Goal: Task Accomplishment & Management: Use online tool/utility

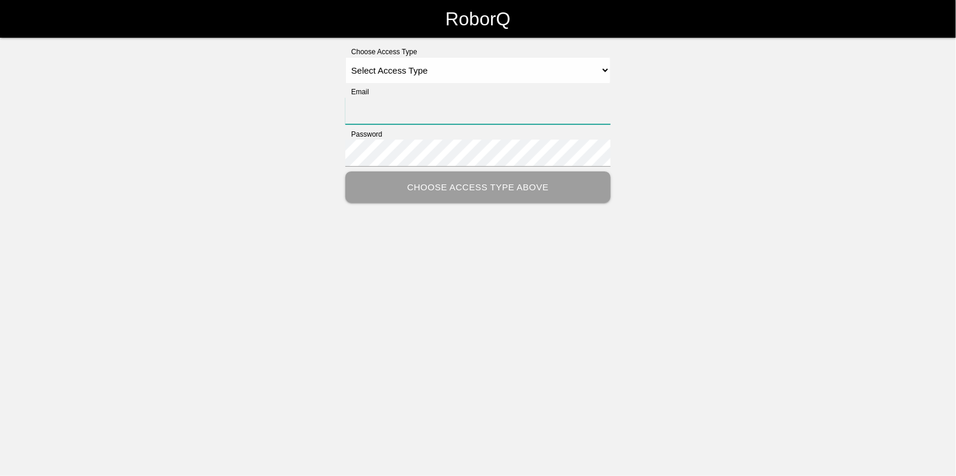
type input "[EMAIL_ADDRESS][DOMAIN_NAME]"
click at [449, 70] on select "Select Access Type Admin Customer Supervisor Worker" at bounding box center [477, 70] width 265 height 27
select select "Admin"
click at [345, 57] on select "Select Access Type Admin Customer Supervisor Worker" at bounding box center [477, 70] width 265 height 27
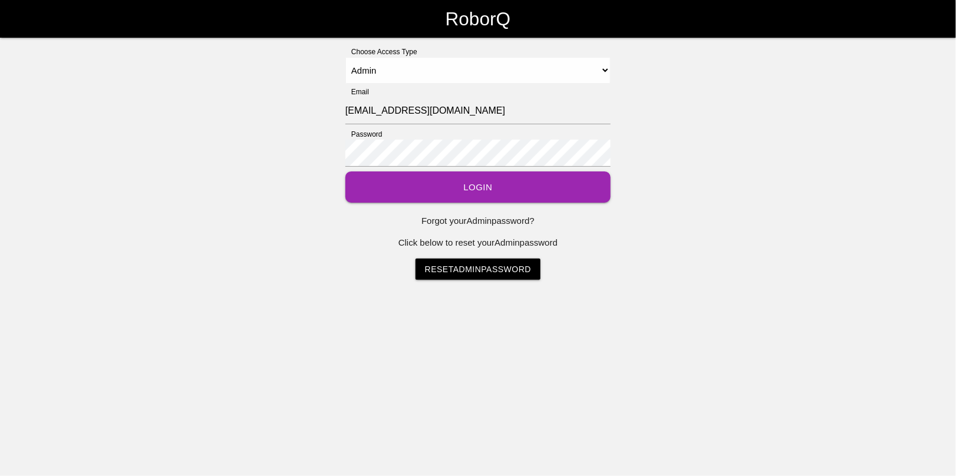
click at [480, 186] on button "Login" at bounding box center [477, 186] width 265 height 31
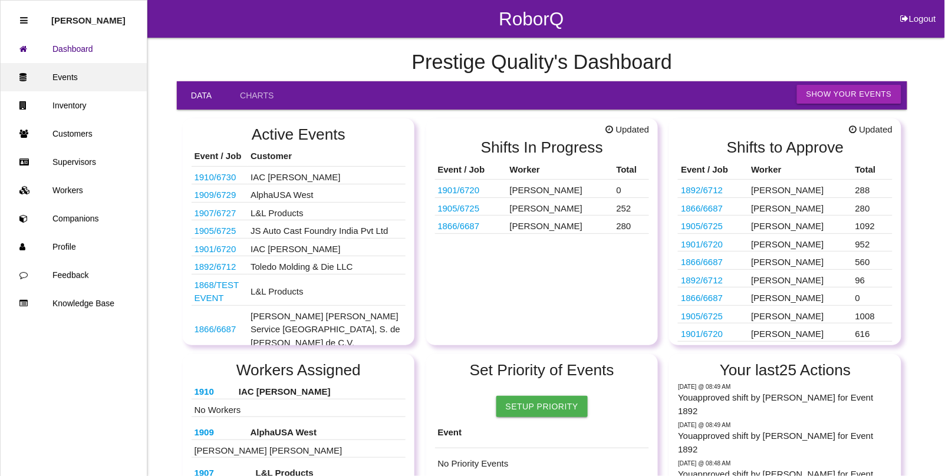
click at [84, 75] on link "Events" at bounding box center [74, 77] width 146 height 28
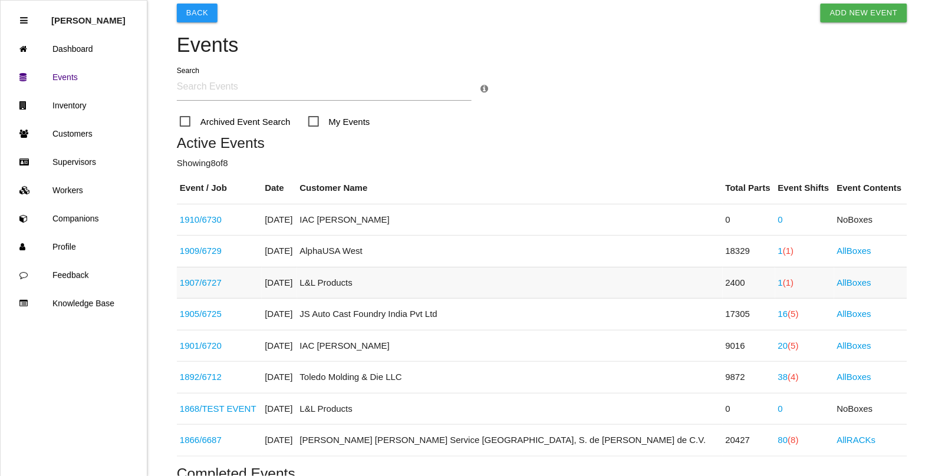
scroll to position [74, 0]
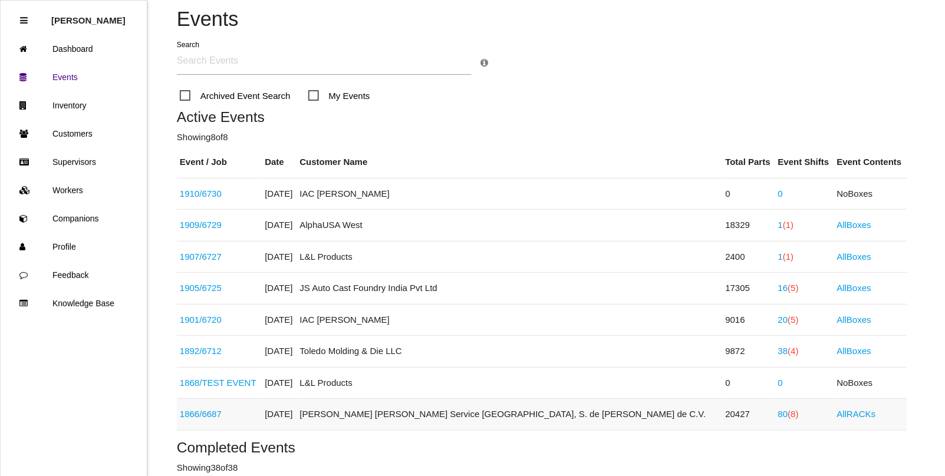
click at [206, 412] on link "1866 / 6687" at bounding box center [201, 414] width 42 height 10
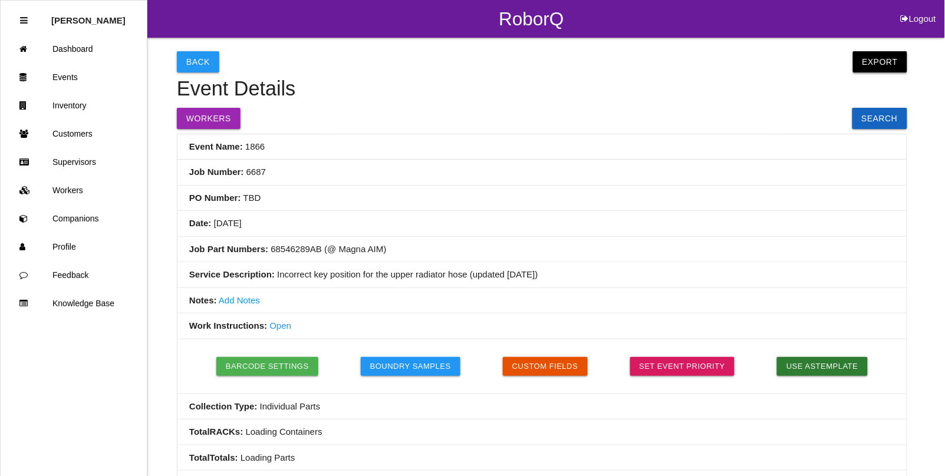
click at [888, 60] on button "Export" at bounding box center [880, 61] width 54 height 21
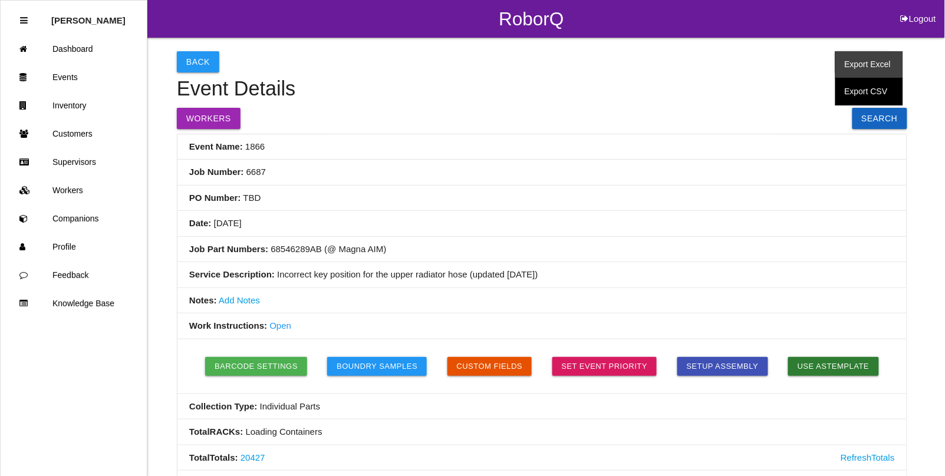
click at [869, 62] on link "Export Excel" at bounding box center [869, 64] width 68 height 27
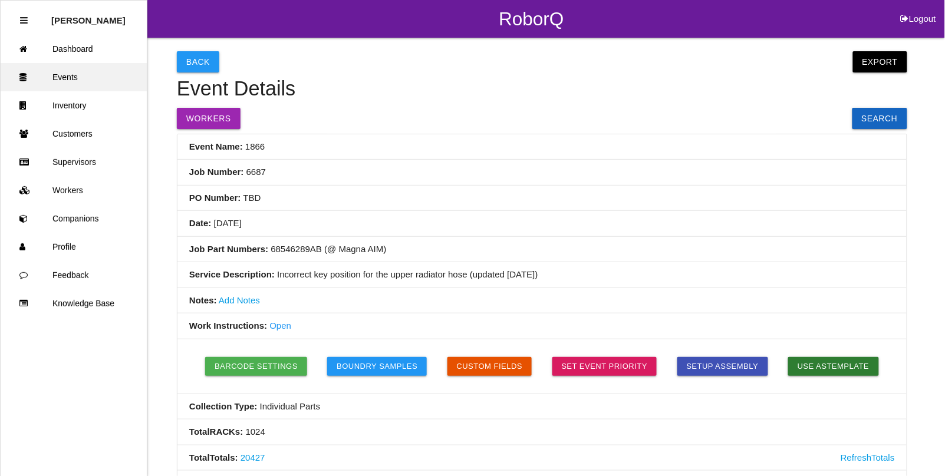
click at [59, 77] on link "Events" at bounding box center [74, 77] width 146 height 28
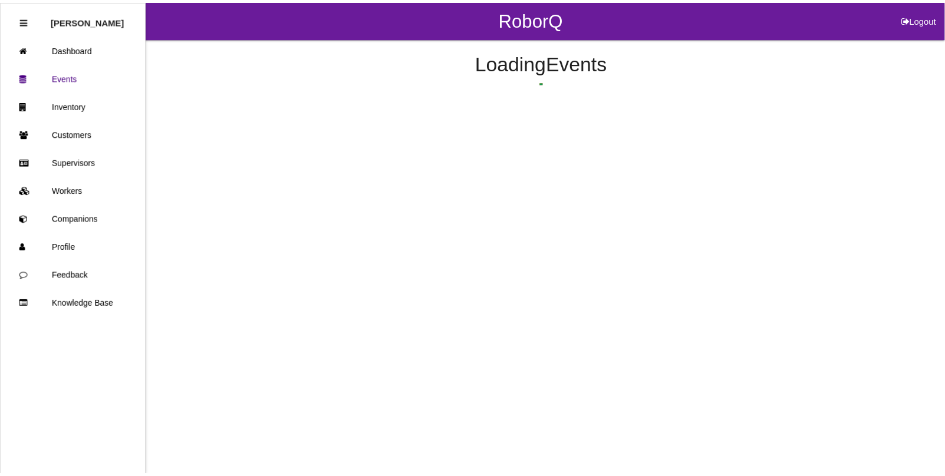
scroll to position [251, 0]
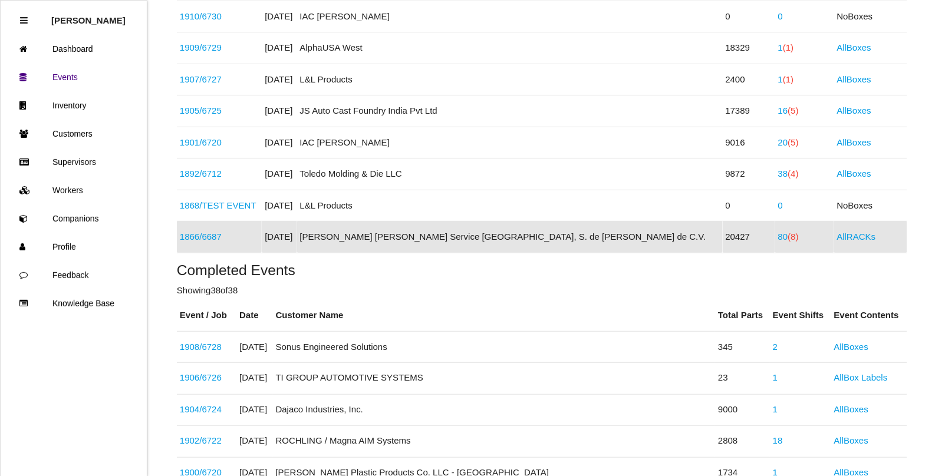
click at [189, 234] on link "1866 / 6687" at bounding box center [201, 237] width 42 height 10
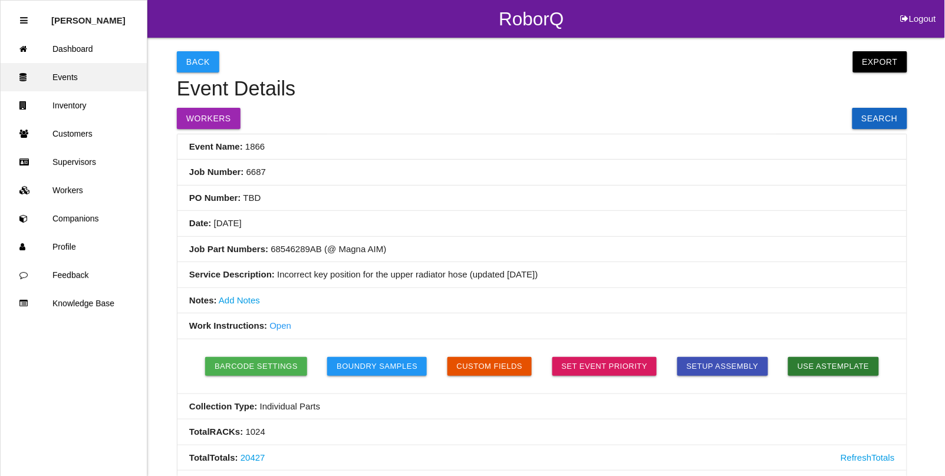
click at [71, 78] on link "Events" at bounding box center [74, 77] width 146 height 28
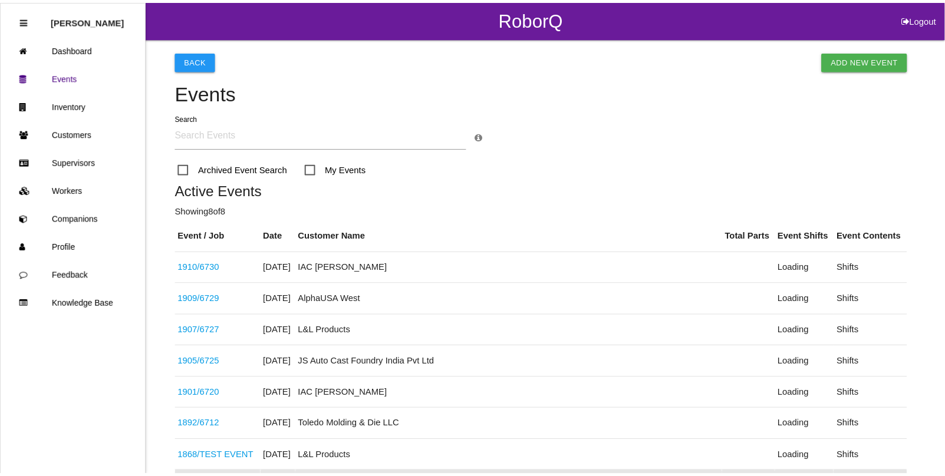
scroll to position [251, 0]
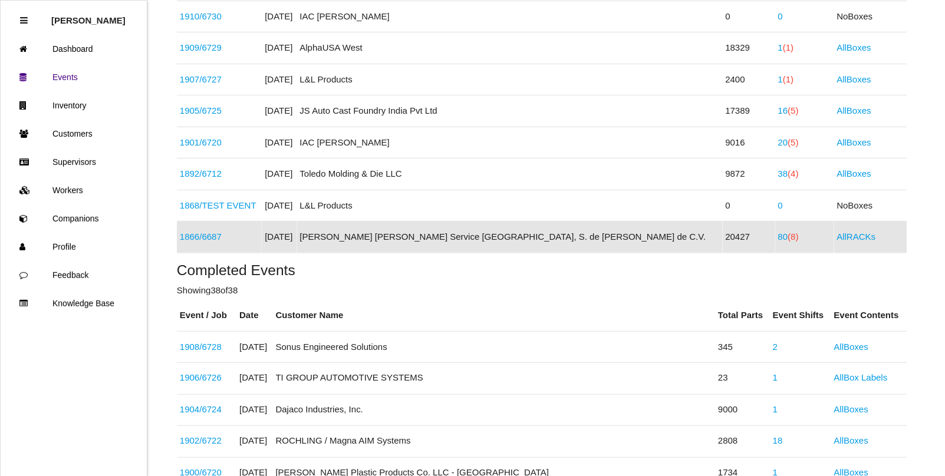
click at [788, 236] on span "(8)" at bounding box center [793, 237] width 11 height 10
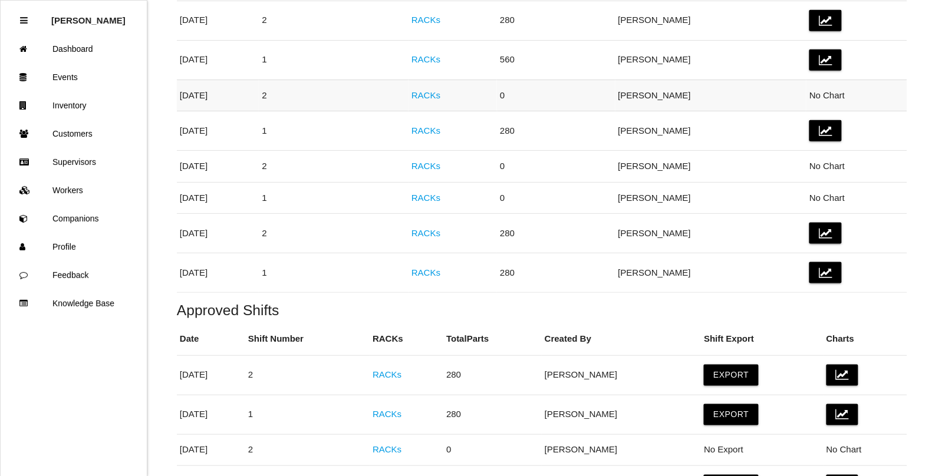
scroll to position [295, 0]
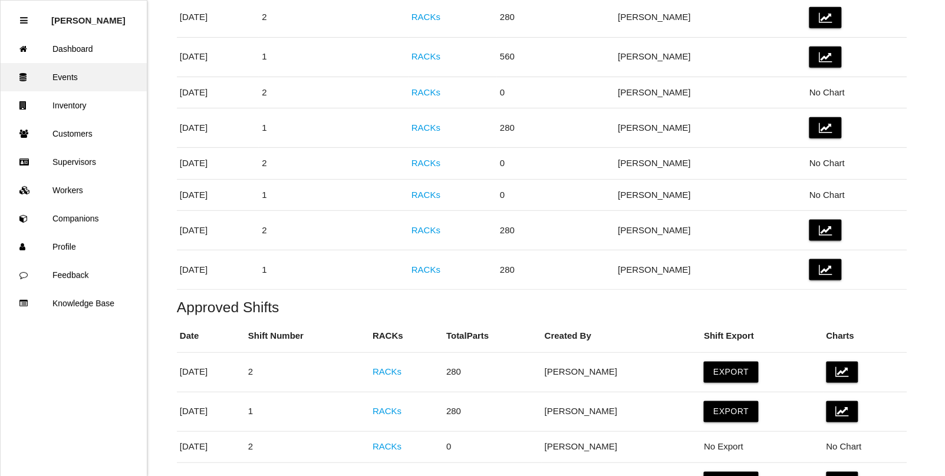
click at [65, 71] on link "Events" at bounding box center [74, 77] width 146 height 28
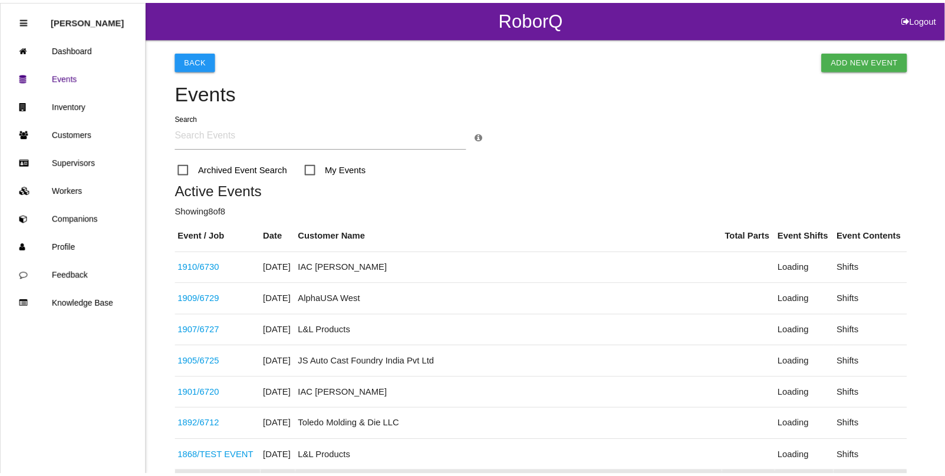
scroll to position [251, 0]
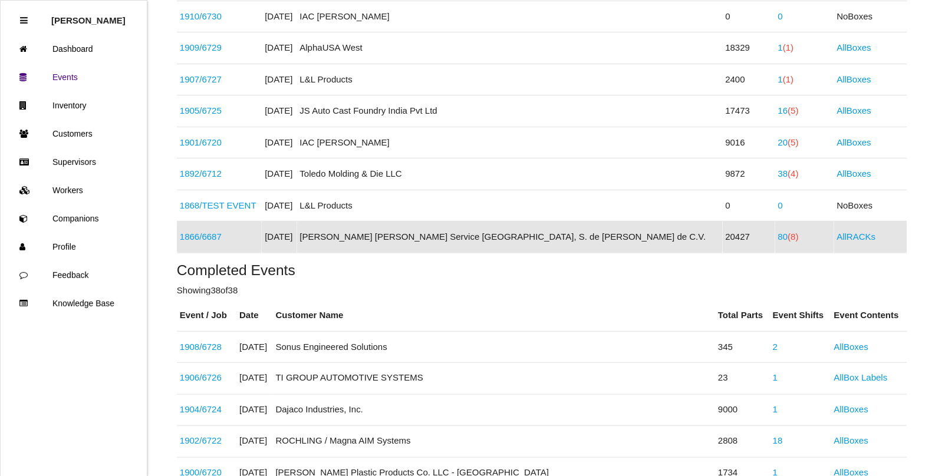
click at [192, 239] on link "1866 / 6687" at bounding box center [201, 237] width 42 height 10
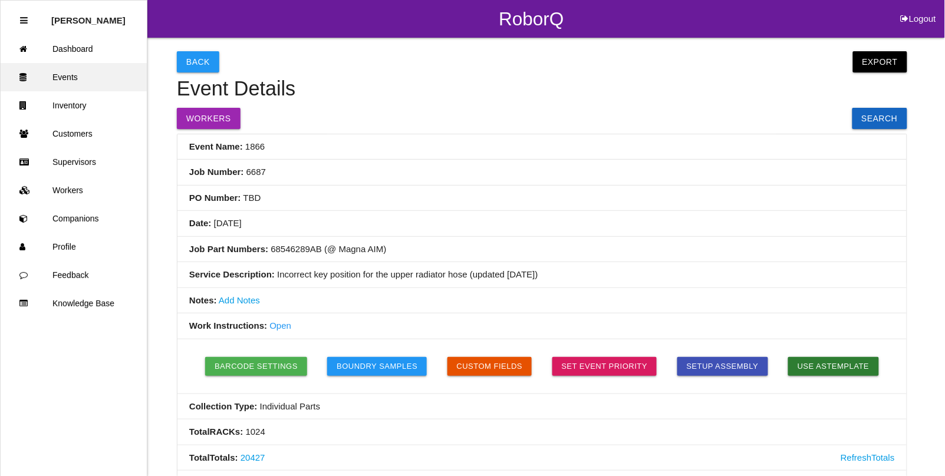
click at [68, 81] on link "Events" at bounding box center [74, 77] width 146 height 28
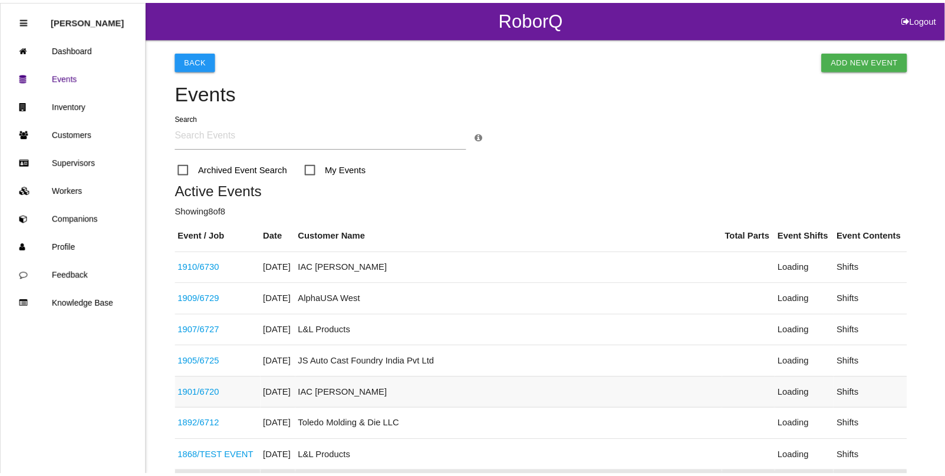
scroll to position [251, 0]
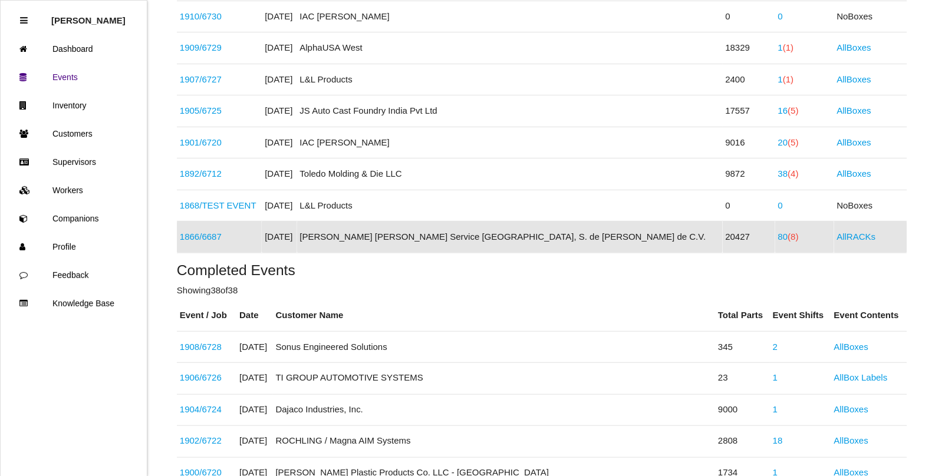
click at [788, 236] on span "(8)" at bounding box center [793, 237] width 11 height 10
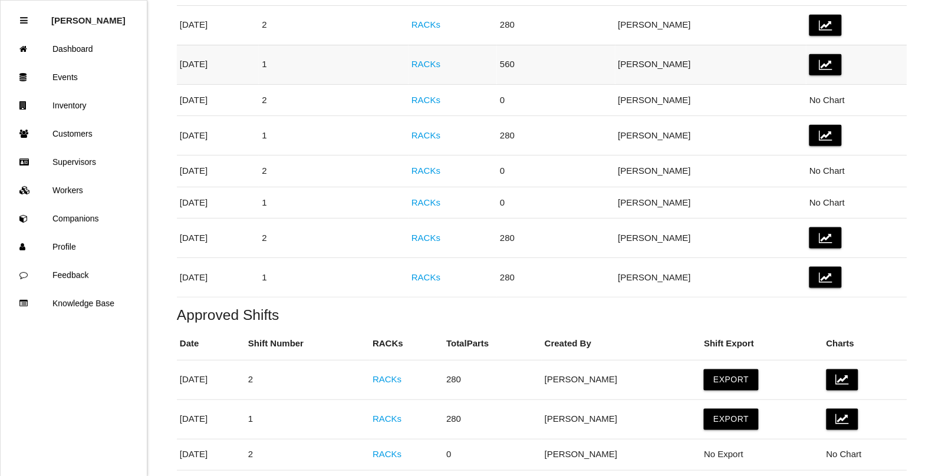
scroll to position [295, 0]
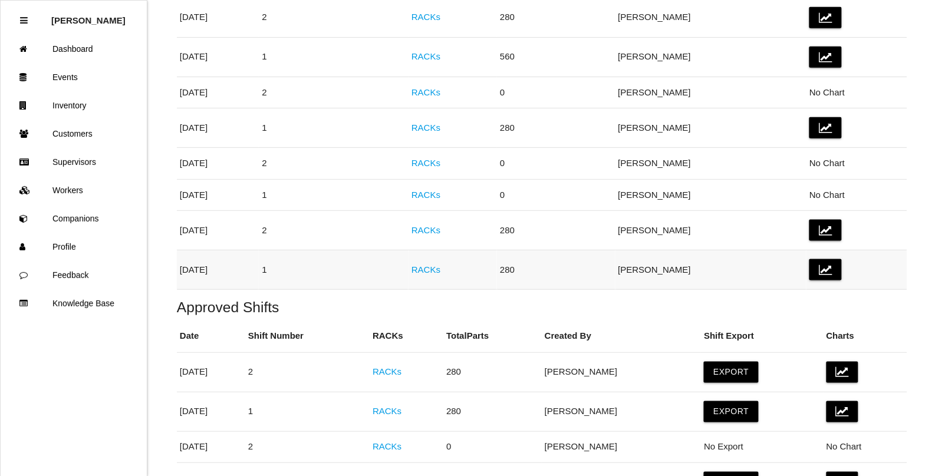
click at [440, 273] on link "RACKs" at bounding box center [425, 270] width 29 height 10
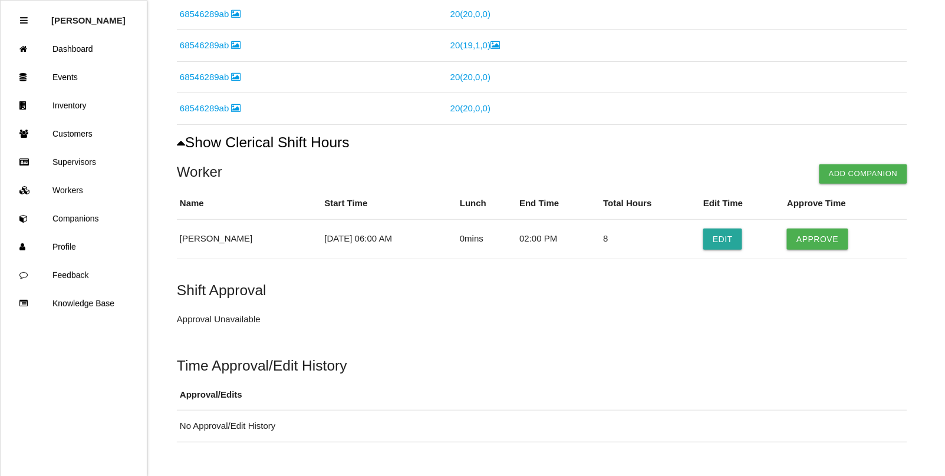
scroll to position [579, 0]
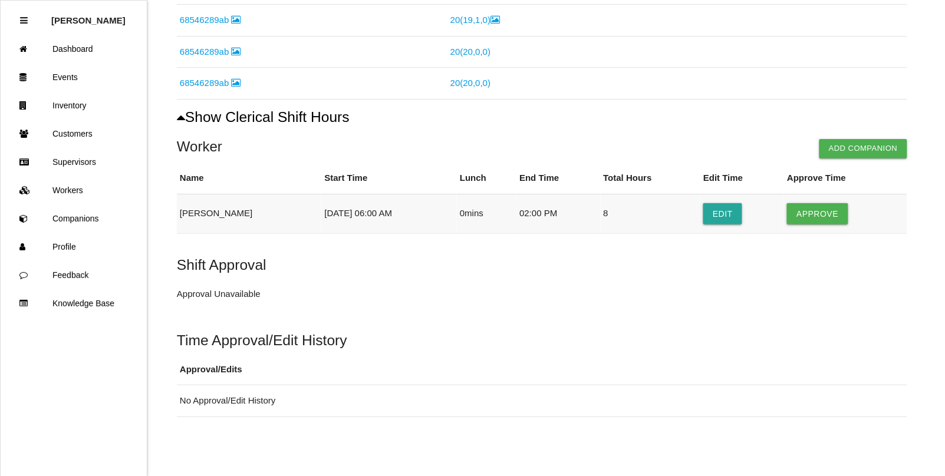
drag, startPoint x: 834, startPoint y: 216, endPoint x: 760, endPoint y: 199, distance: 75.6
click at [833, 216] on button "Approve" at bounding box center [817, 213] width 61 height 21
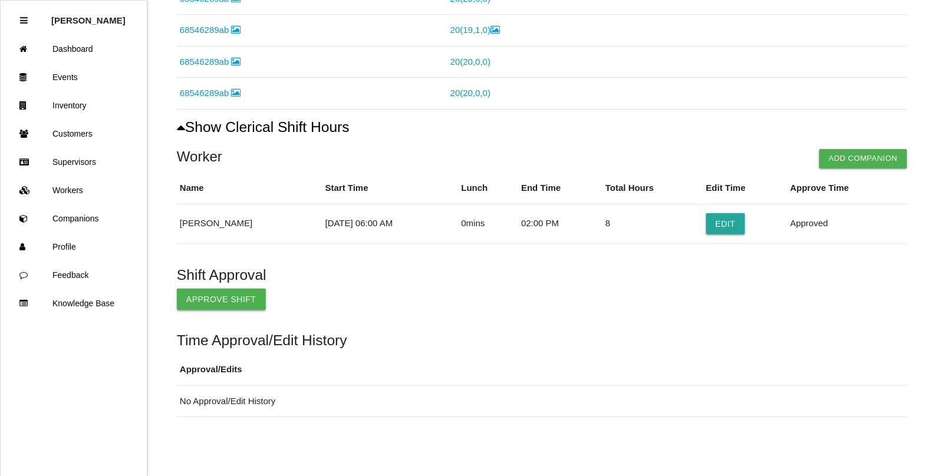
click at [236, 308] on button "Approve Shift" at bounding box center [221, 299] width 89 height 21
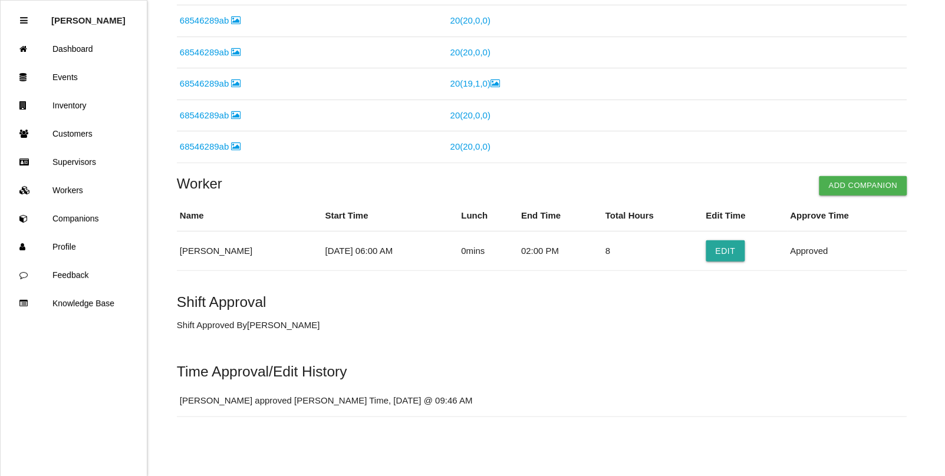
scroll to position [0, 0]
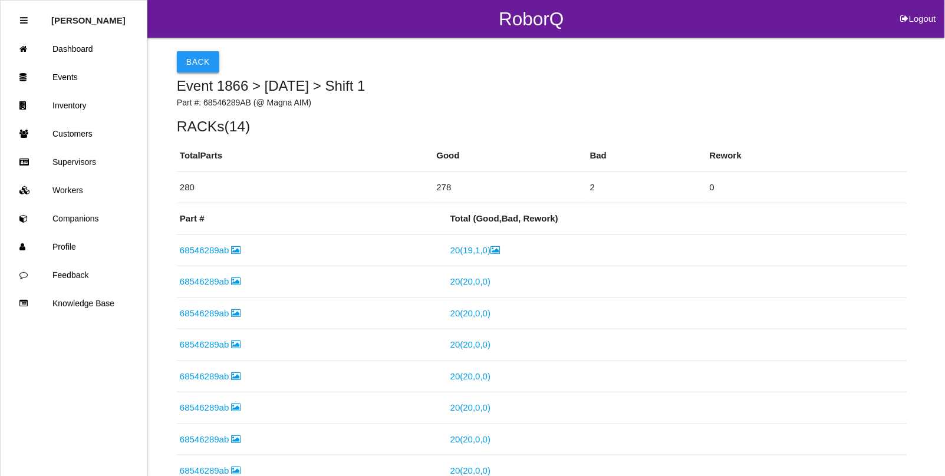
click at [198, 60] on button "Back" at bounding box center [198, 61] width 42 height 21
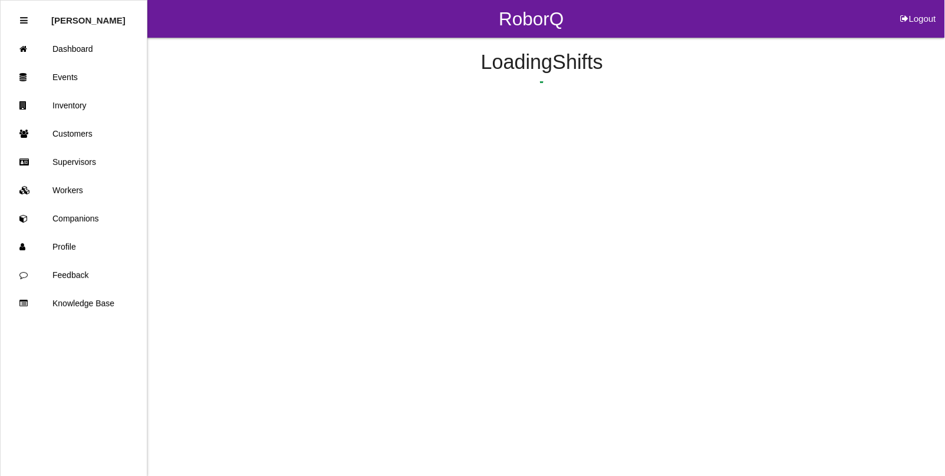
scroll to position [391, 0]
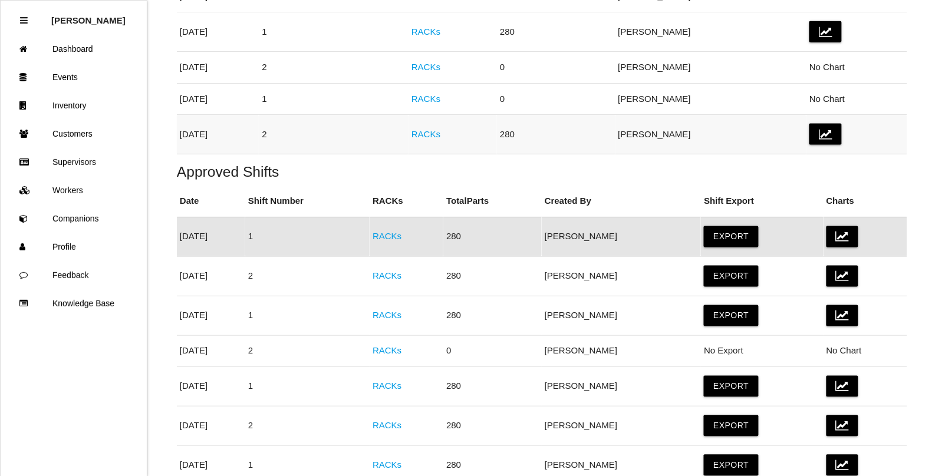
click at [440, 137] on link "RACKs" at bounding box center [425, 134] width 29 height 10
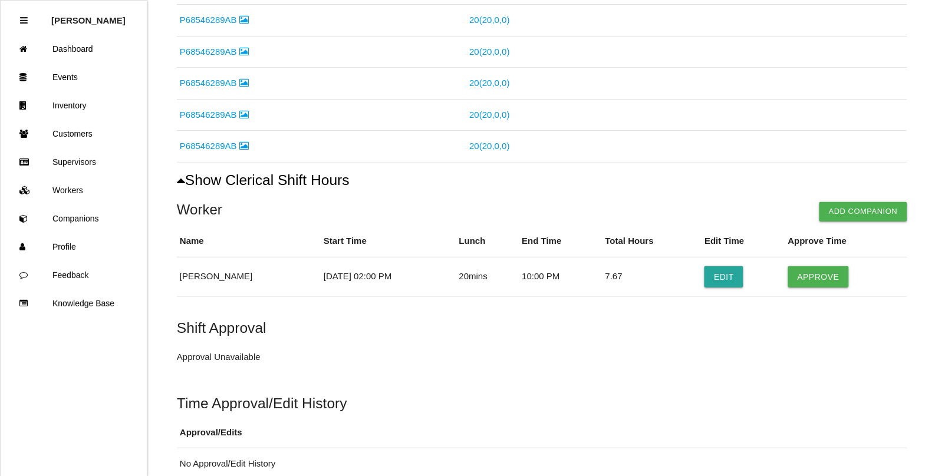
scroll to position [516, 0]
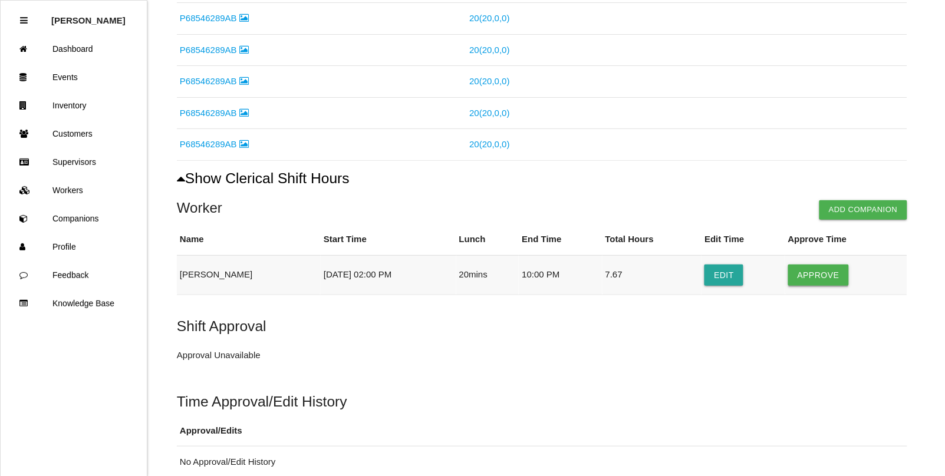
click at [820, 271] on button "Approve" at bounding box center [818, 275] width 61 height 21
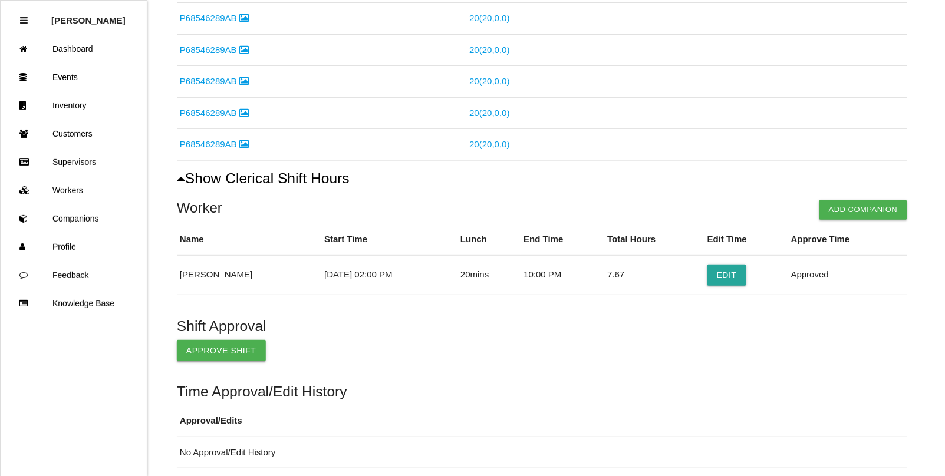
click at [237, 354] on button "Approve Shift" at bounding box center [221, 350] width 89 height 21
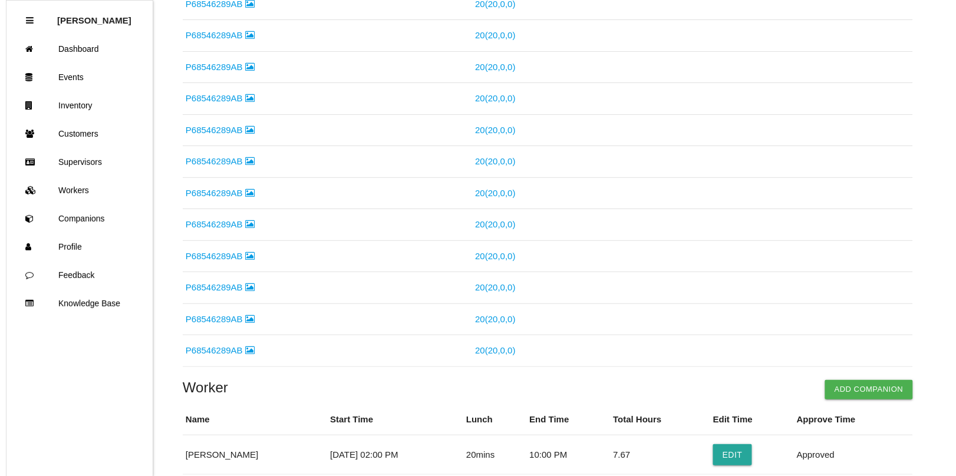
scroll to position [0, 0]
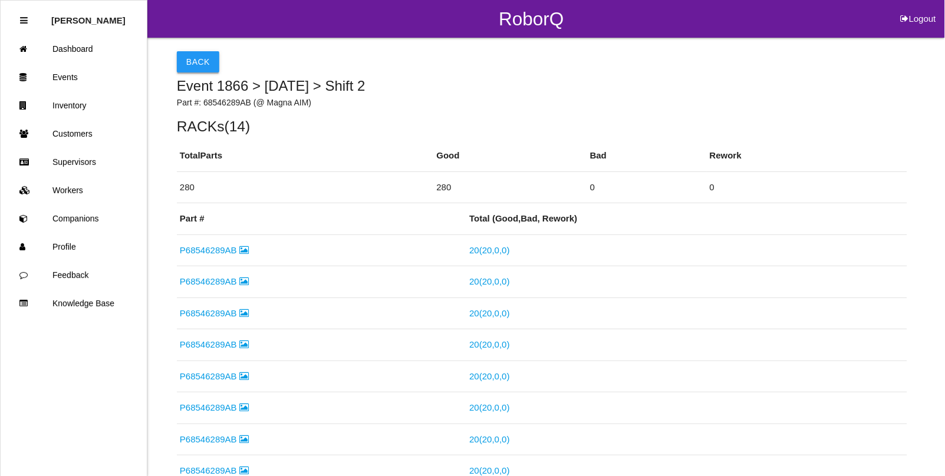
click at [202, 58] on button "Back" at bounding box center [198, 61] width 42 height 21
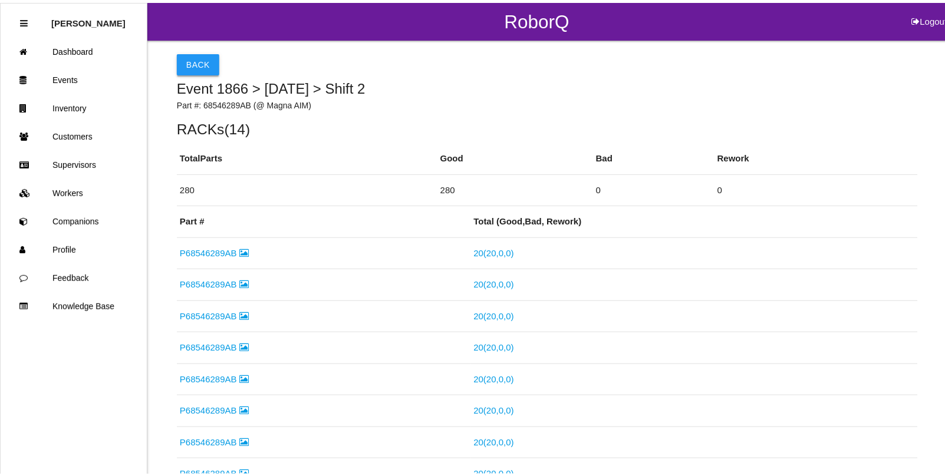
scroll to position [351, 0]
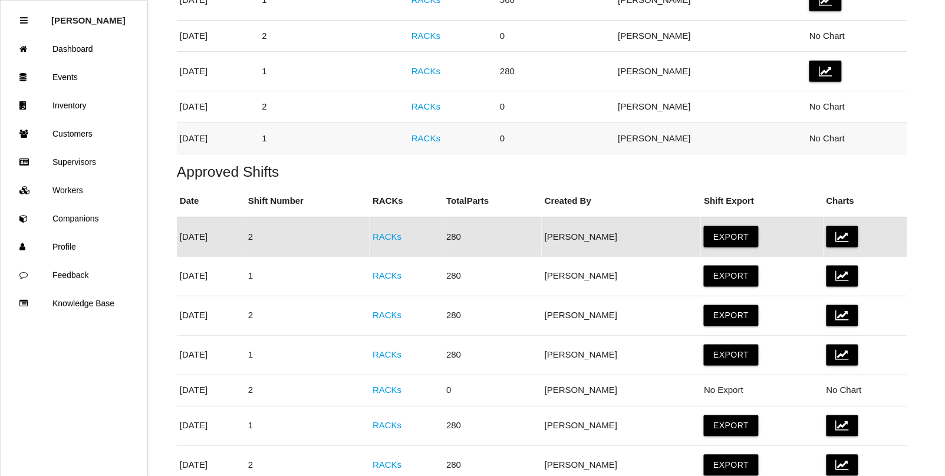
click at [440, 140] on link "RACKs" at bounding box center [425, 138] width 29 height 10
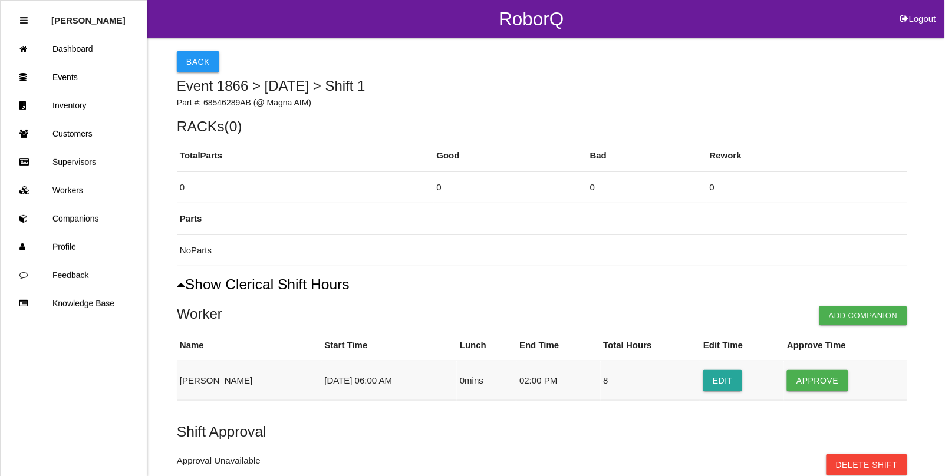
drag, startPoint x: 829, startPoint y: 379, endPoint x: 801, endPoint y: 394, distance: 31.4
click at [829, 380] on button "Approve" at bounding box center [817, 380] width 61 height 21
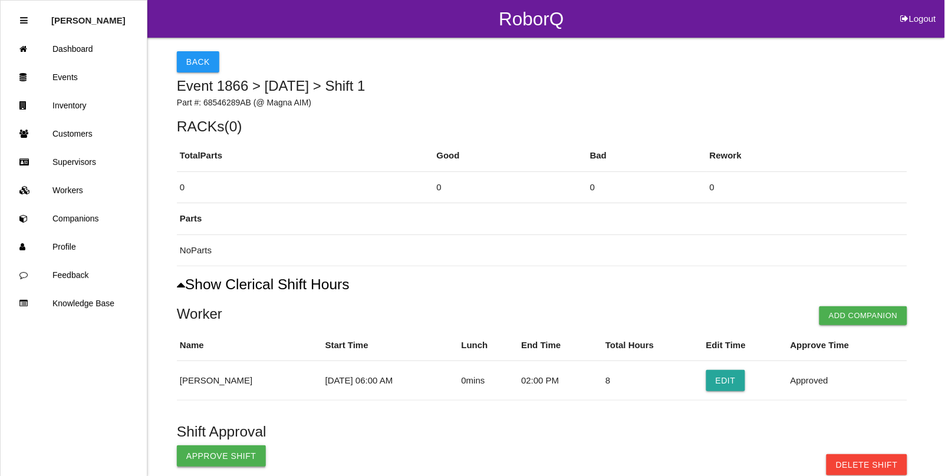
click at [203, 460] on button "Approve Shift" at bounding box center [221, 455] width 89 height 21
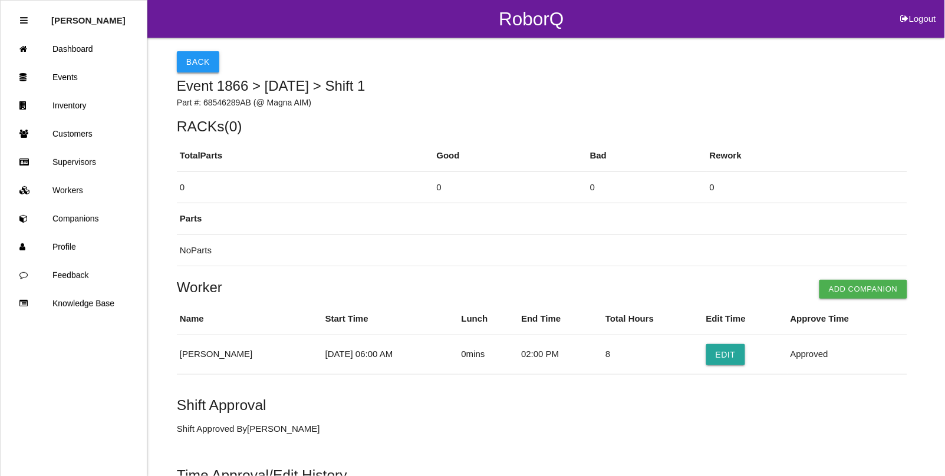
click at [199, 64] on button "Back" at bounding box center [198, 61] width 42 height 21
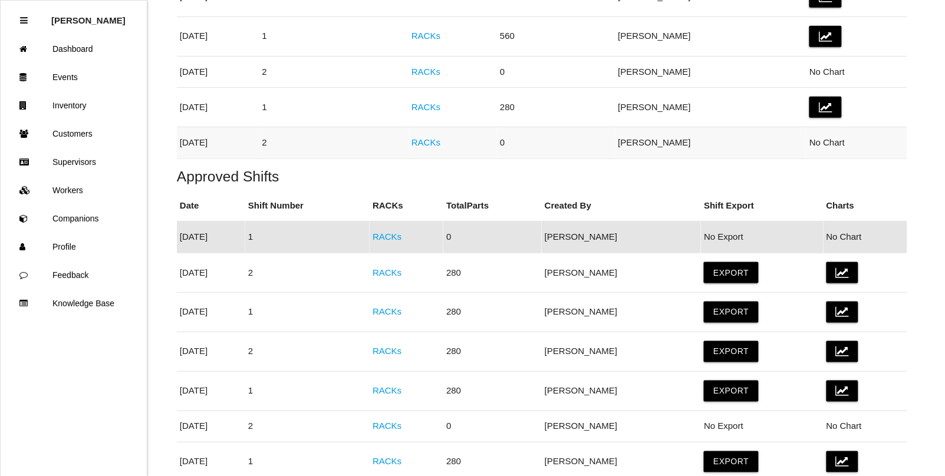
click at [440, 147] on link "RACKs" at bounding box center [425, 142] width 29 height 10
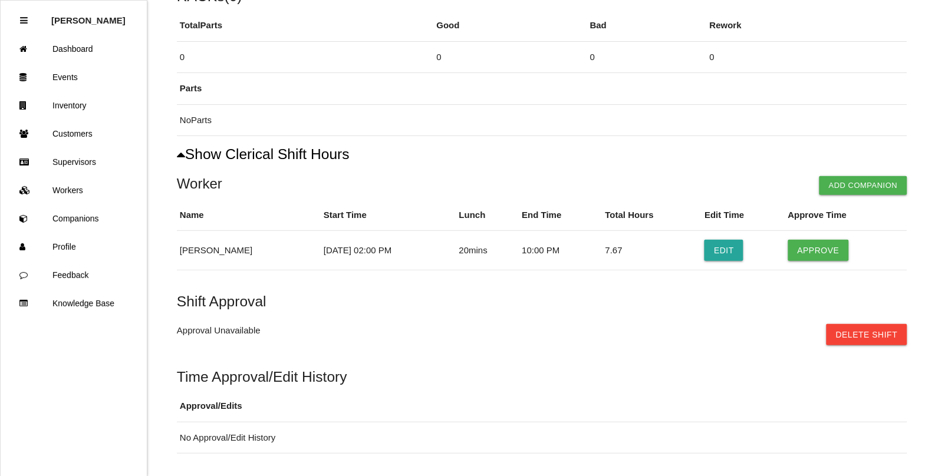
scroll to position [147, 0]
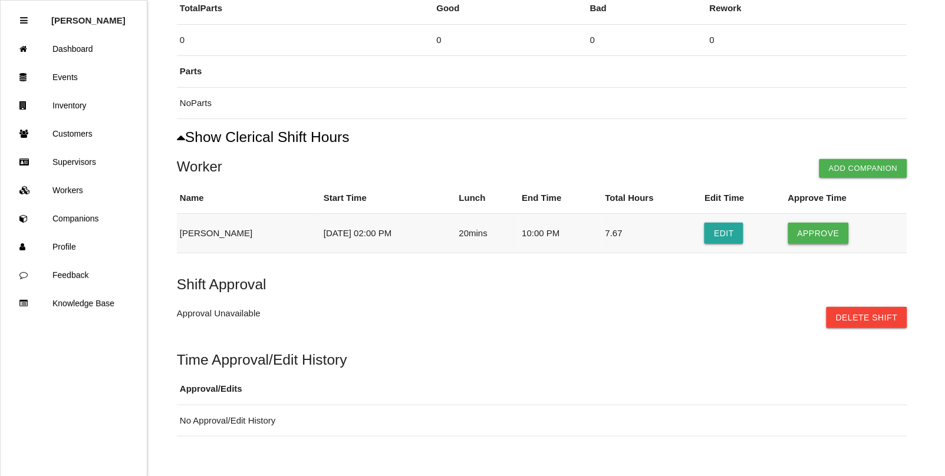
click at [809, 235] on button "Approve" at bounding box center [818, 233] width 61 height 21
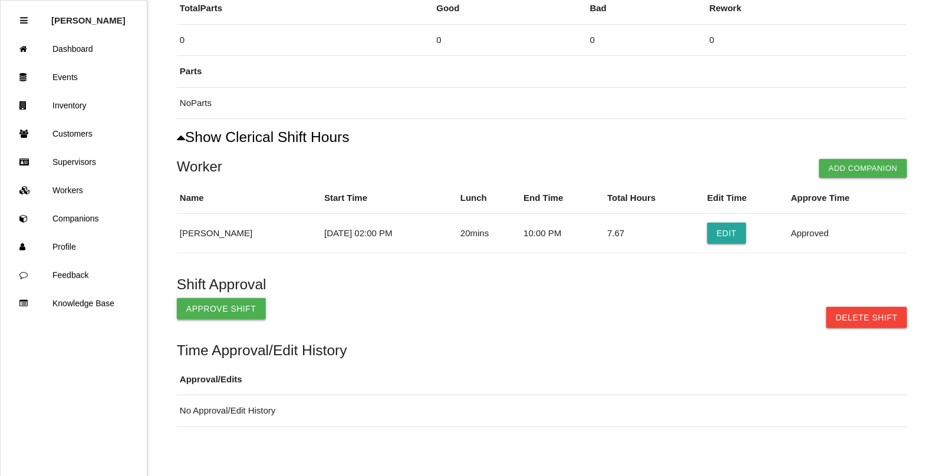
click at [210, 306] on button "Approve Shift" at bounding box center [221, 308] width 89 height 21
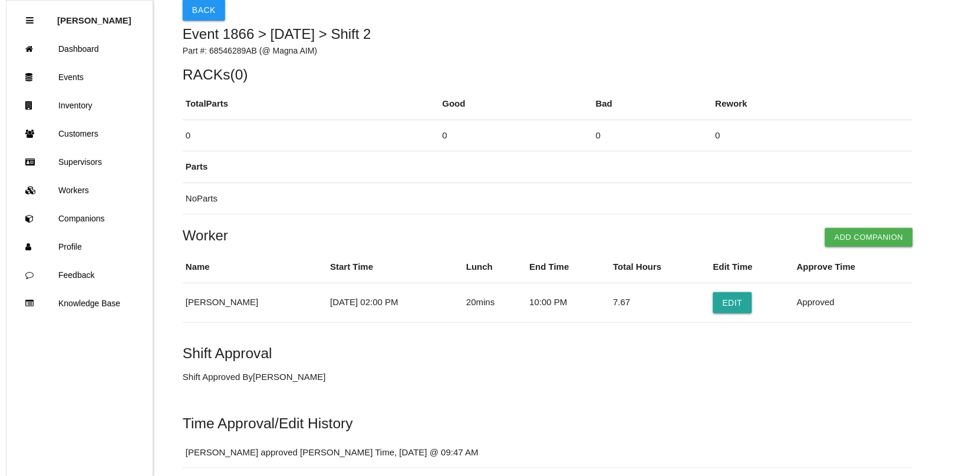
scroll to position [0, 0]
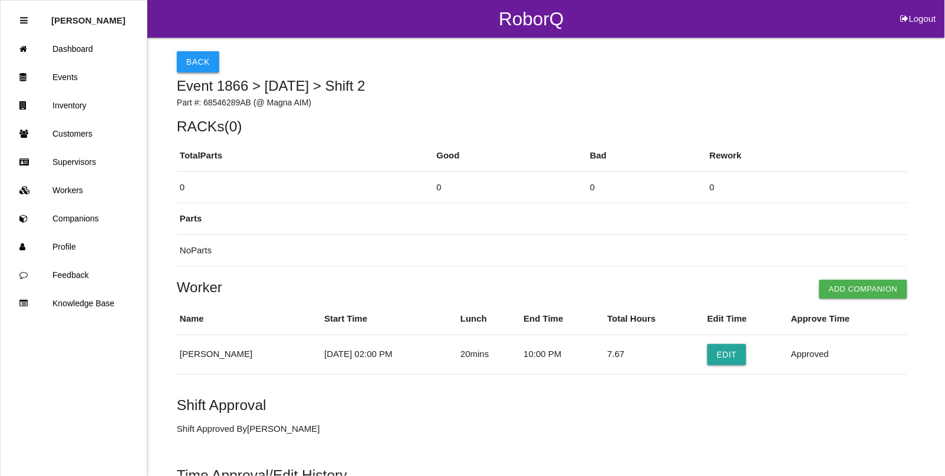
click at [196, 67] on button "Back" at bounding box center [198, 61] width 42 height 21
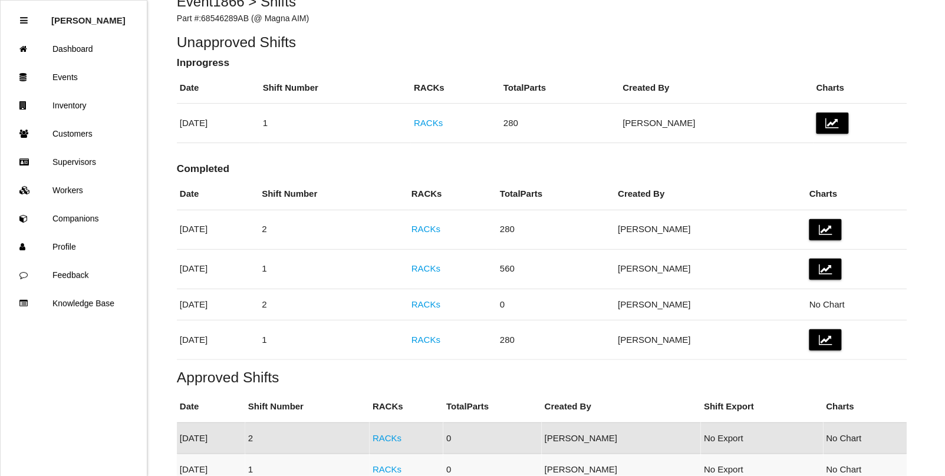
scroll to position [62, 0]
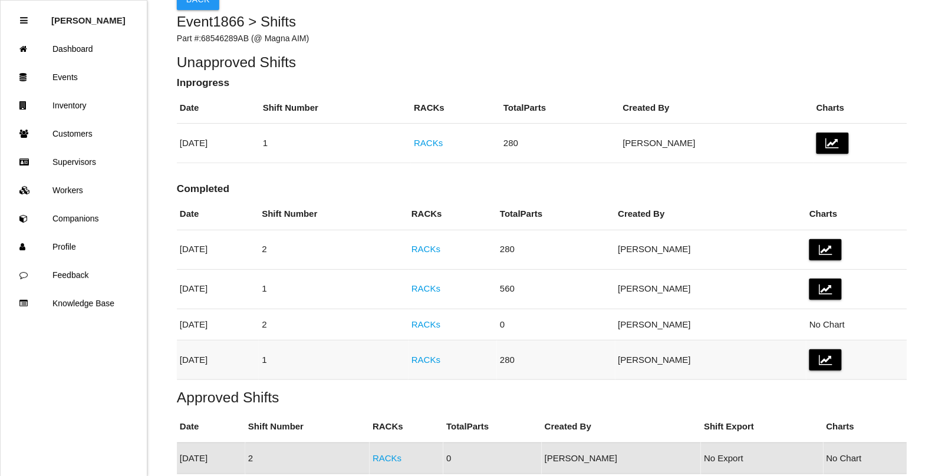
click at [440, 361] on link "RACKs" at bounding box center [425, 360] width 29 height 10
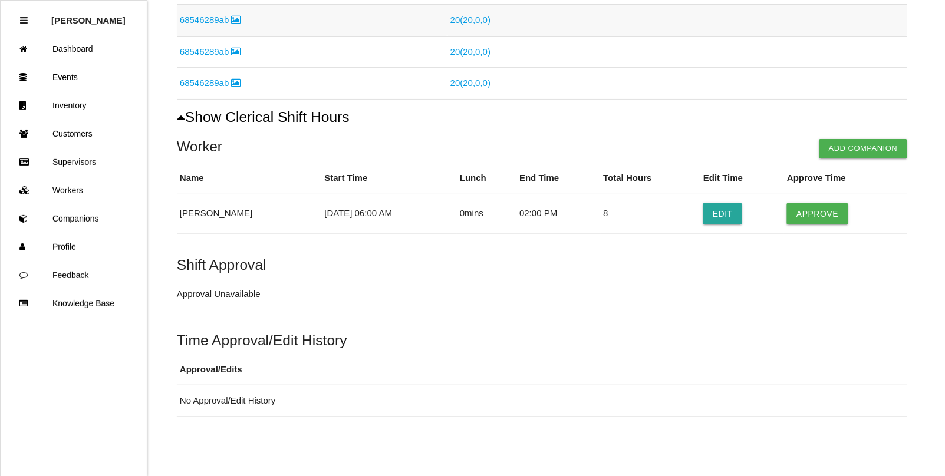
scroll to position [579, 0]
click at [830, 212] on button "Approve" at bounding box center [817, 213] width 61 height 21
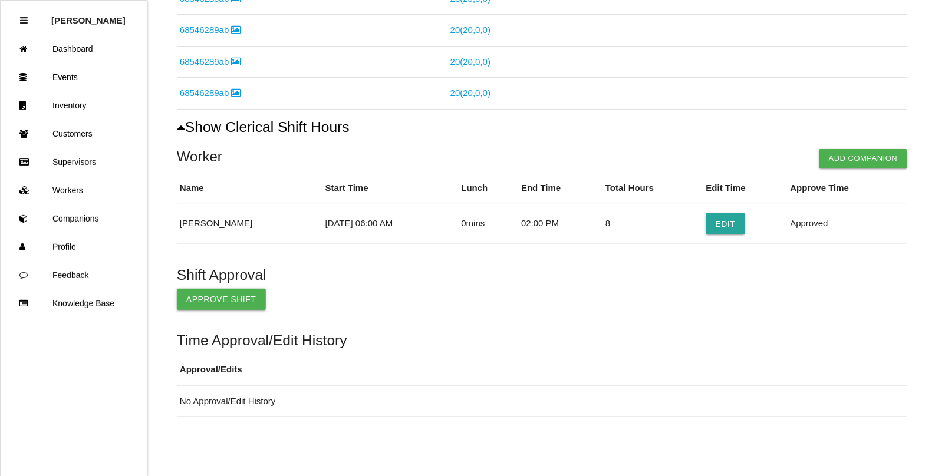
click at [230, 295] on button "Approve Shift" at bounding box center [221, 299] width 89 height 21
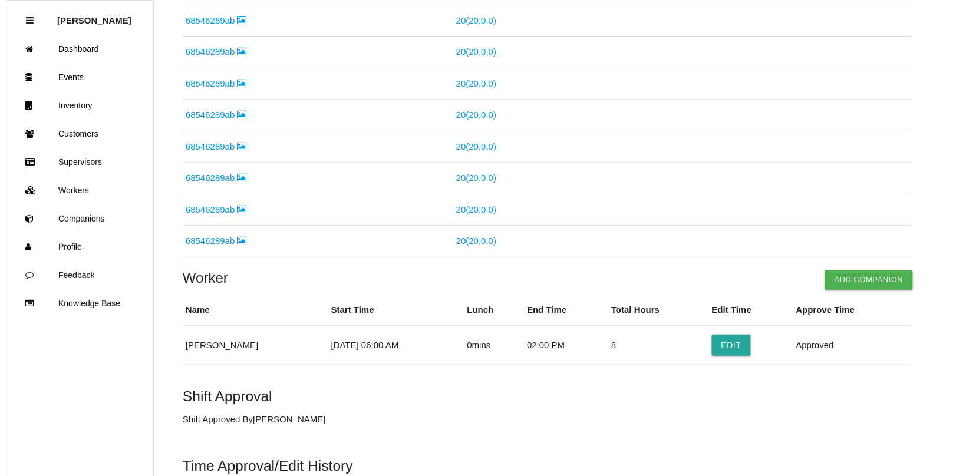
scroll to position [0, 0]
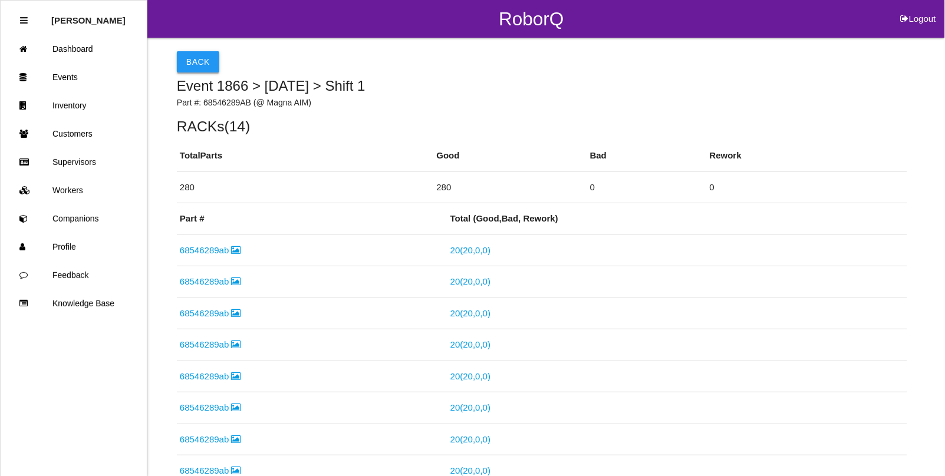
click at [196, 55] on button "Back" at bounding box center [198, 61] width 42 height 21
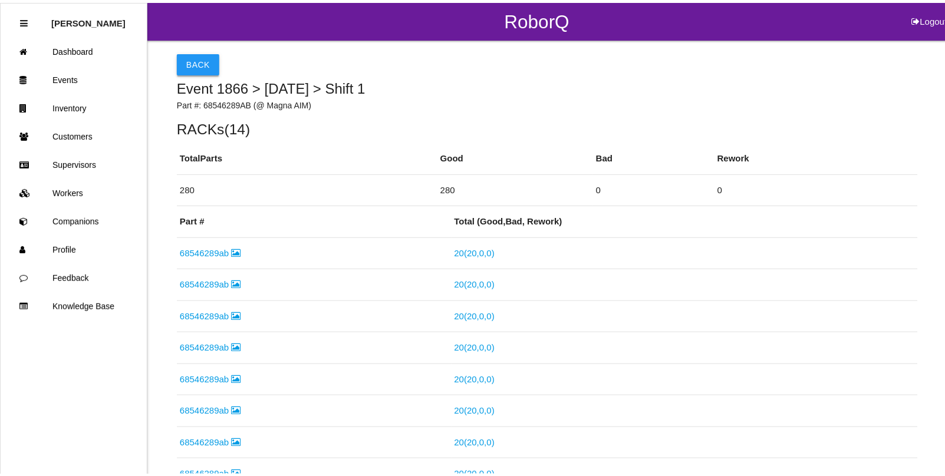
scroll to position [248, 0]
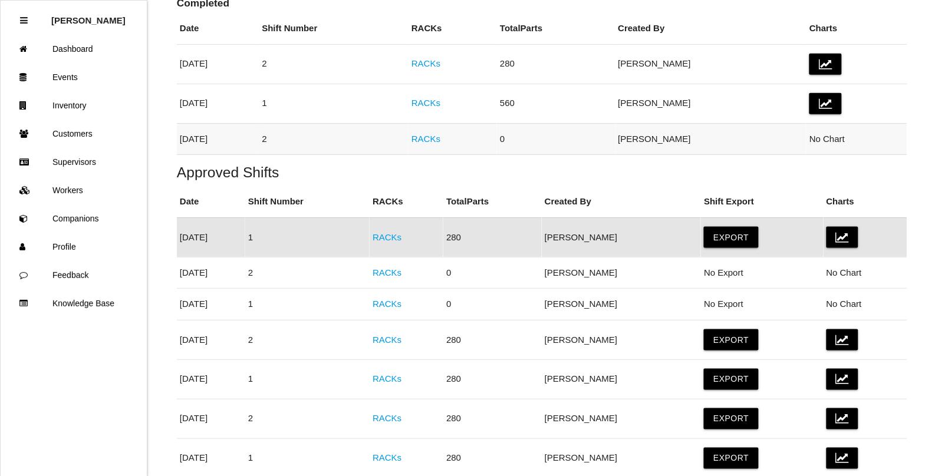
click at [440, 137] on link "RACKs" at bounding box center [425, 139] width 29 height 10
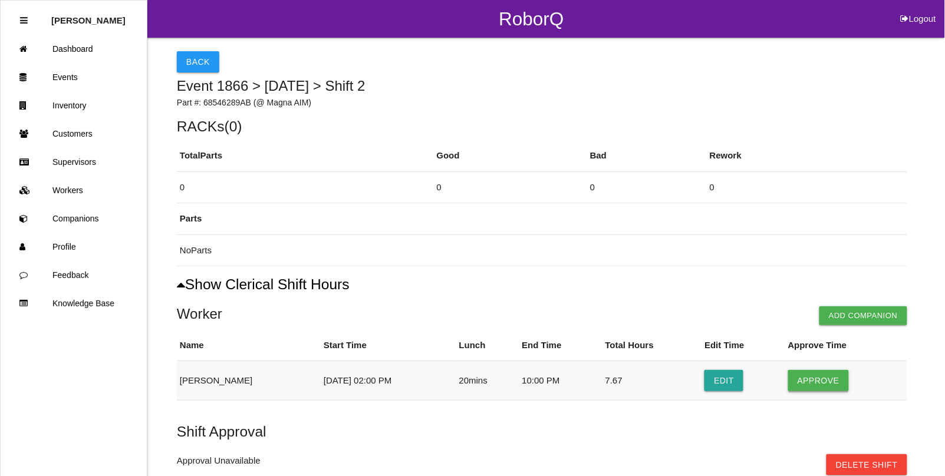
click at [817, 385] on button "Approve" at bounding box center [818, 380] width 61 height 21
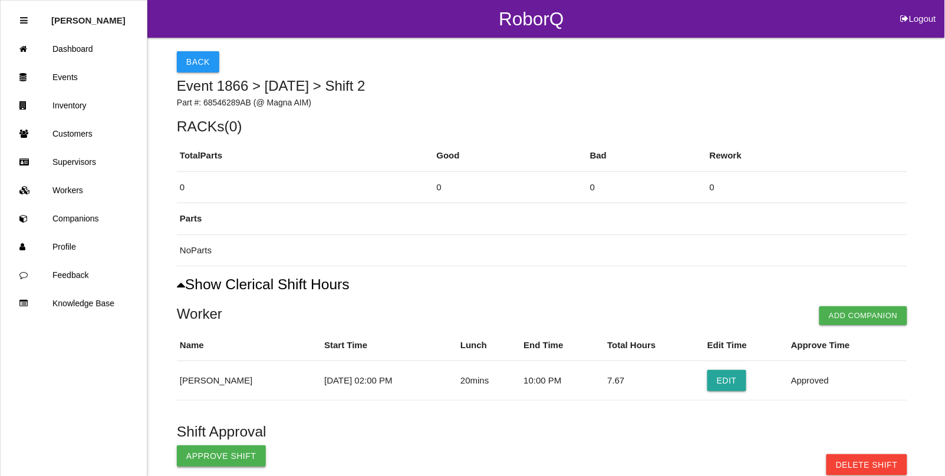
click at [240, 454] on button "Approve Shift" at bounding box center [221, 455] width 89 height 21
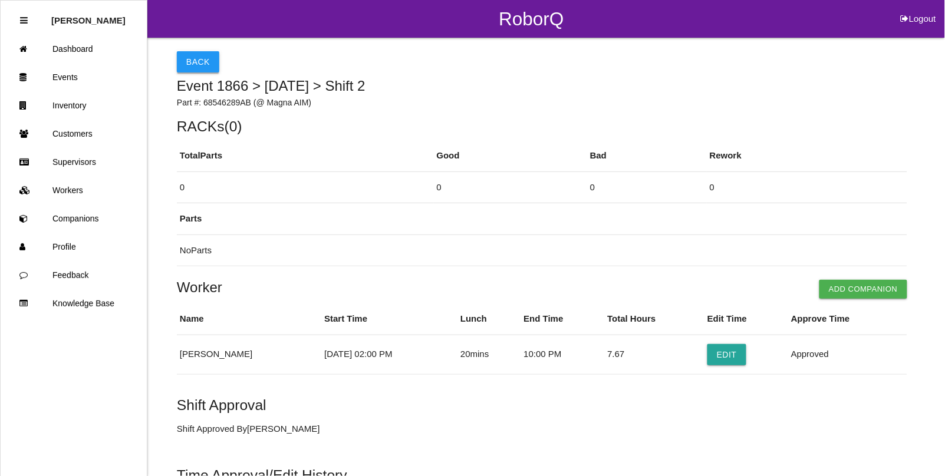
click at [189, 61] on button "Back" at bounding box center [198, 61] width 42 height 21
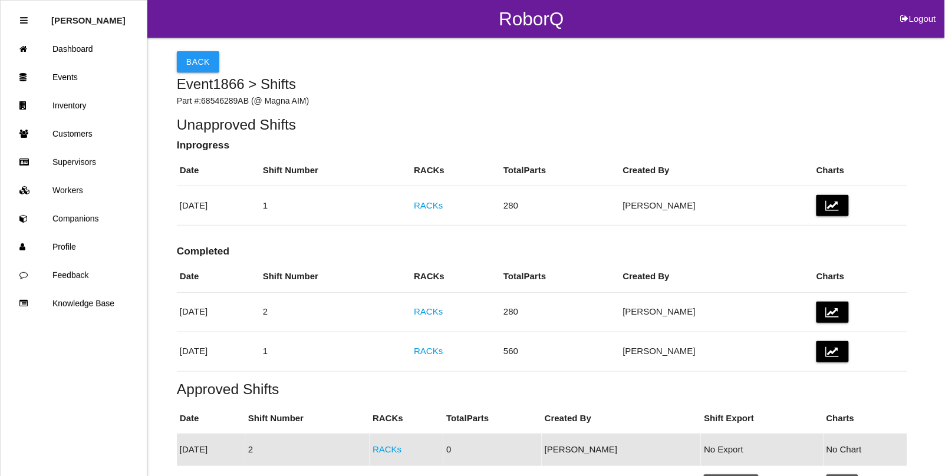
scroll to position [74, 0]
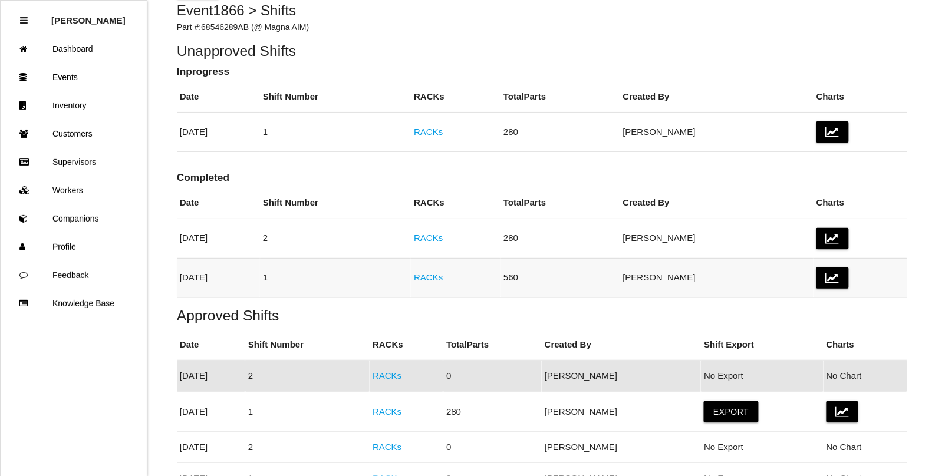
click at [454, 280] on td "RACKs" at bounding box center [456, 277] width 90 height 39
click at [443, 278] on link "RACKs" at bounding box center [428, 277] width 29 height 10
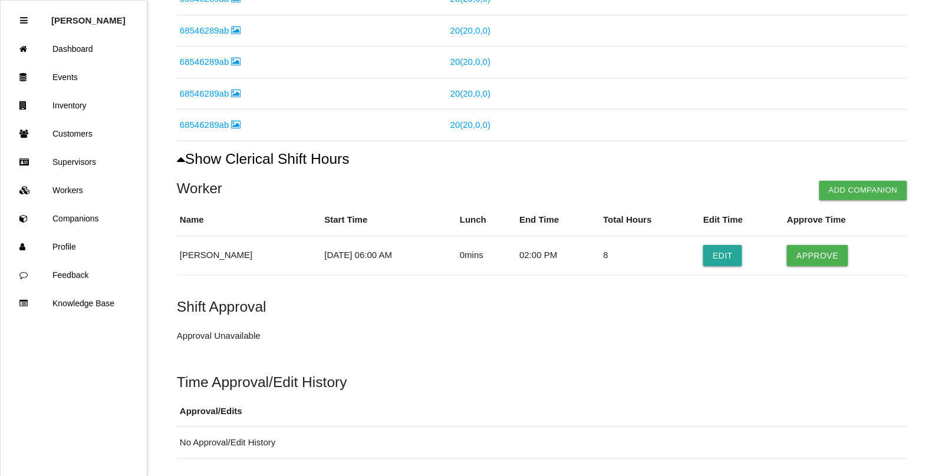
scroll to position [1023, 0]
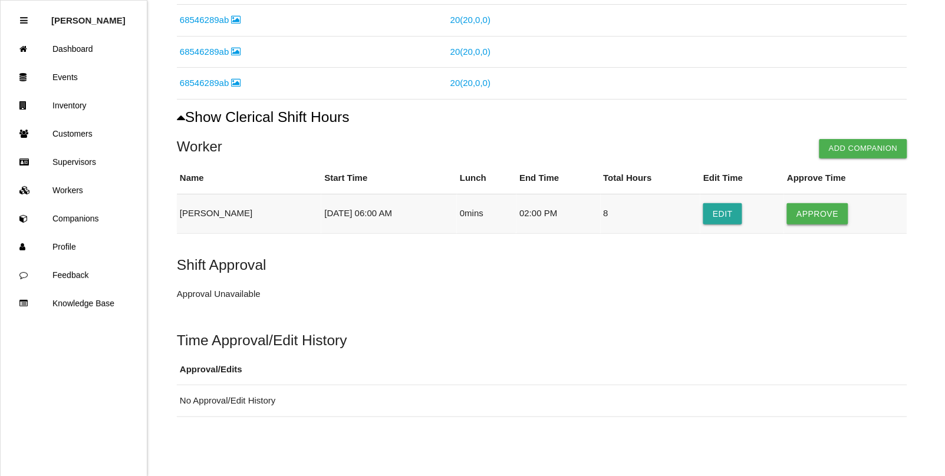
click at [827, 213] on button "Approve" at bounding box center [817, 213] width 61 height 21
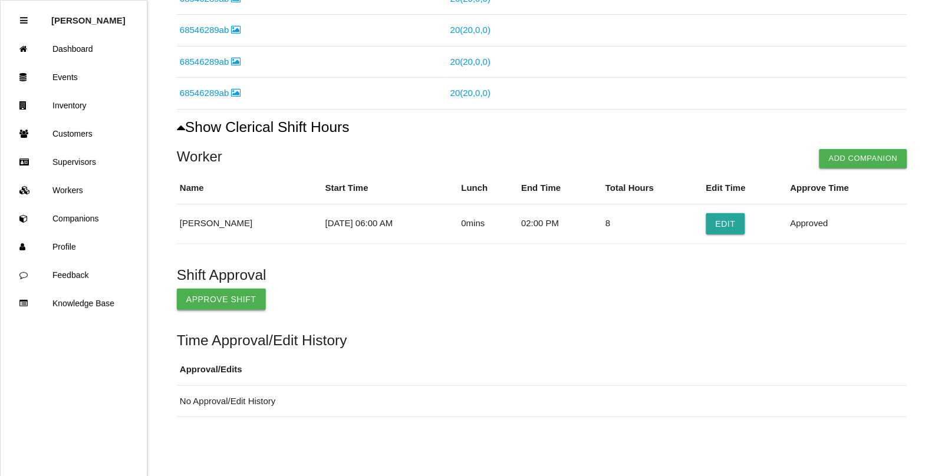
click at [227, 291] on button "Approve Shift" at bounding box center [221, 299] width 89 height 21
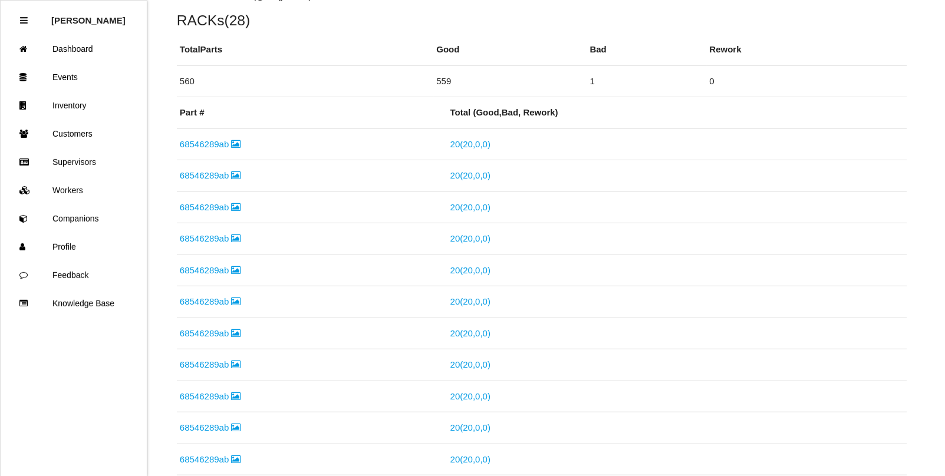
scroll to position [0, 0]
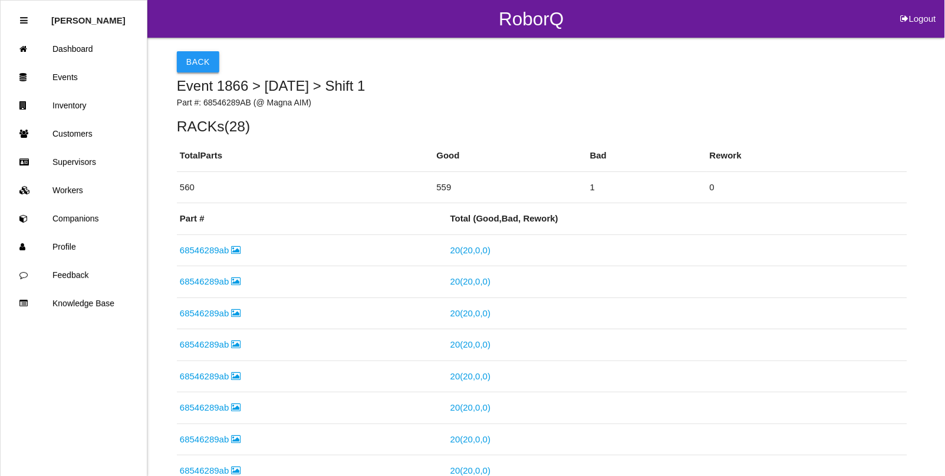
click at [192, 62] on button "Back" at bounding box center [198, 61] width 42 height 21
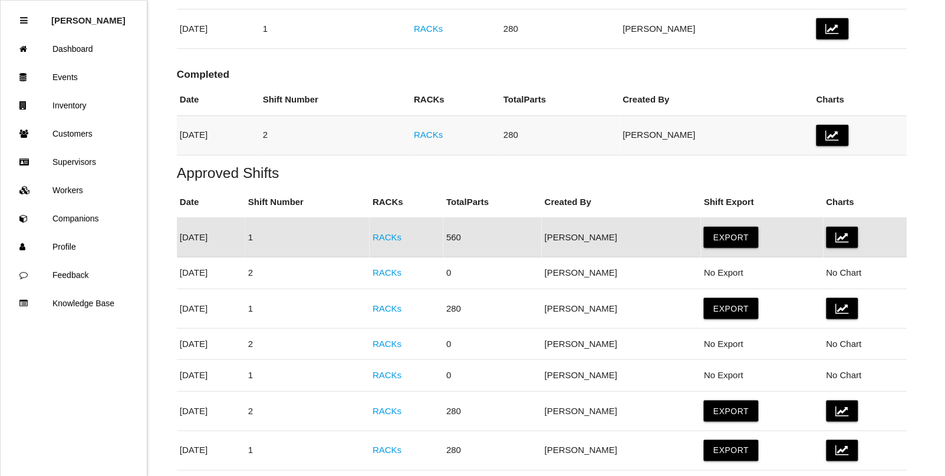
click at [443, 134] on link "RACKs" at bounding box center [428, 135] width 29 height 10
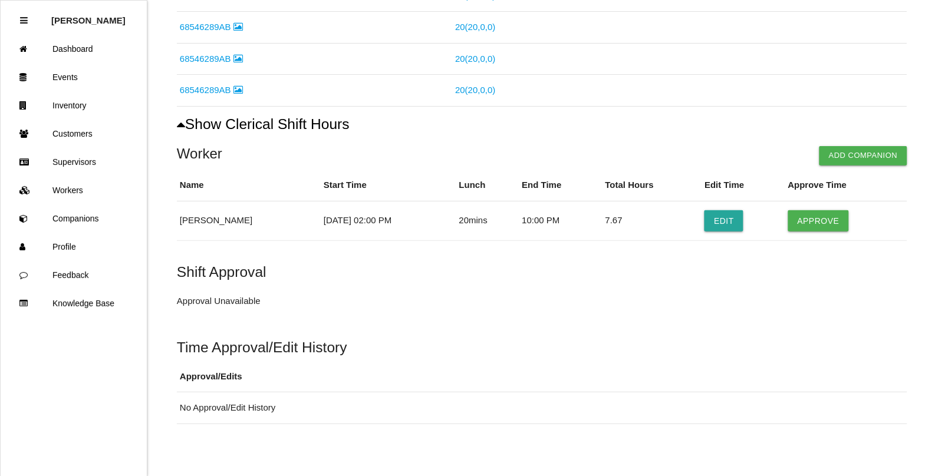
scroll to position [579, 0]
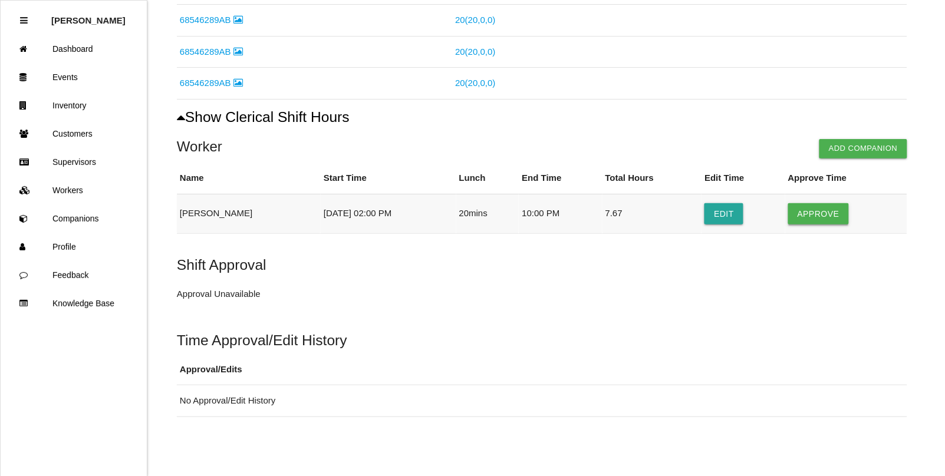
click at [820, 216] on button "Approve" at bounding box center [818, 213] width 61 height 21
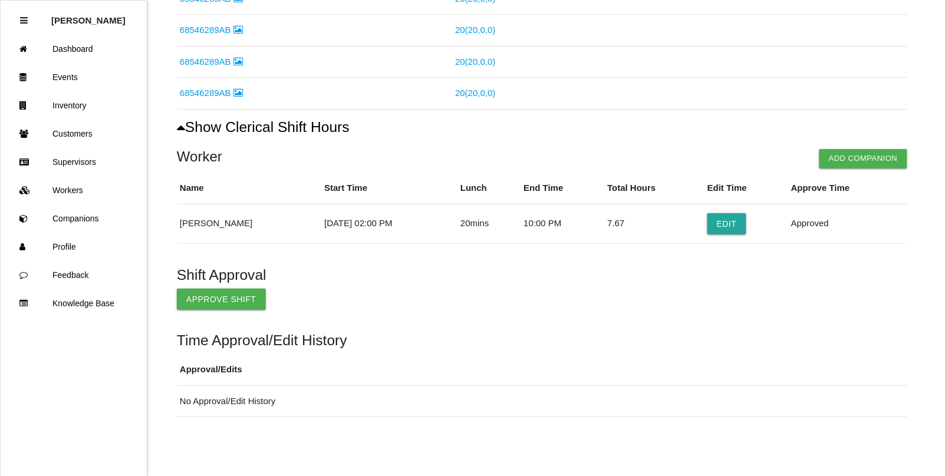
scroll to position [569, 0]
click at [230, 295] on button "Approve Shift" at bounding box center [221, 299] width 89 height 21
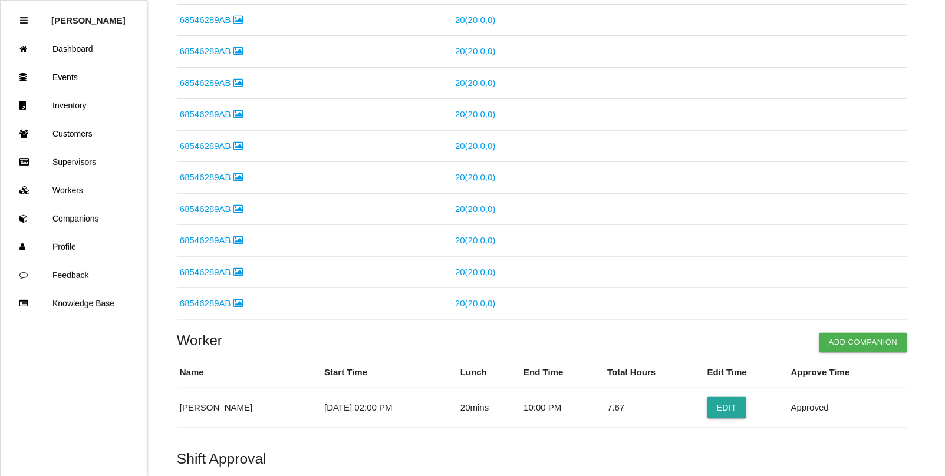
scroll to position [0, 0]
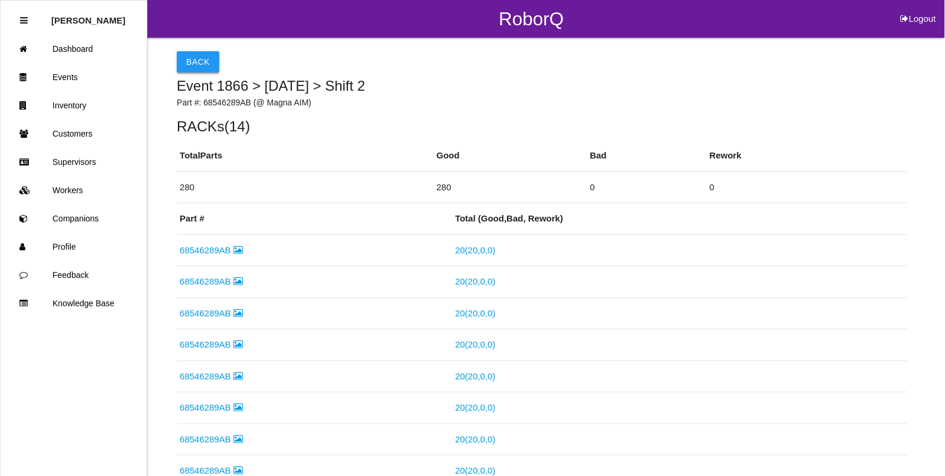
click at [198, 65] on button "Back" at bounding box center [198, 61] width 42 height 21
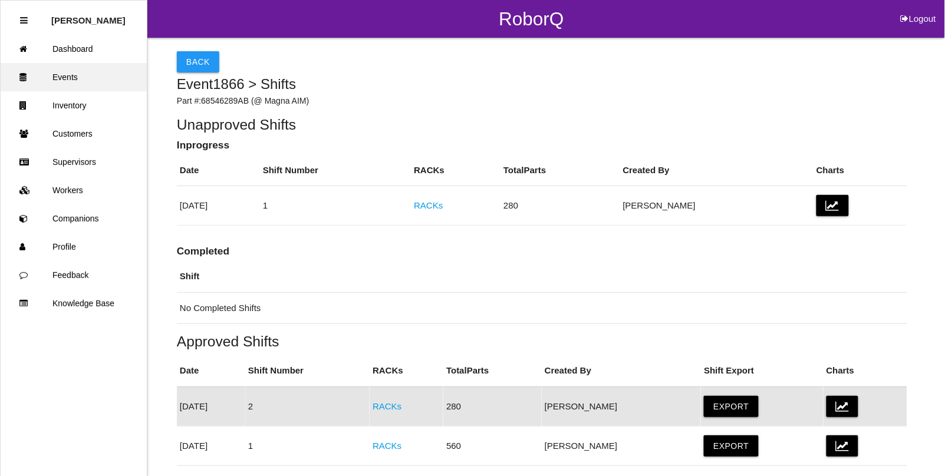
click at [75, 72] on link "Events" at bounding box center [74, 77] width 146 height 28
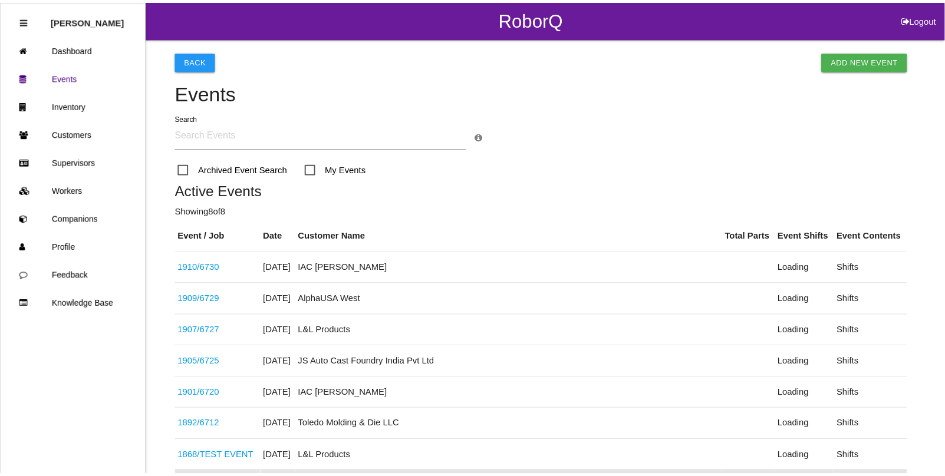
scroll to position [251, 0]
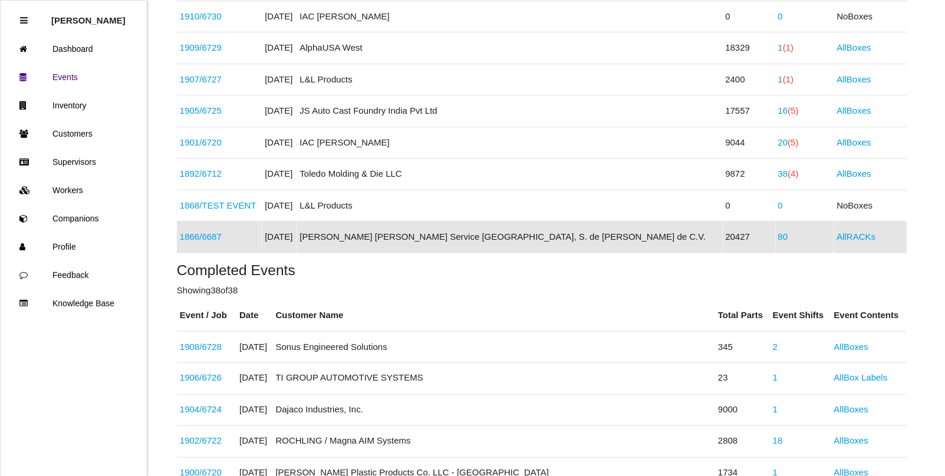
click at [778, 236] on link "80" at bounding box center [783, 237] width 10 height 10
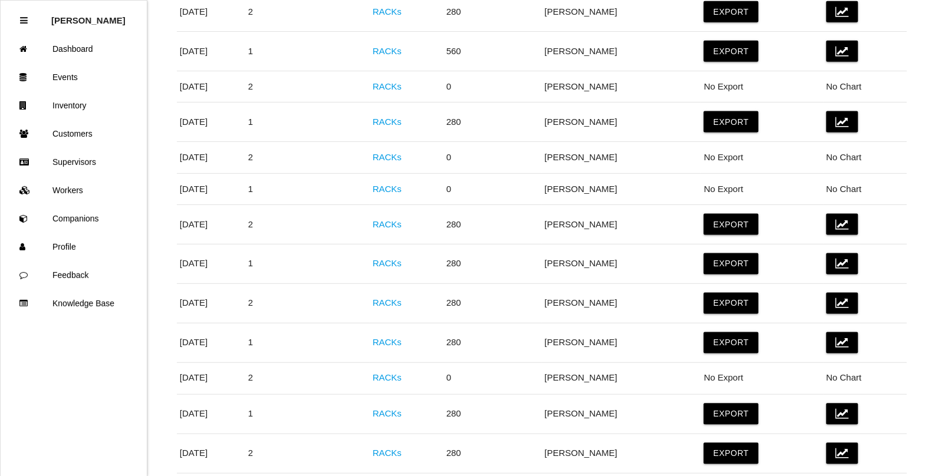
scroll to position [442, 0]
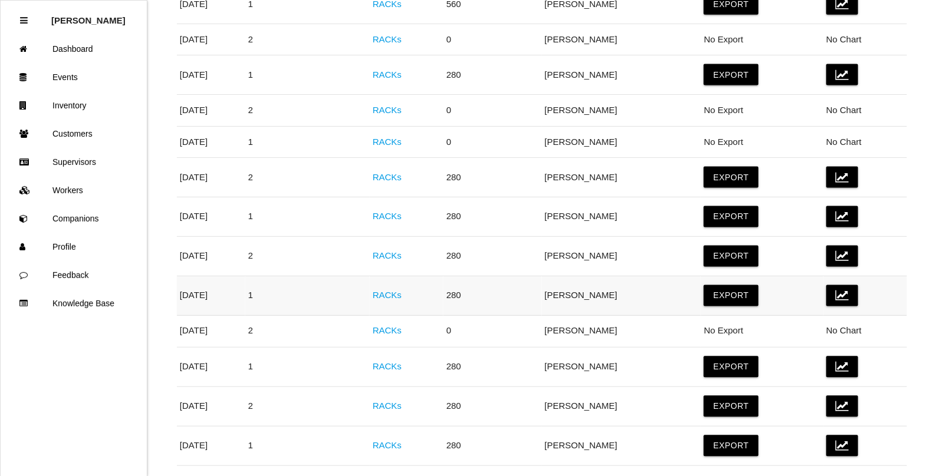
click at [401, 298] on link "RACKs" at bounding box center [386, 296] width 29 height 10
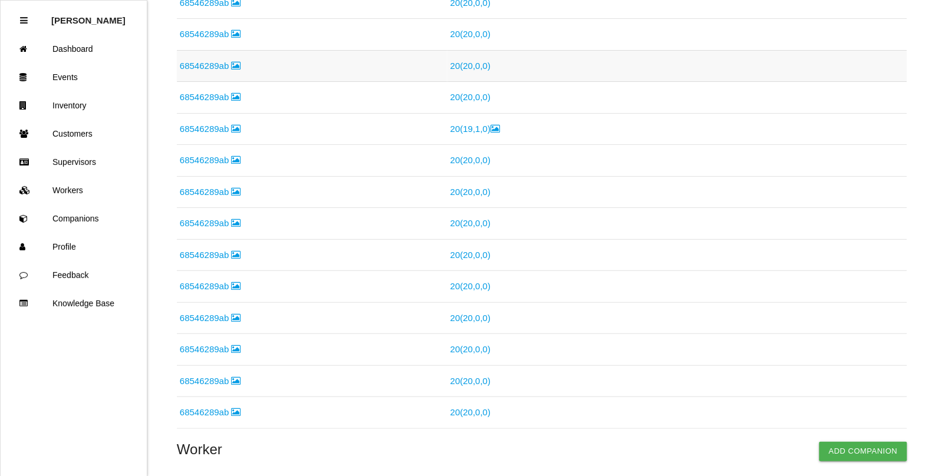
scroll to position [221, 0]
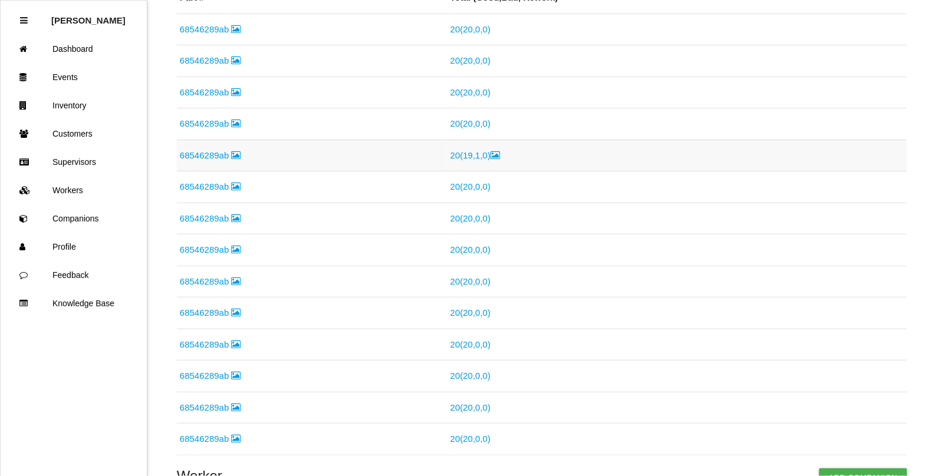
click at [469, 158] on link "20 ( 19 , 1 , 0 )" at bounding box center [474, 155] width 49 height 10
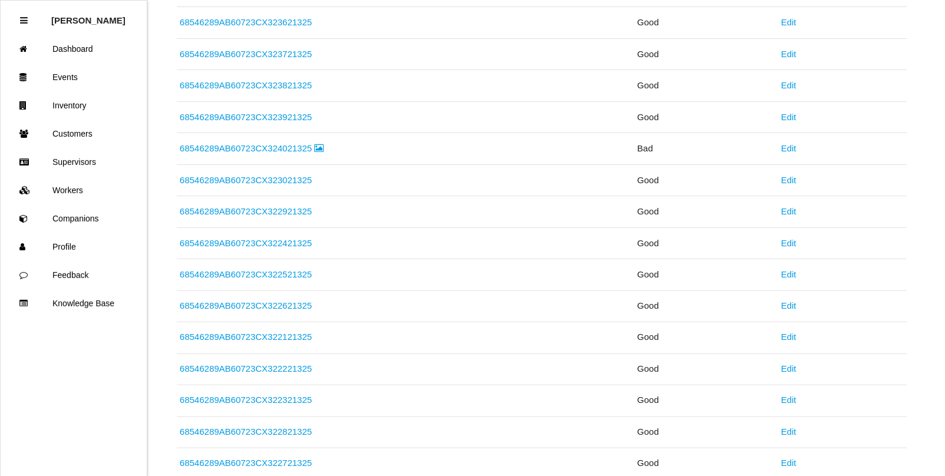
scroll to position [390, 0]
click at [266, 81] on link "68546289AB60723CX324021325" at bounding box center [252, 85] width 144 height 10
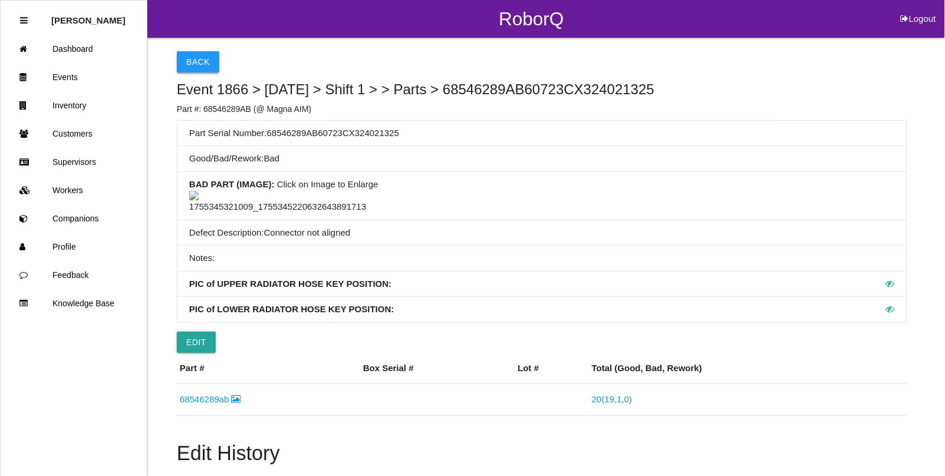
click at [195, 51] on button "Back" at bounding box center [198, 61] width 42 height 21
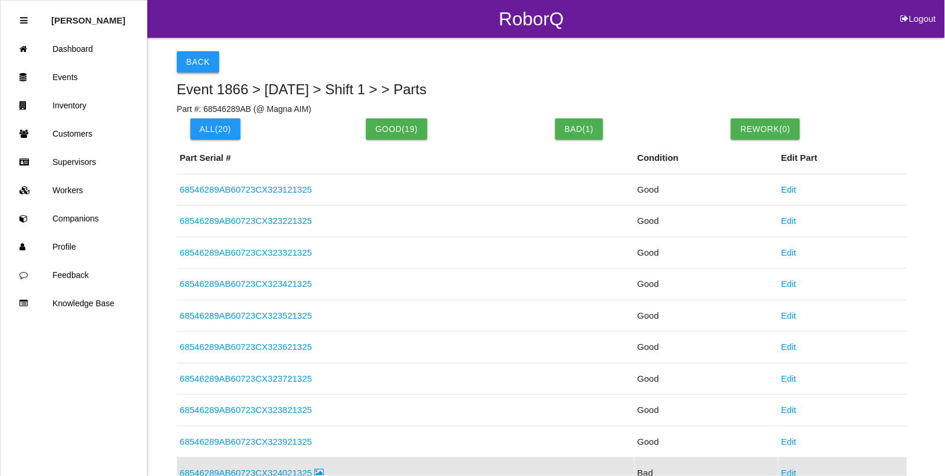
click at [193, 62] on button "Back" at bounding box center [198, 61] width 42 height 21
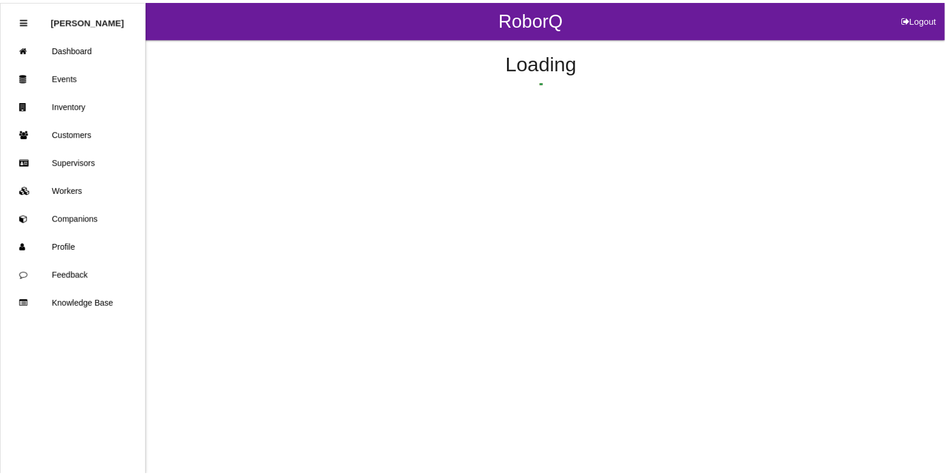
scroll to position [139, 0]
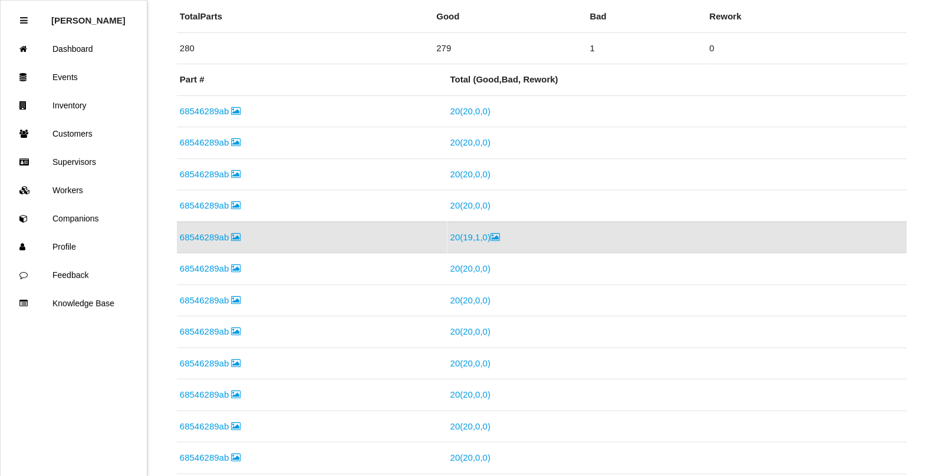
click at [484, 237] on link "20 ( 19 , 1 , 0 )" at bounding box center [474, 237] width 49 height 10
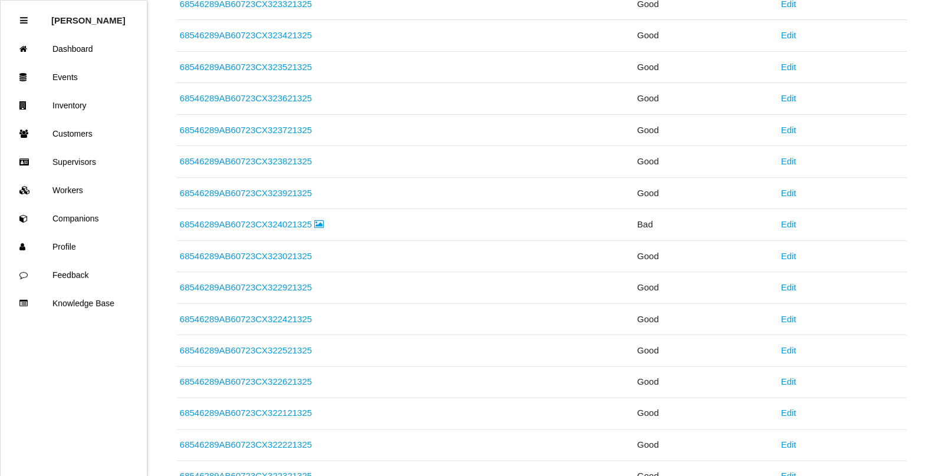
scroll to position [295, 0]
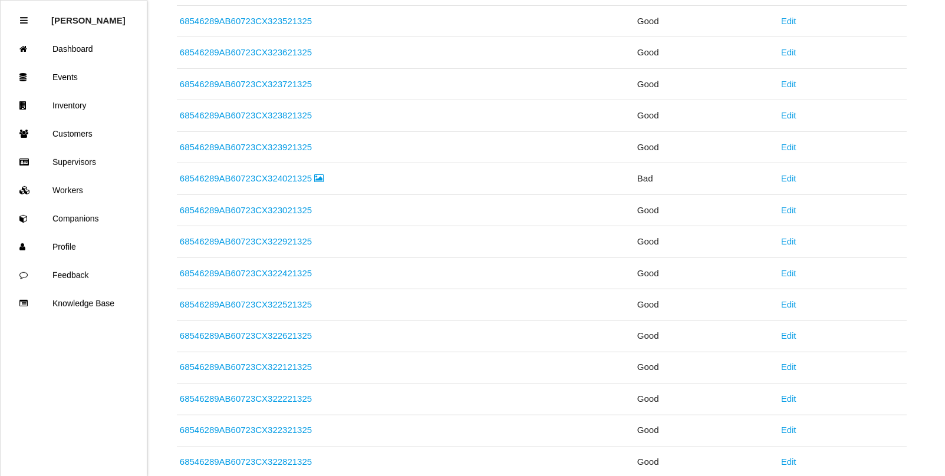
click at [279, 178] on link "68546289AB60723CX324021325" at bounding box center [252, 178] width 144 height 10
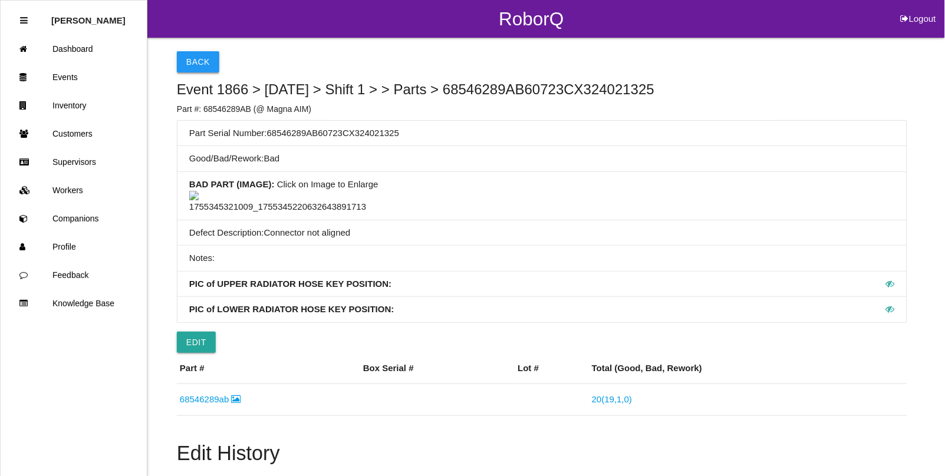
click at [192, 60] on button "Back" at bounding box center [198, 61] width 42 height 21
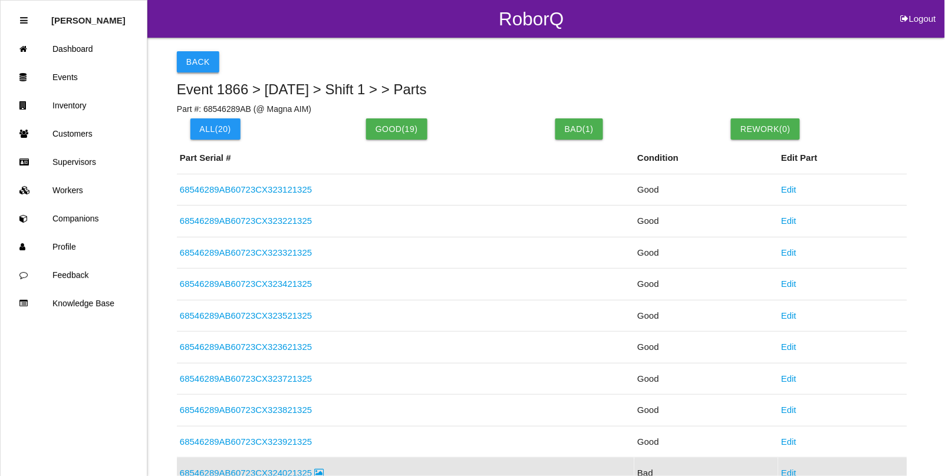
click at [198, 59] on button "Back" at bounding box center [198, 61] width 42 height 21
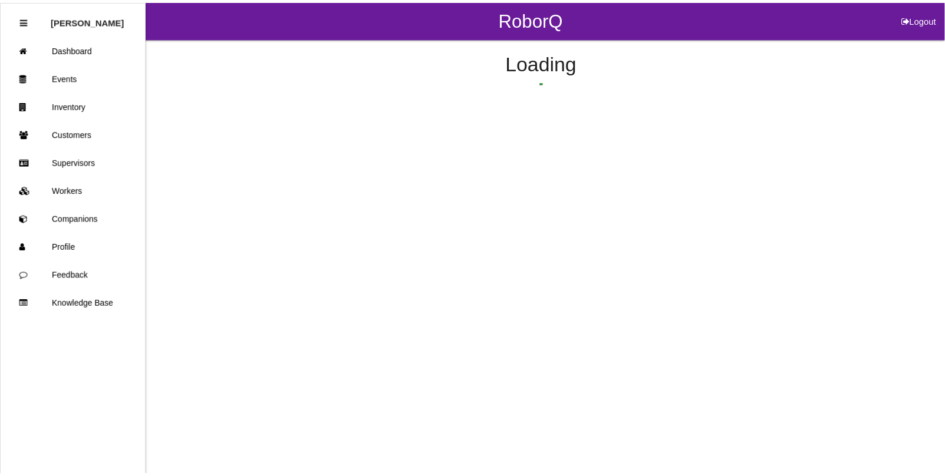
scroll to position [139, 0]
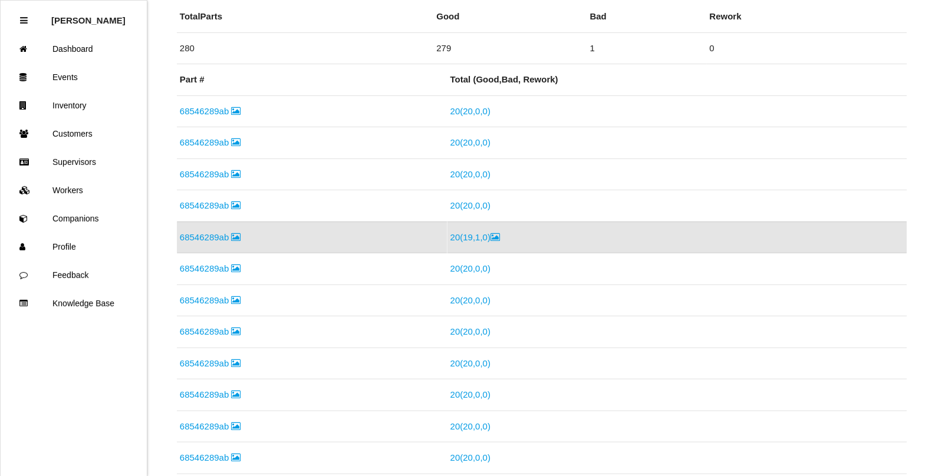
click at [199, 235] on link "68546289ab" at bounding box center [210, 237] width 61 height 10
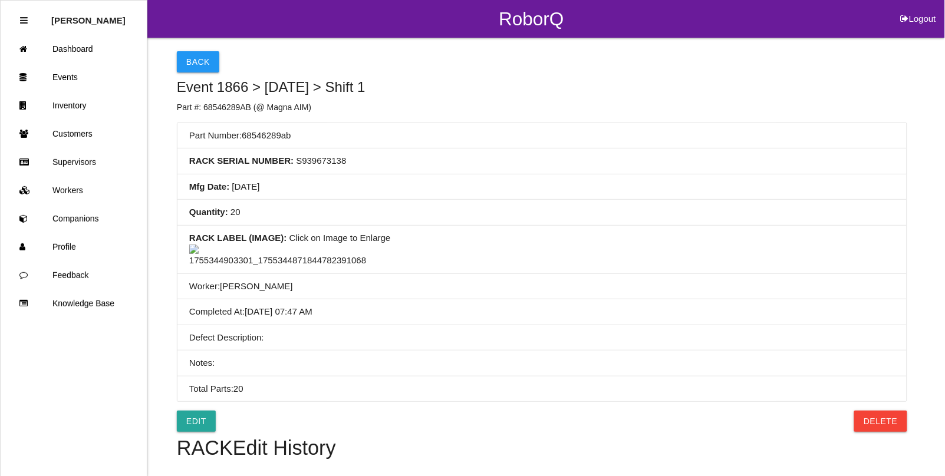
click at [271, 268] on img at bounding box center [277, 256] width 177 height 23
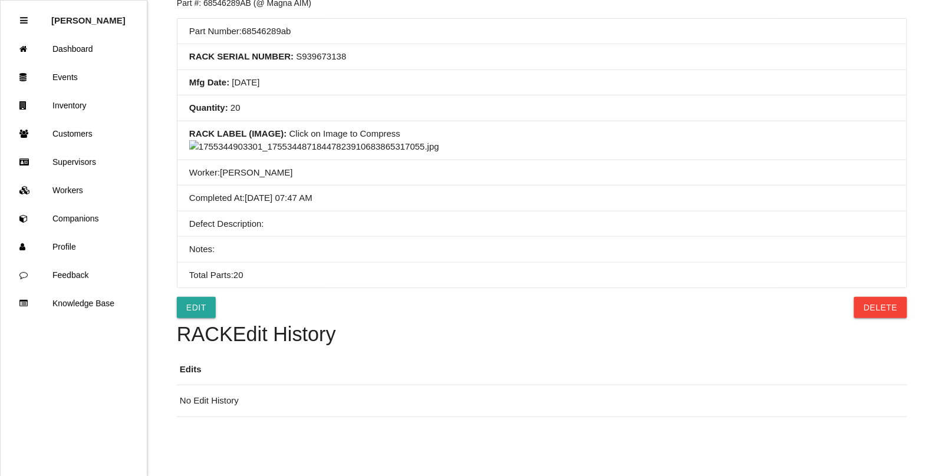
scroll to position [442, 0]
click at [370, 140] on img at bounding box center [314, 147] width 250 height 14
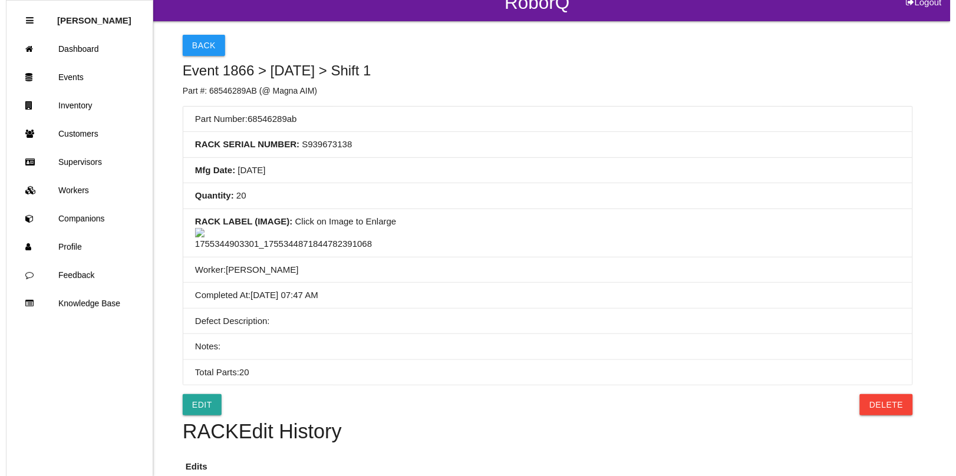
scroll to position [0, 0]
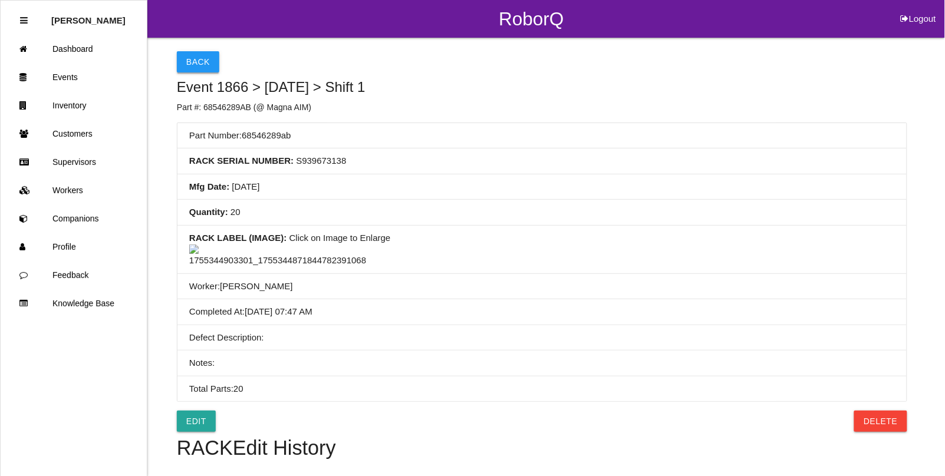
click at [195, 55] on button "Back" at bounding box center [198, 61] width 42 height 21
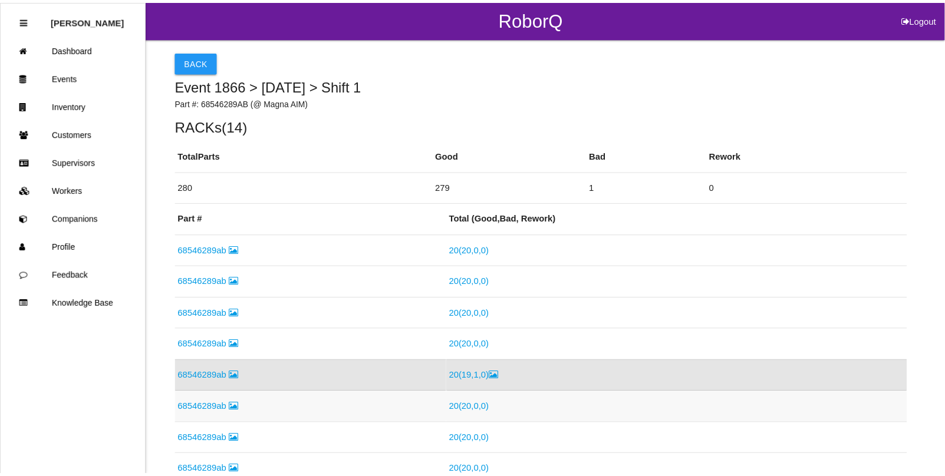
scroll to position [139, 0]
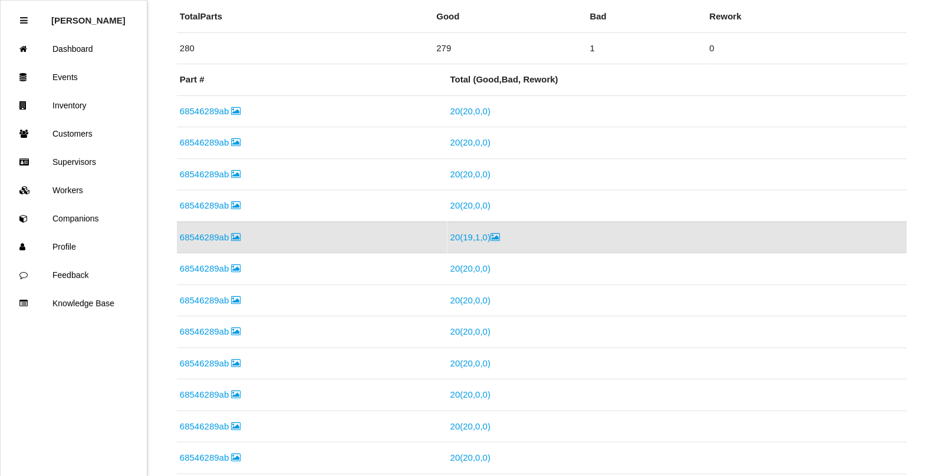
click at [480, 237] on link "20 ( 19 , 1 , 0 )" at bounding box center [474, 237] width 49 height 10
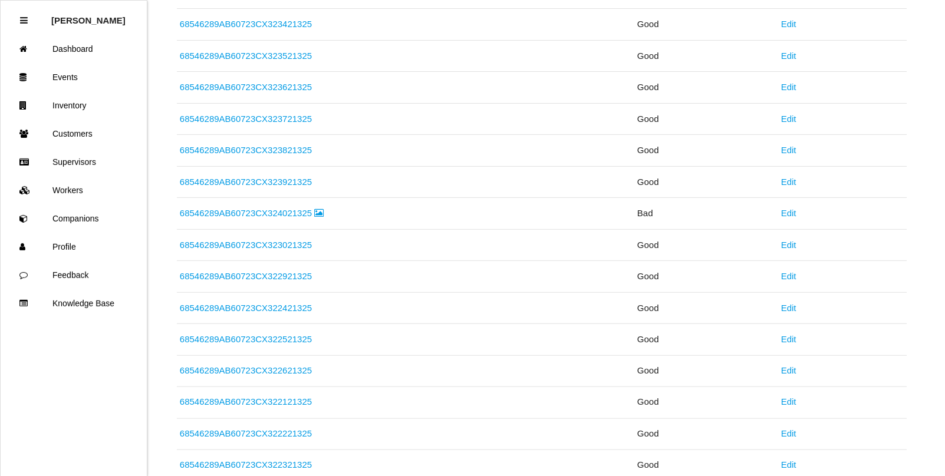
scroll to position [295, 0]
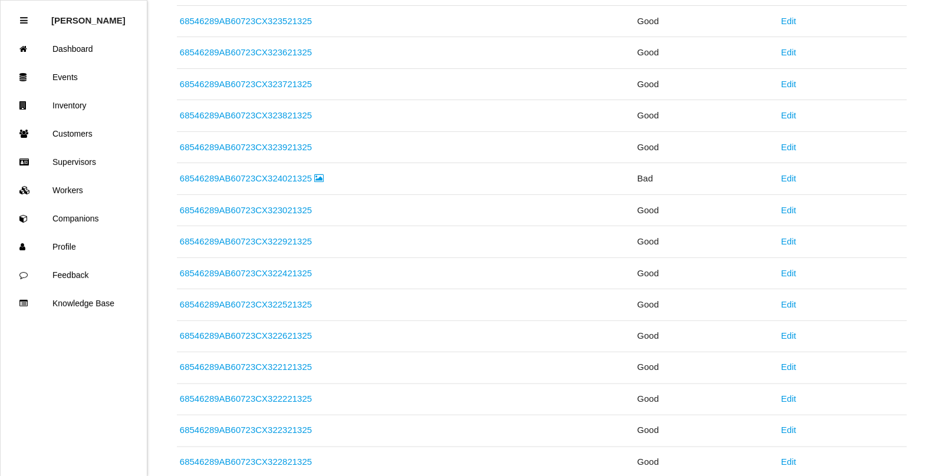
click at [299, 180] on link "68546289AB60723CX324021325" at bounding box center [252, 178] width 144 height 10
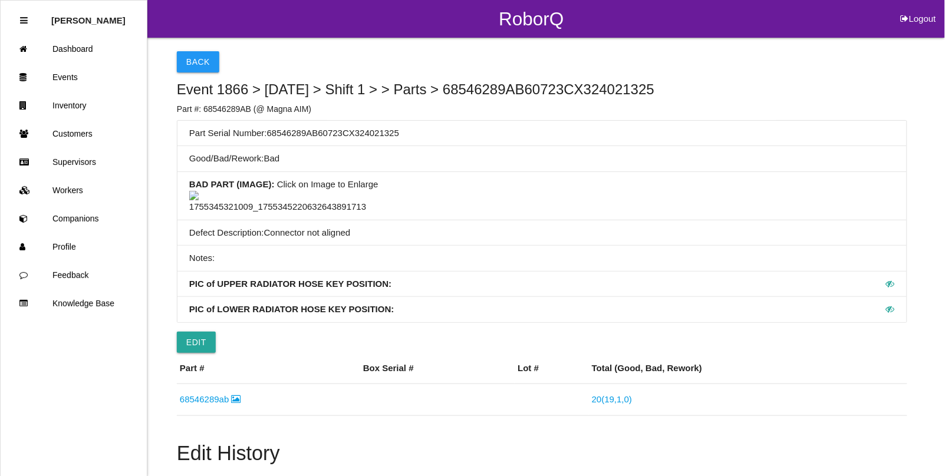
click at [288, 214] on img at bounding box center [277, 202] width 177 height 23
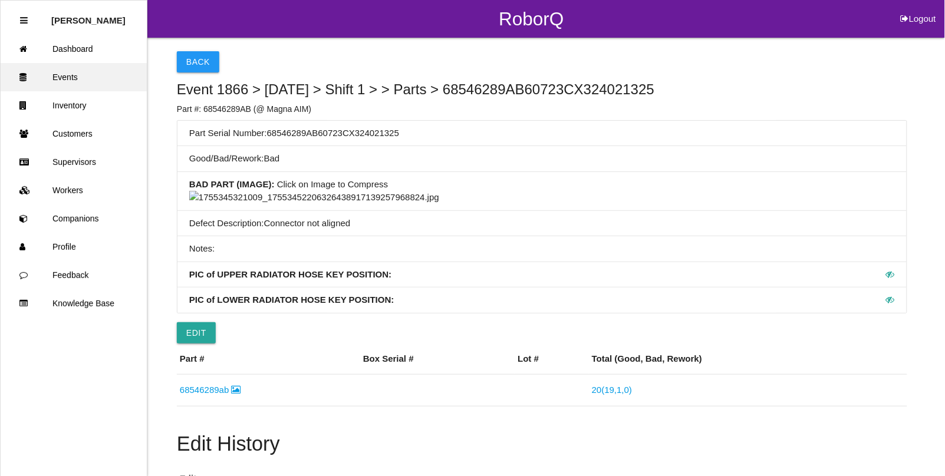
click at [58, 75] on link "Events" at bounding box center [74, 77] width 146 height 28
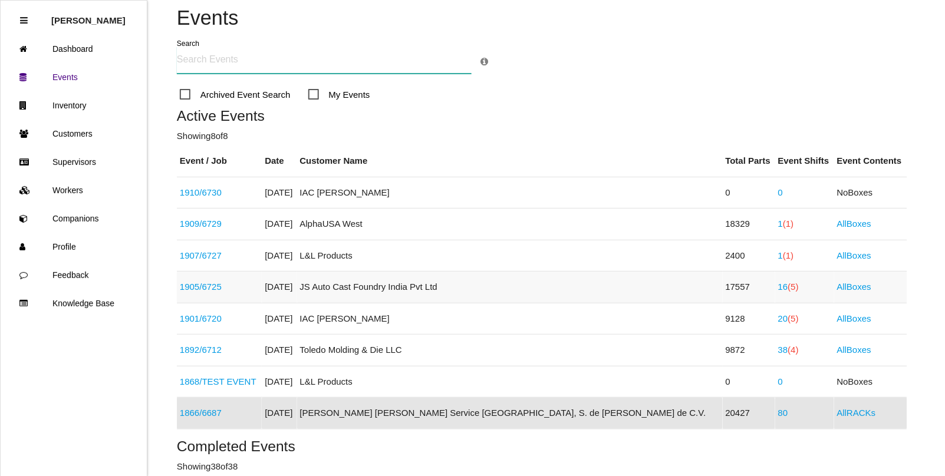
scroll to position [74, 0]
click at [788, 354] on span "(4)" at bounding box center [793, 351] width 11 height 10
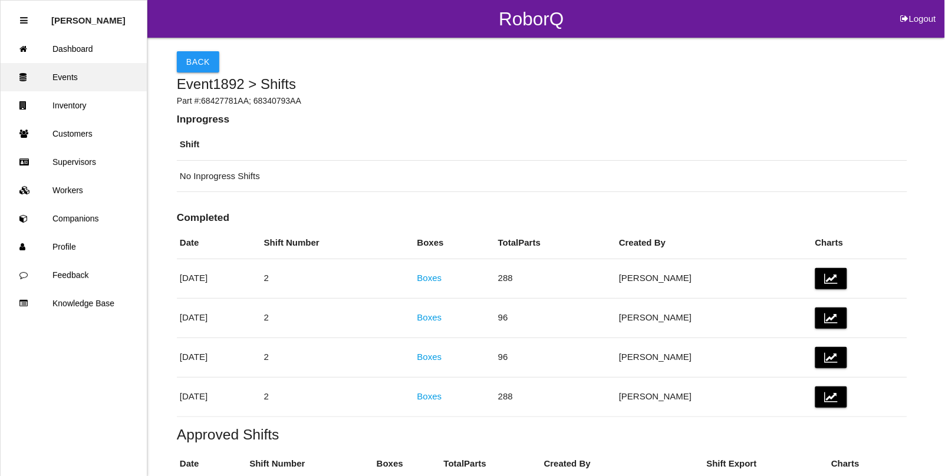
click at [56, 78] on link "Events" at bounding box center [74, 77] width 146 height 28
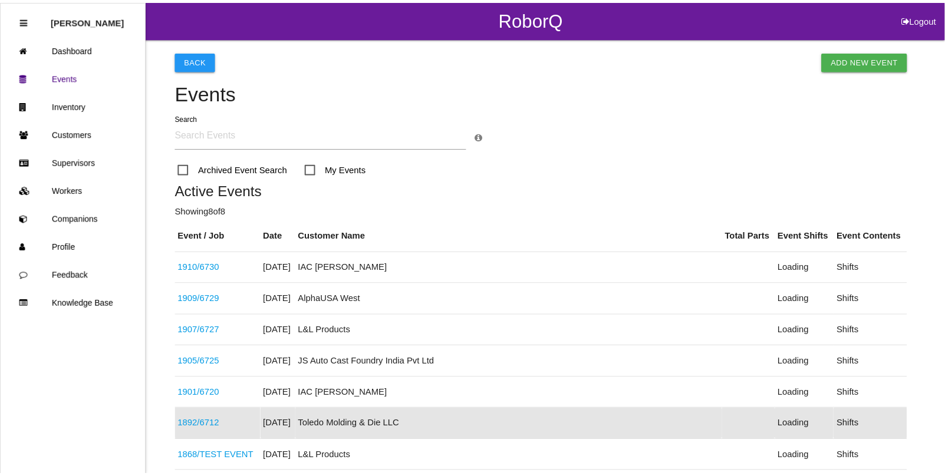
scroll to position [187, 0]
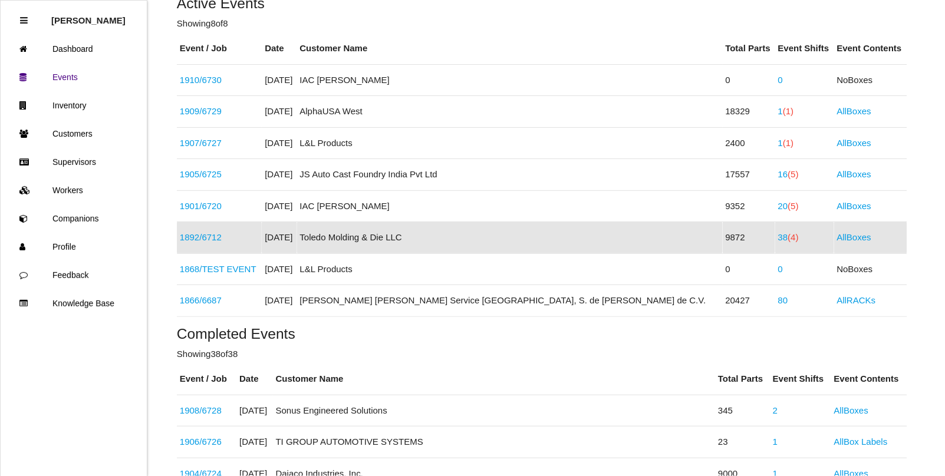
click at [788, 237] on span "(4)" at bounding box center [793, 237] width 11 height 10
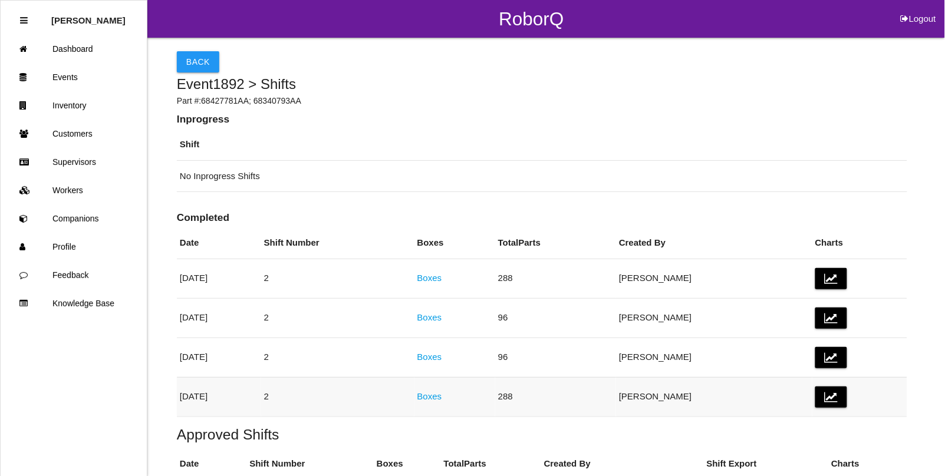
click at [442, 393] on link "Boxes" at bounding box center [429, 396] width 25 height 10
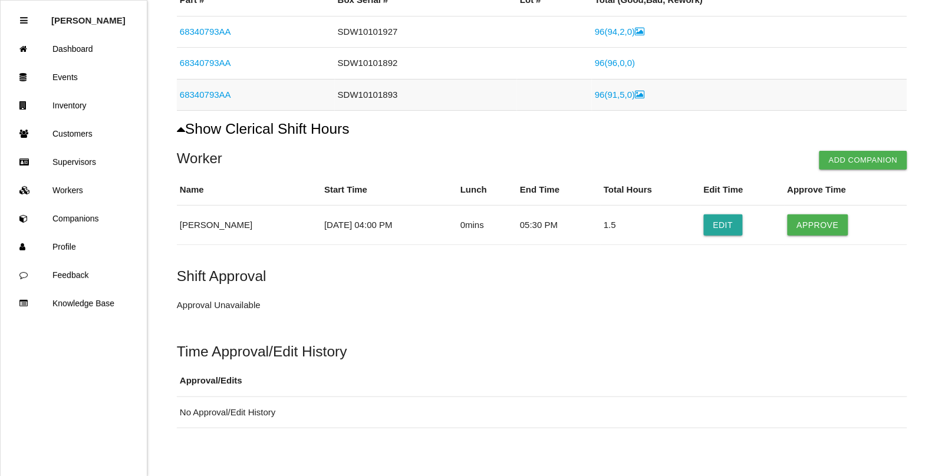
scroll to position [221, 0]
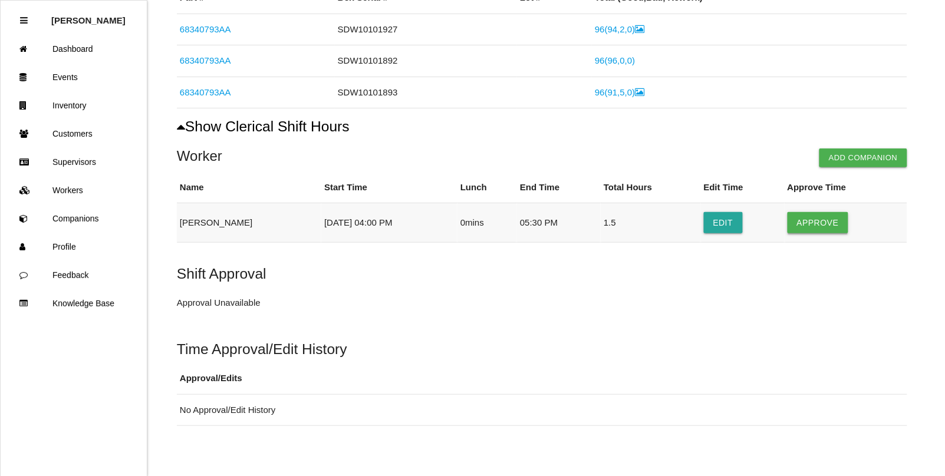
click at [816, 219] on button "Approve" at bounding box center [817, 222] width 61 height 21
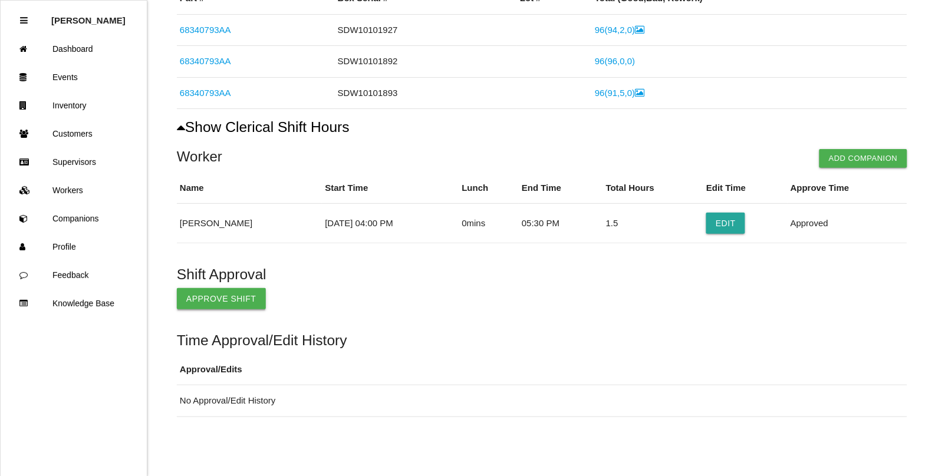
click at [225, 304] on button "Approve Shift" at bounding box center [221, 298] width 89 height 21
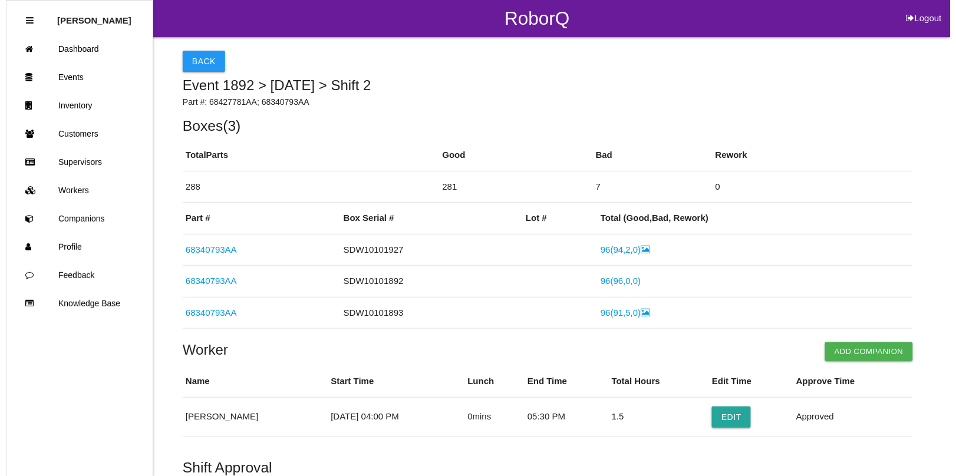
scroll to position [0, 0]
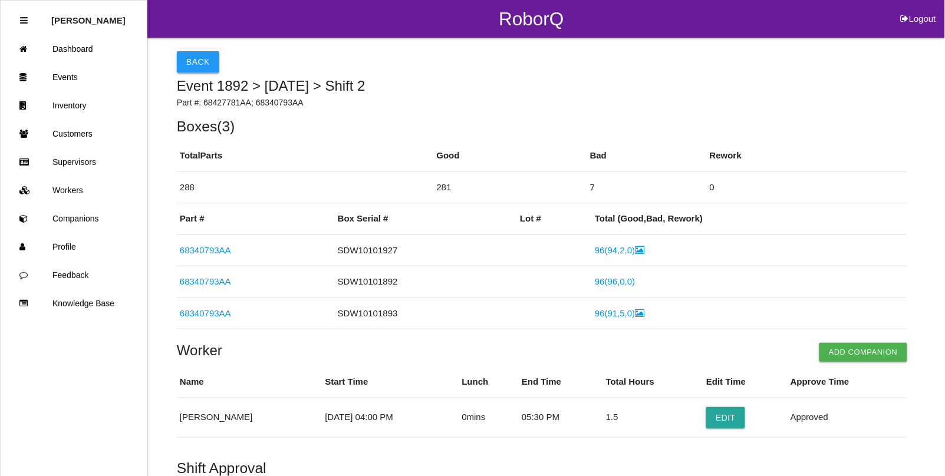
click at [180, 60] on button "Back" at bounding box center [198, 61] width 42 height 21
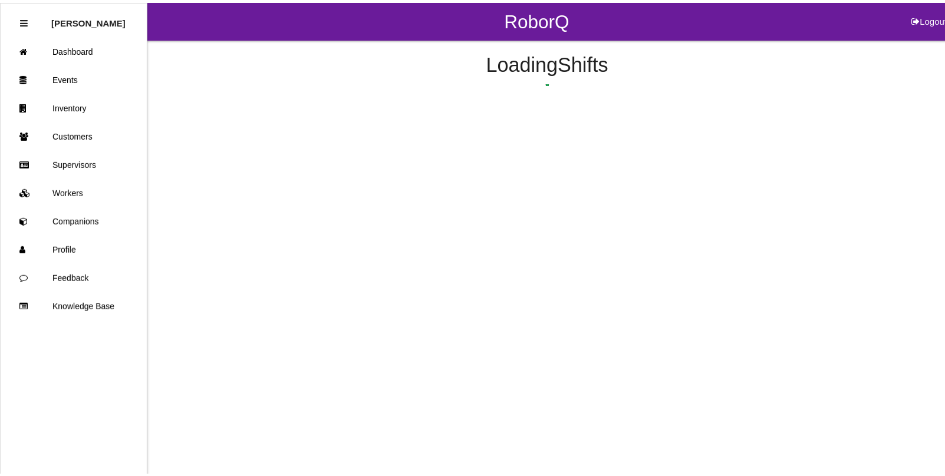
scroll to position [222, 0]
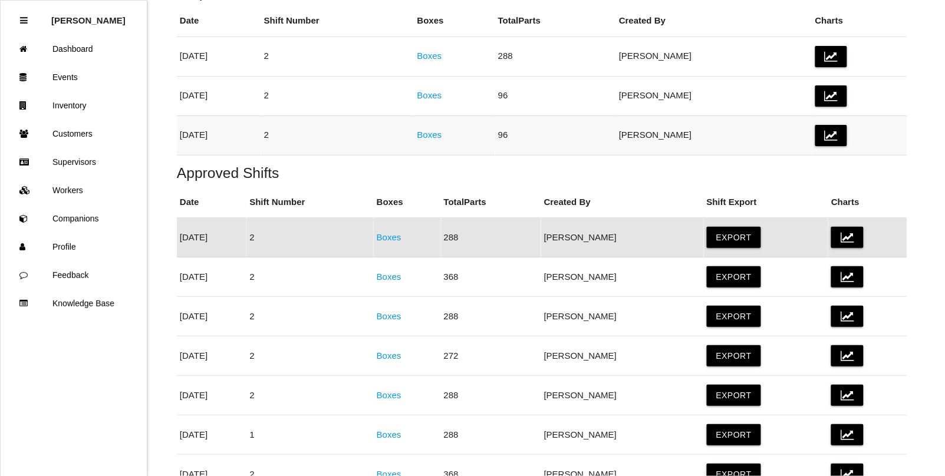
click at [442, 133] on link "Boxes" at bounding box center [429, 135] width 25 height 10
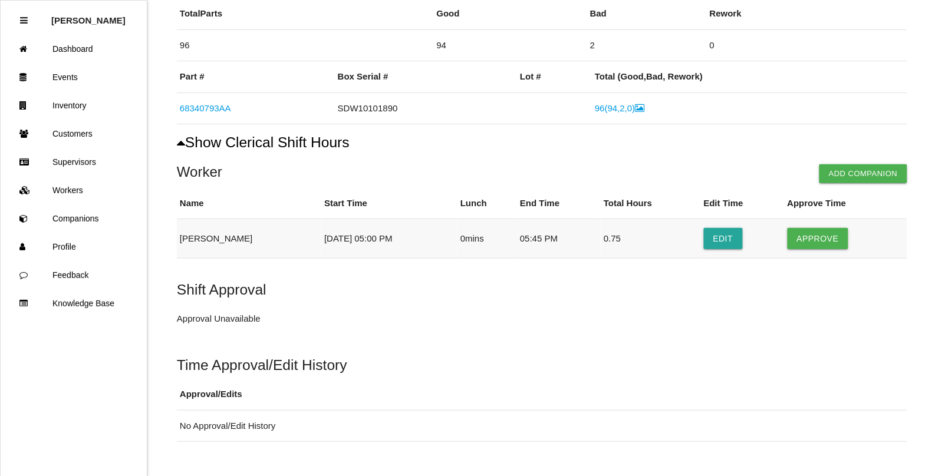
scroll to position [147, 0]
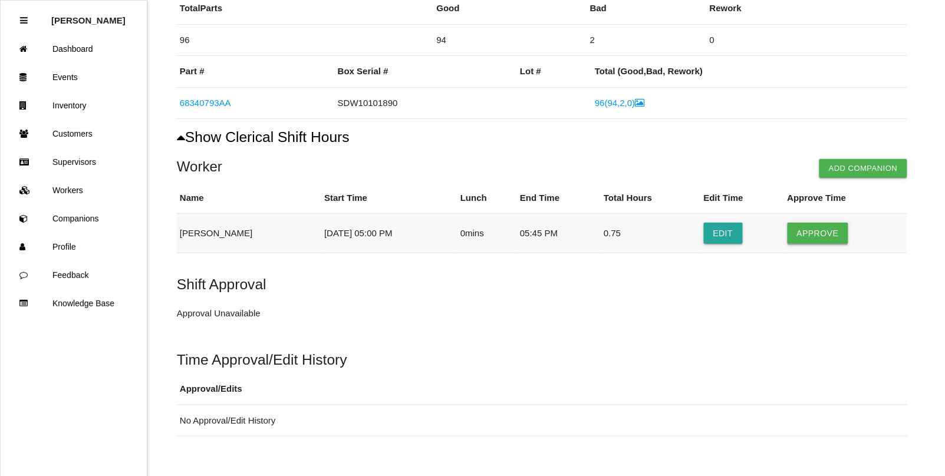
click at [817, 239] on button "Approve" at bounding box center [817, 233] width 61 height 21
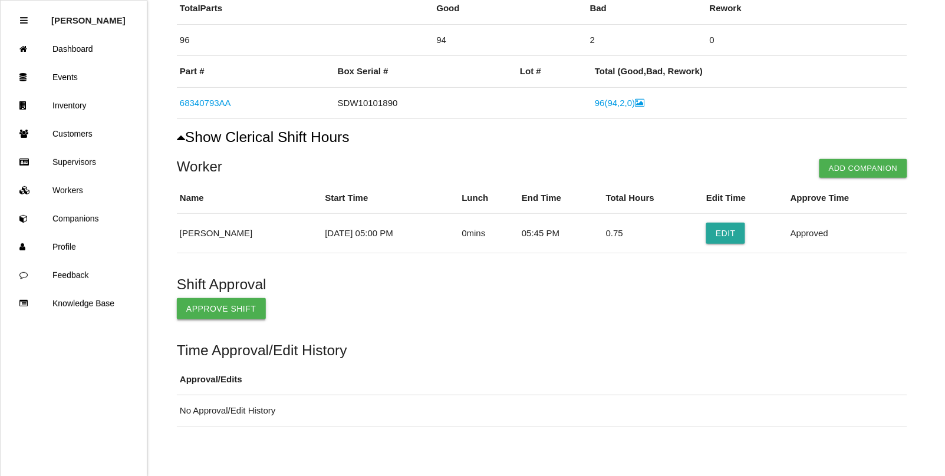
click at [204, 311] on button "Approve Shift" at bounding box center [221, 308] width 89 height 21
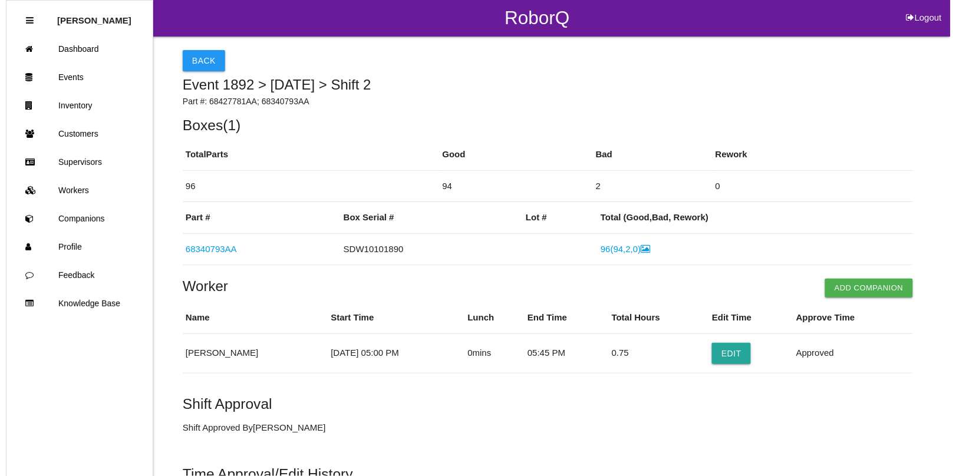
scroll to position [0, 0]
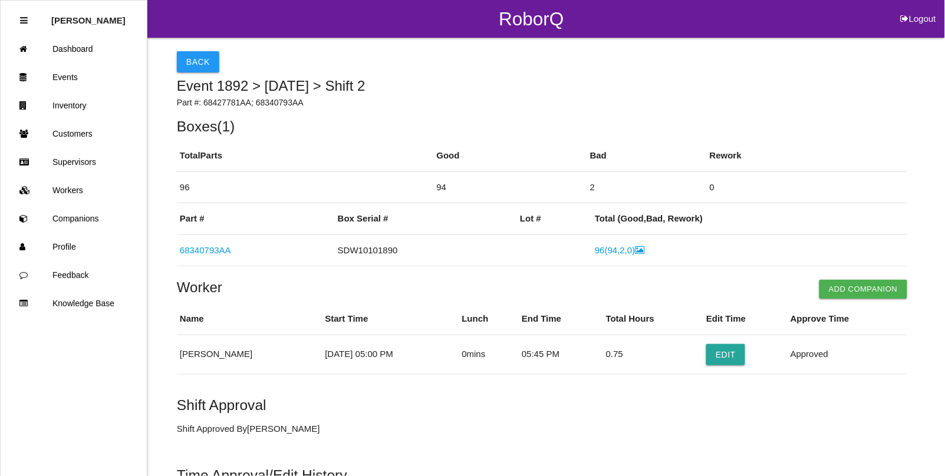
click at [199, 49] on div "Back Event 1892 > [DATE] > Shift 2 Part #: 68427781AA; 68340793AA Boxes ( 1 ) T…" at bounding box center [542, 279] width 730 height 483
click at [199, 56] on button "Back" at bounding box center [198, 61] width 42 height 21
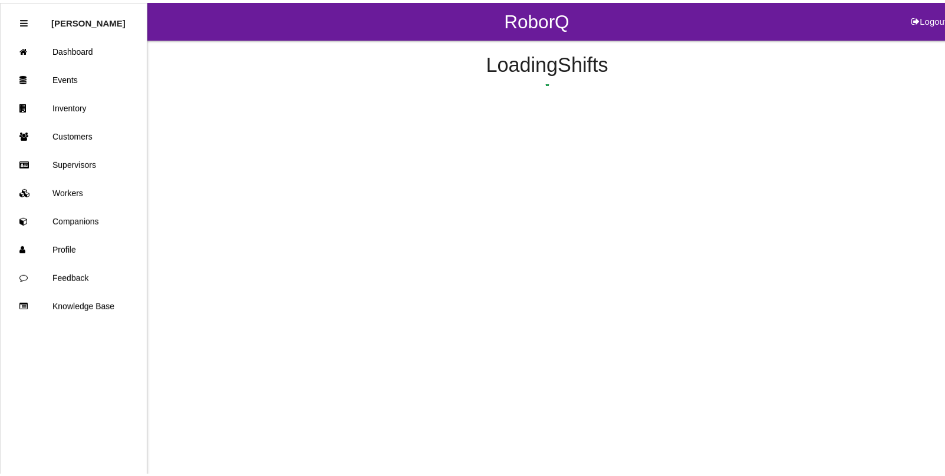
scroll to position [183, 0]
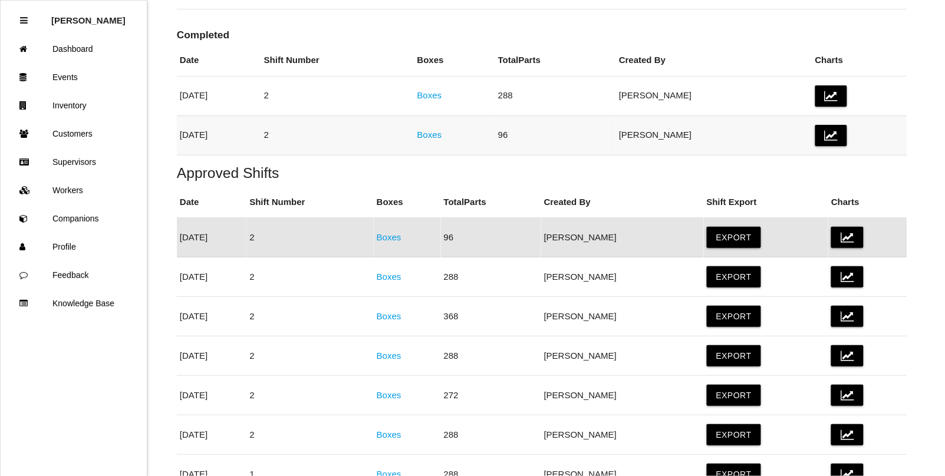
click at [442, 136] on link "Boxes" at bounding box center [429, 135] width 25 height 10
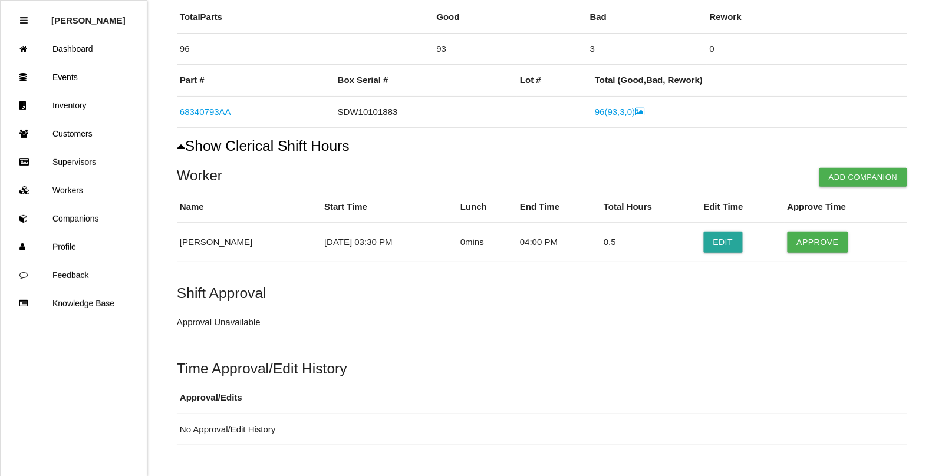
scroll to position [147, 0]
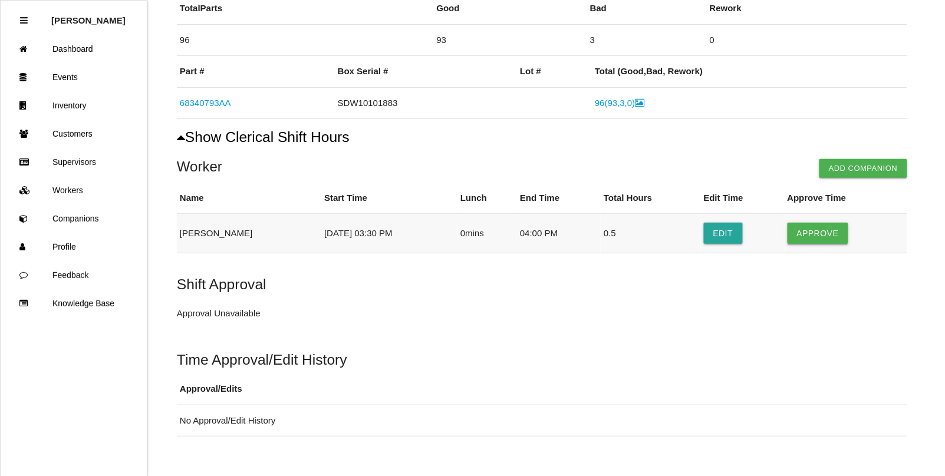
click at [816, 232] on button "Approve" at bounding box center [817, 233] width 61 height 21
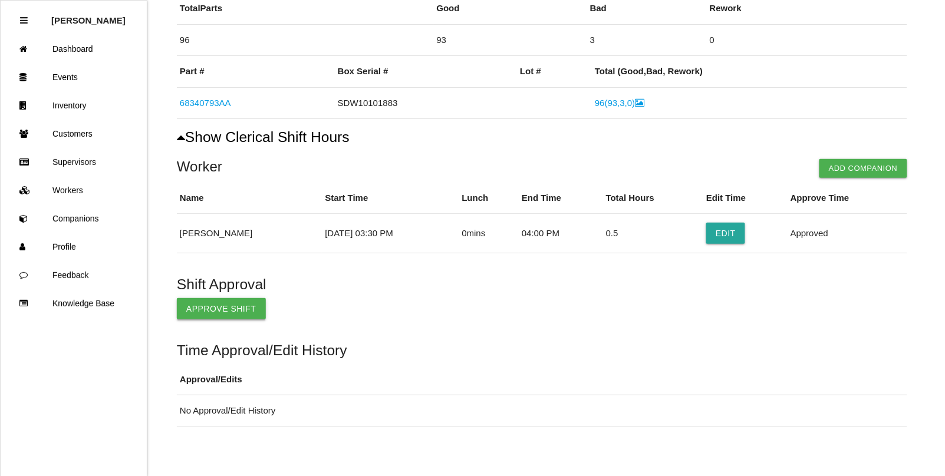
click at [204, 309] on button "Approve Shift" at bounding box center [221, 308] width 89 height 21
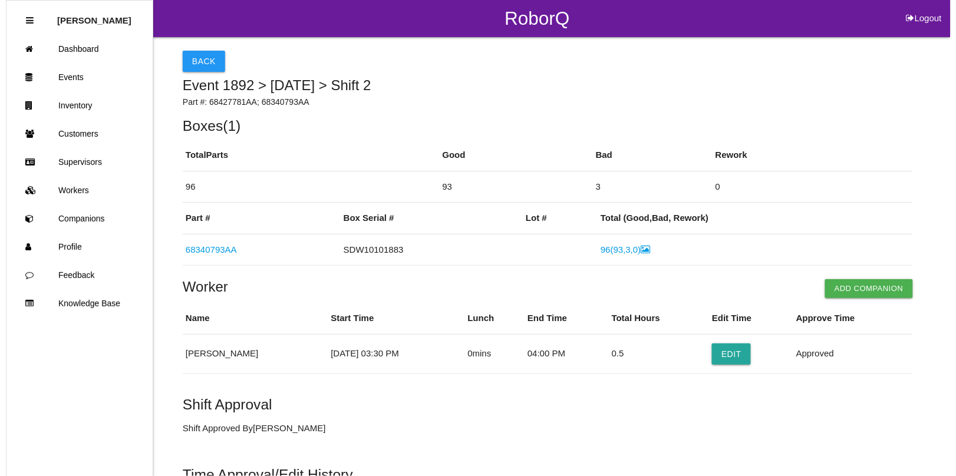
scroll to position [0, 0]
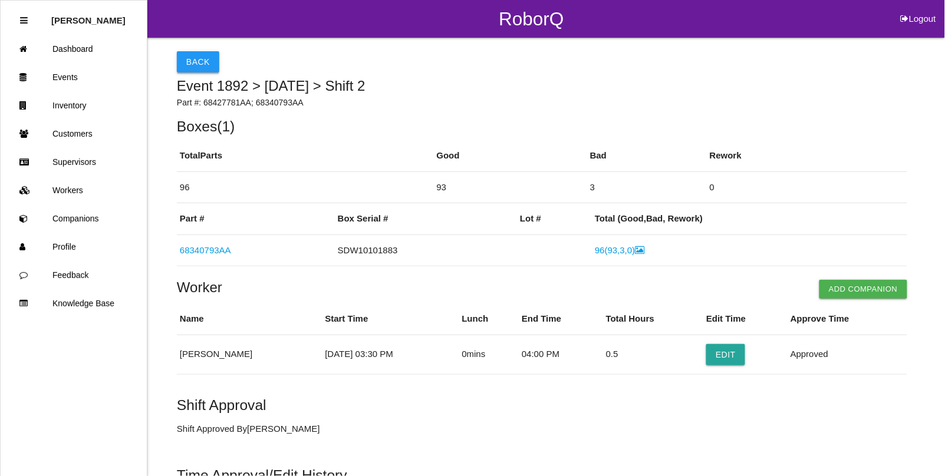
click at [187, 63] on button "Back" at bounding box center [198, 61] width 42 height 21
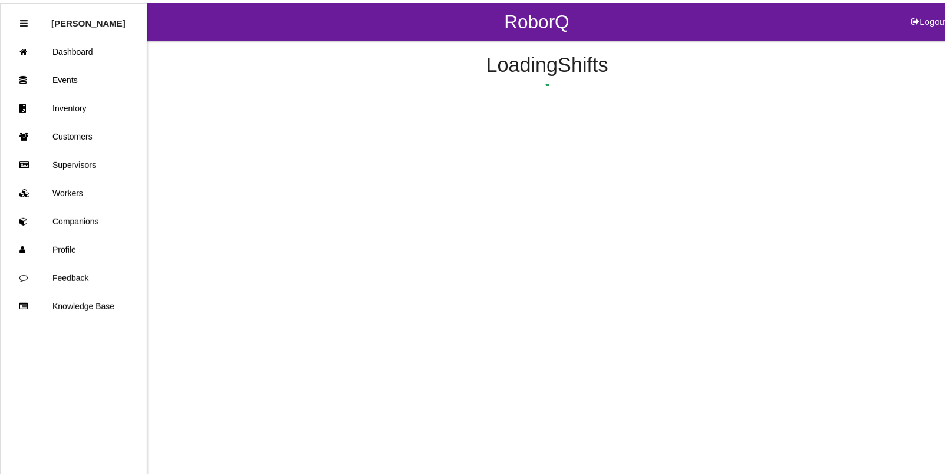
scroll to position [143, 0]
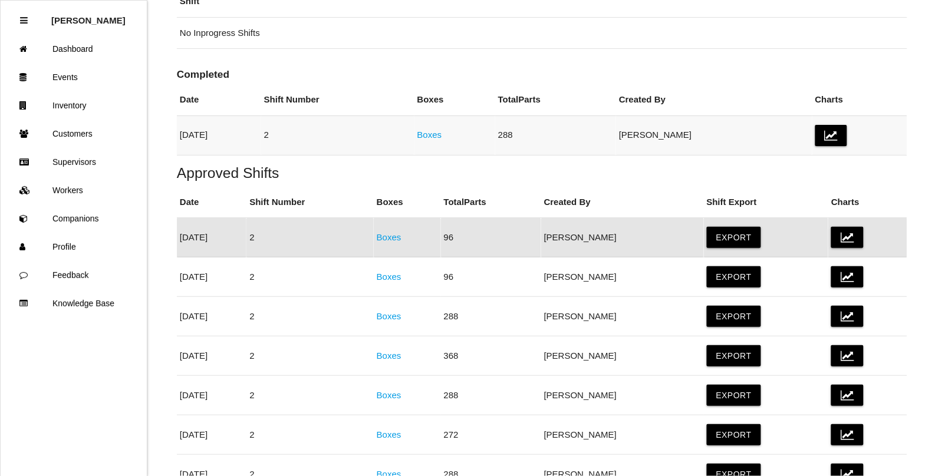
click at [442, 134] on link "Boxes" at bounding box center [429, 135] width 25 height 10
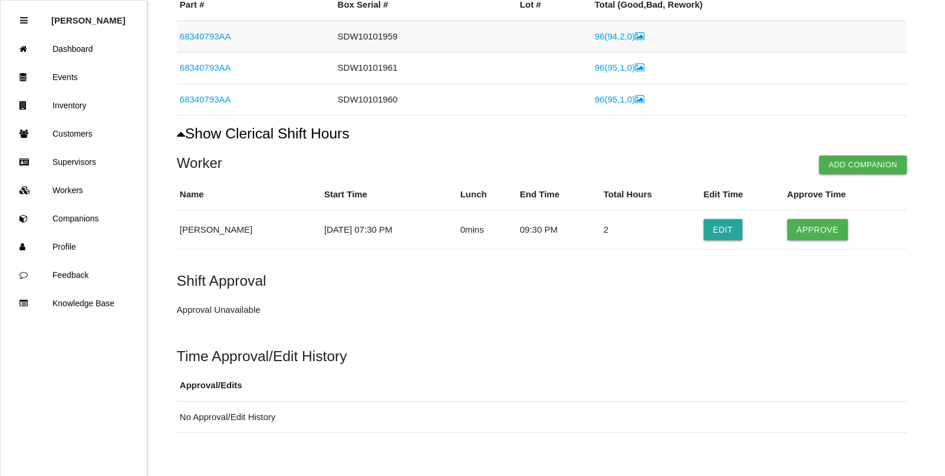
scroll to position [221, 0]
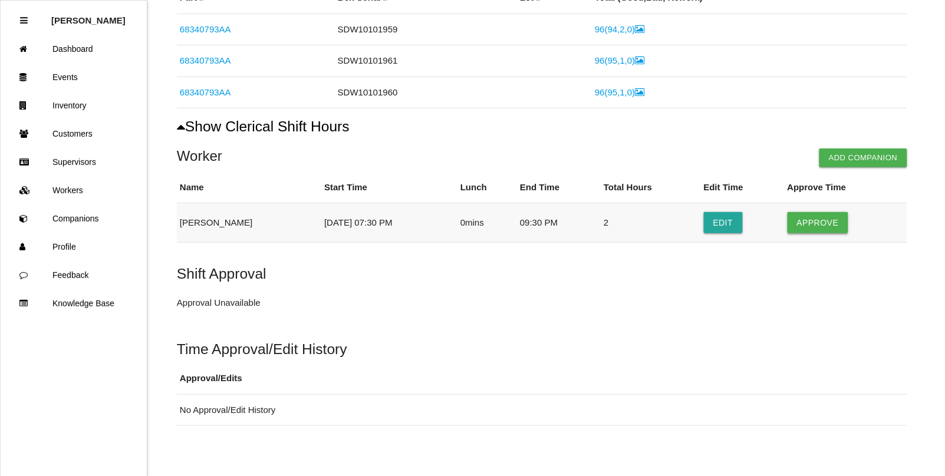
click at [818, 225] on button "Approve" at bounding box center [817, 222] width 61 height 21
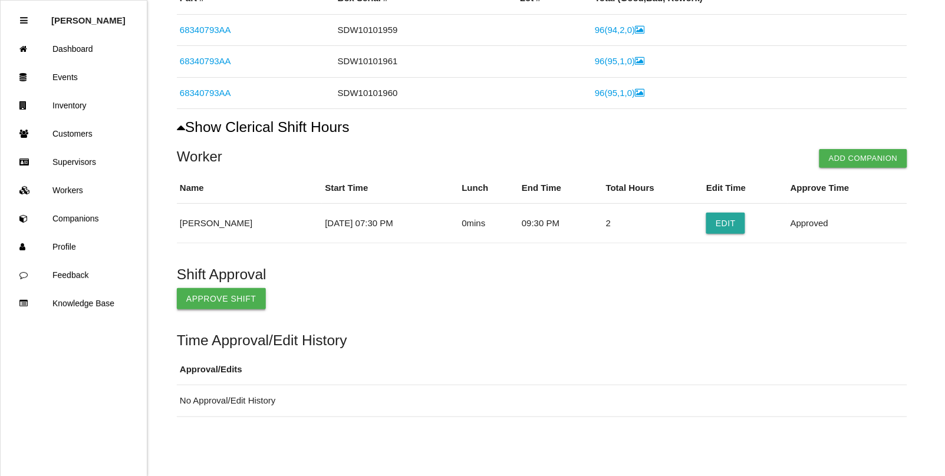
click at [204, 299] on button "Approve Shift" at bounding box center [221, 298] width 89 height 21
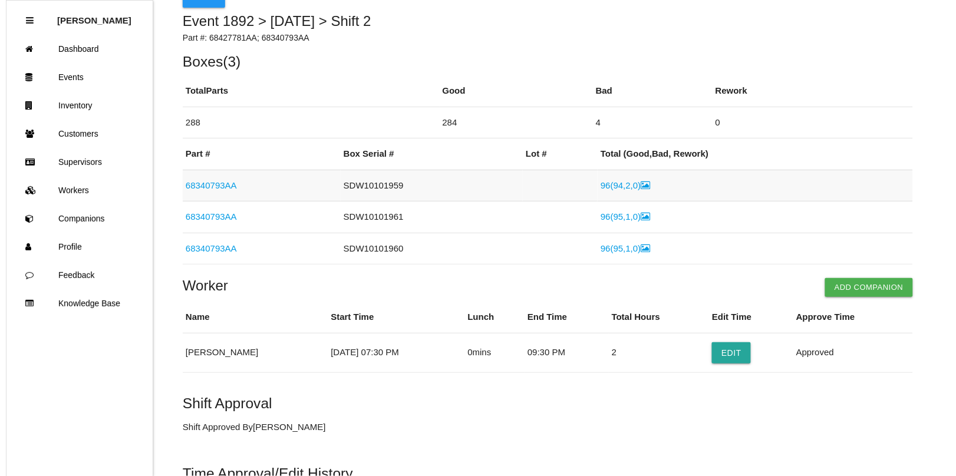
scroll to position [0, 0]
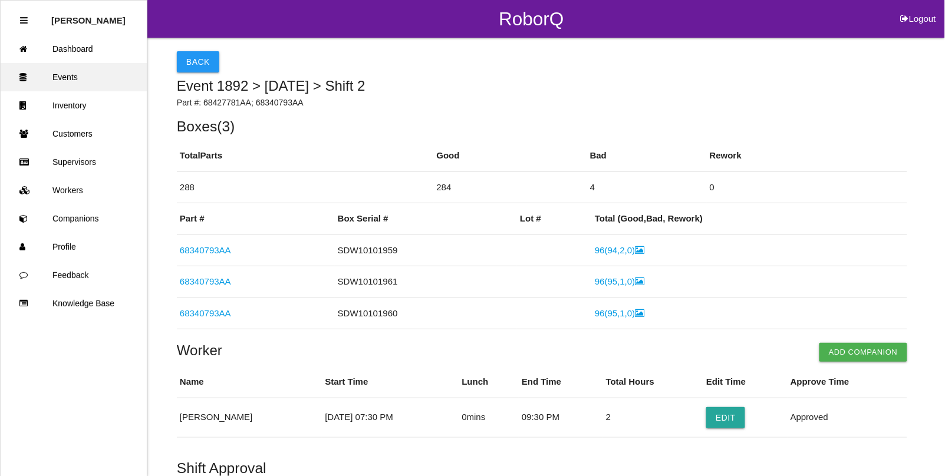
click at [59, 72] on link "Events" at bounding box center [74, 77] width 146 height 28
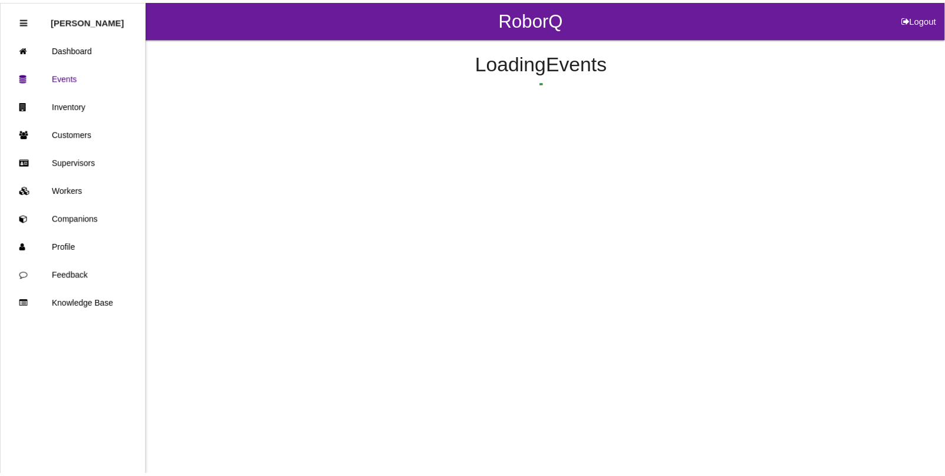
scroll to position [187, 0]
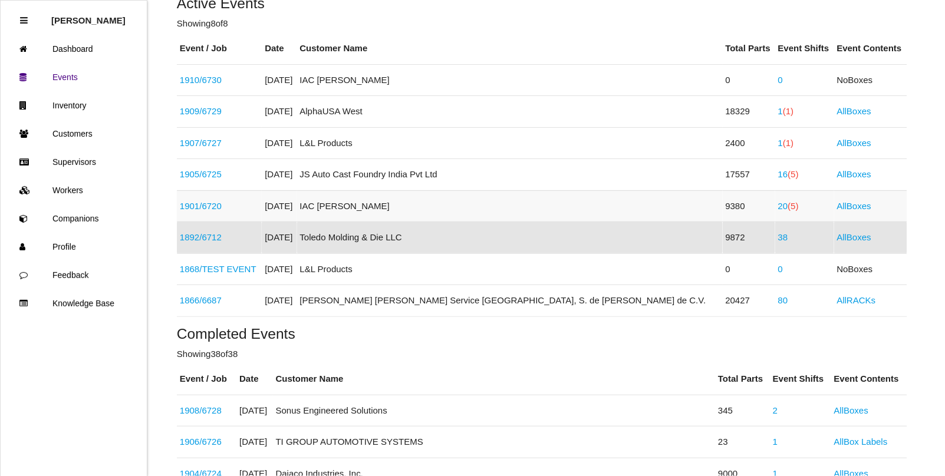
click at [778, 207] on link "20 (5)" at bounding box center [788, 206] width 21 height 10
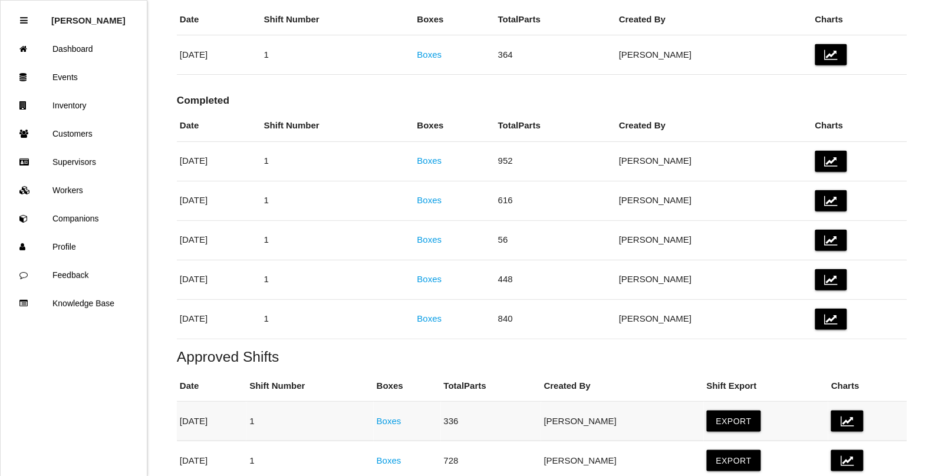
scroll to position [221, 0]
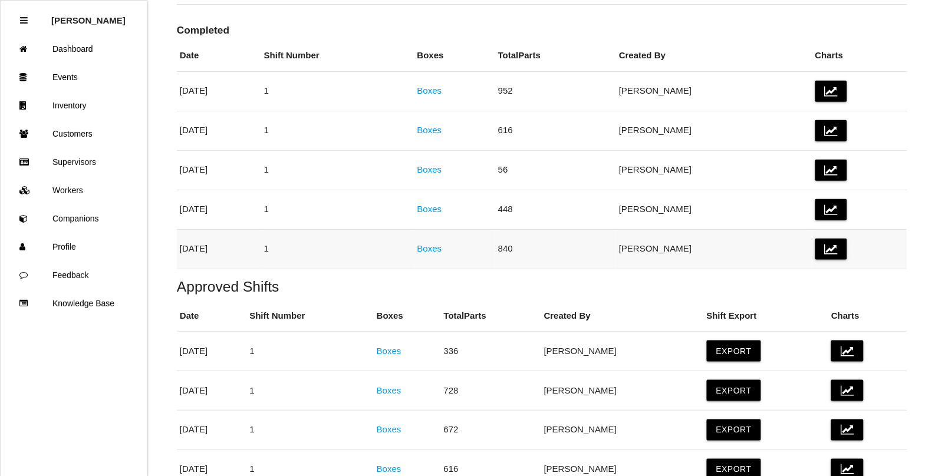
click at [442, 250] on link "Boxes" at bounding box center [429, 248] width 25 height 10
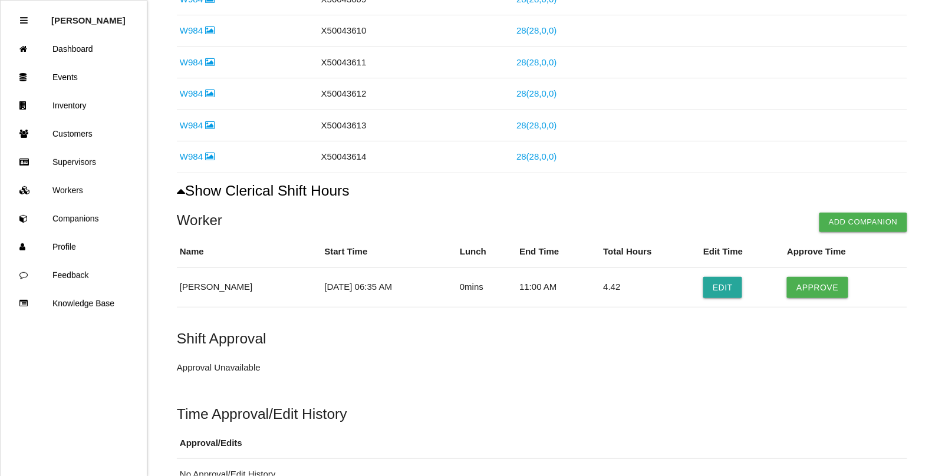
scroll to position [1031, 0]
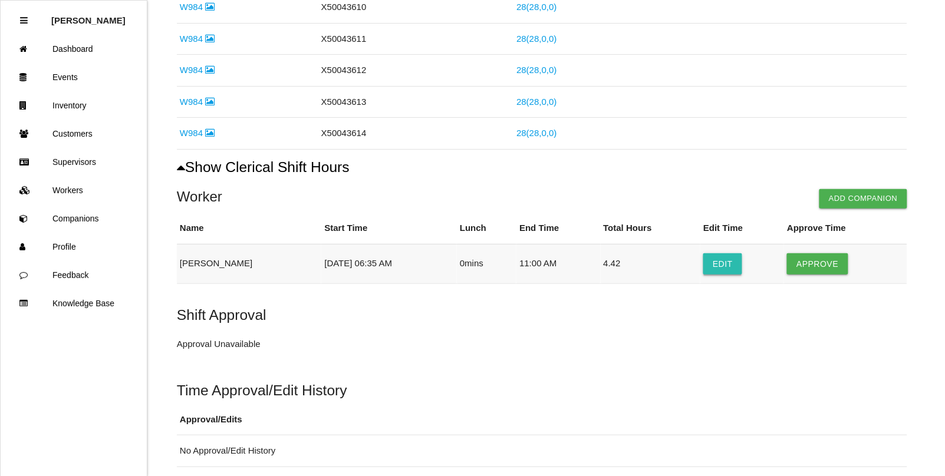
click at [721, 268] on button "Edit" at bounding box center [722, 263] width 39 height 21
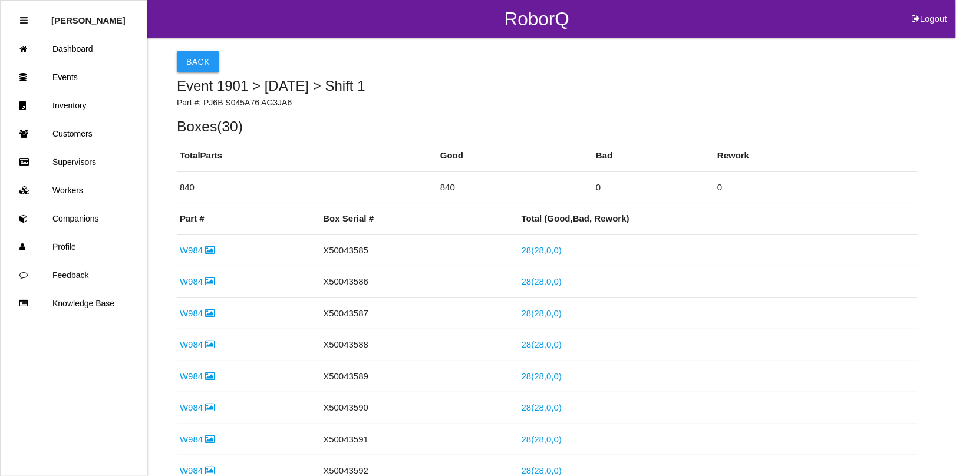
select select "6"
select select "35"
select select "11"
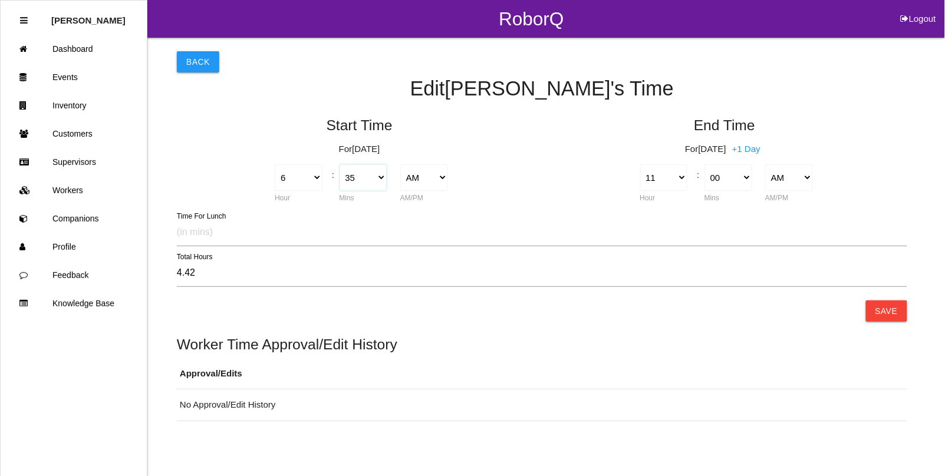
click at [379, 176] on select "00 01 02 03 04 05 06 07 08 09 10 11 12 13 14 15 16 17 18 19 20 21 22 23 24 25 2…" at bounding box center [363, 177] width 48 height 27
select select "30"
click at [339, 164] on select "00 01 02 03 04 05 06 07 08 09 10 11 12 13 14 15 16 17 18 19 20 21 22 23 24 25 2…" at bounding box center [363, 177] width 48 height 27
type input "4.50"
click at [883, 308] on button "Save" at bounding box center [886, 311] width 41 height 21
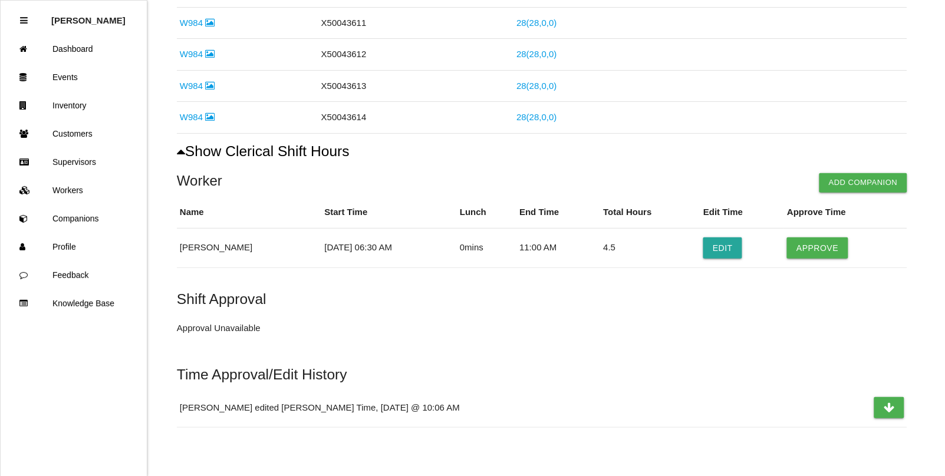
scroll to position [1062, 0]
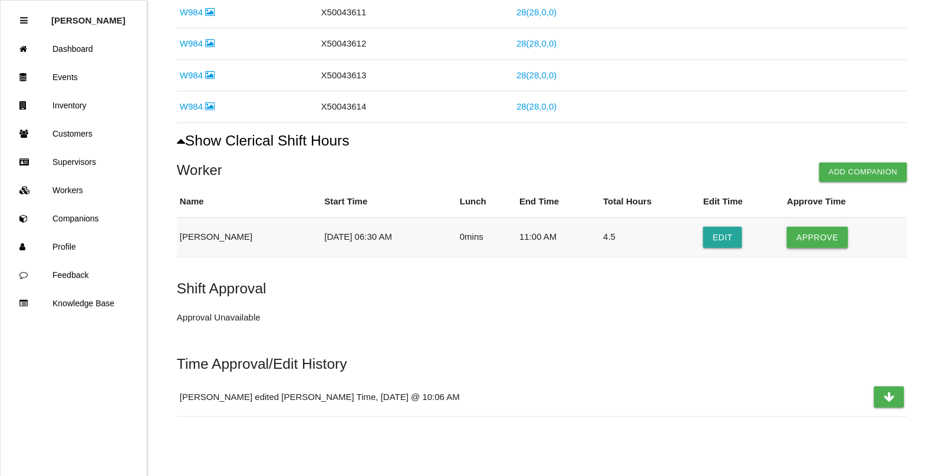
click at [815, 237] on button "Approve" at bounding box center [817, 237] width 61 height 21
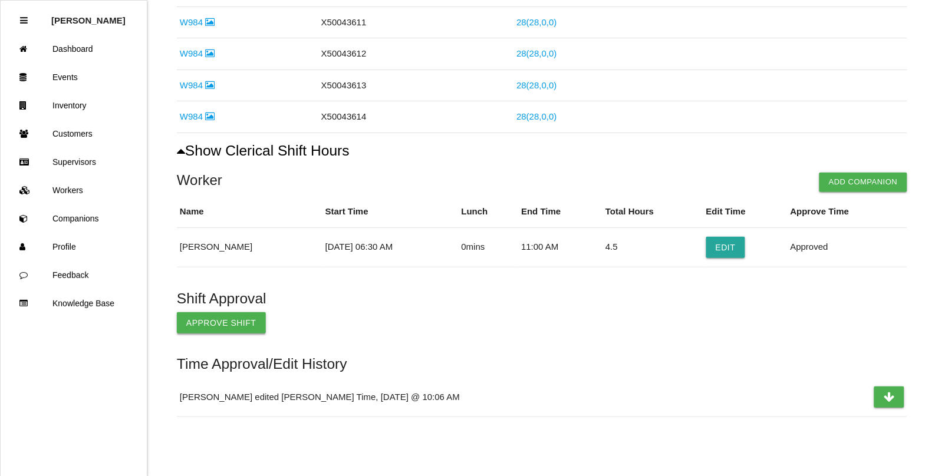
click at [207, 326] on button "Approve Shift" at bounding box center [221, 322] width 89 height 21
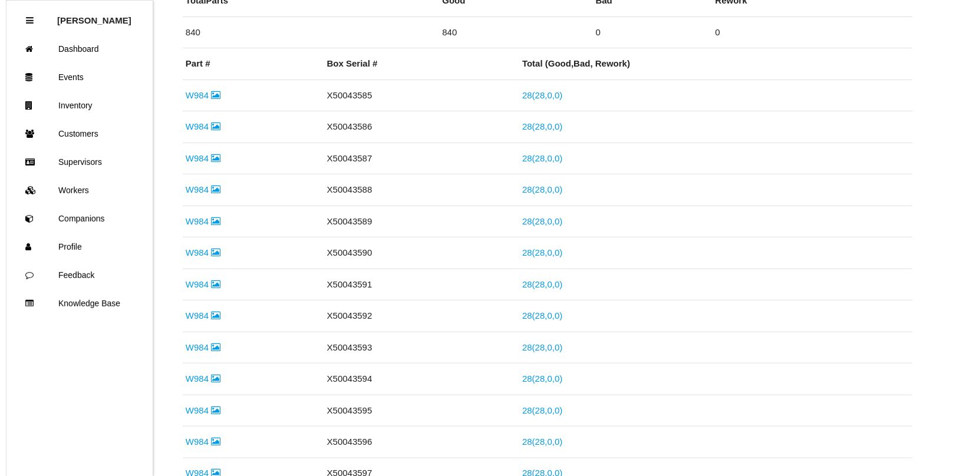
scroll to position [0, 0]
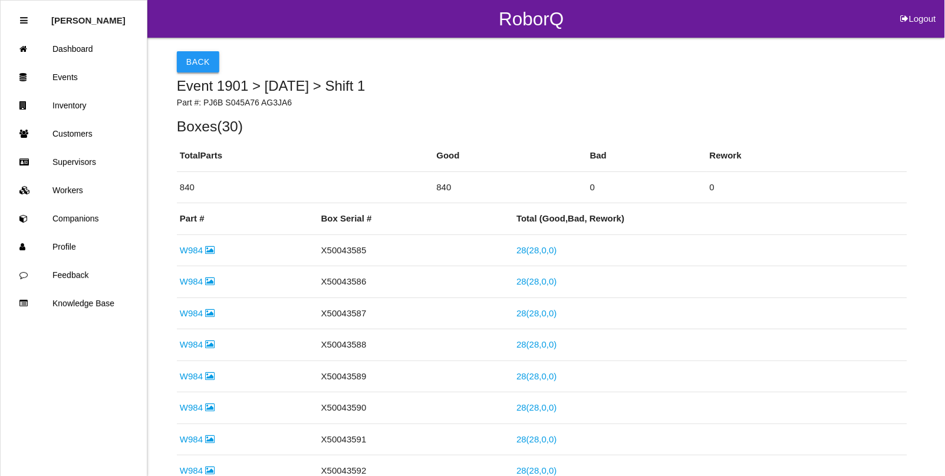
click at [192, 65] on button "Back" at bounding box center [198, 61] width 42 height 21
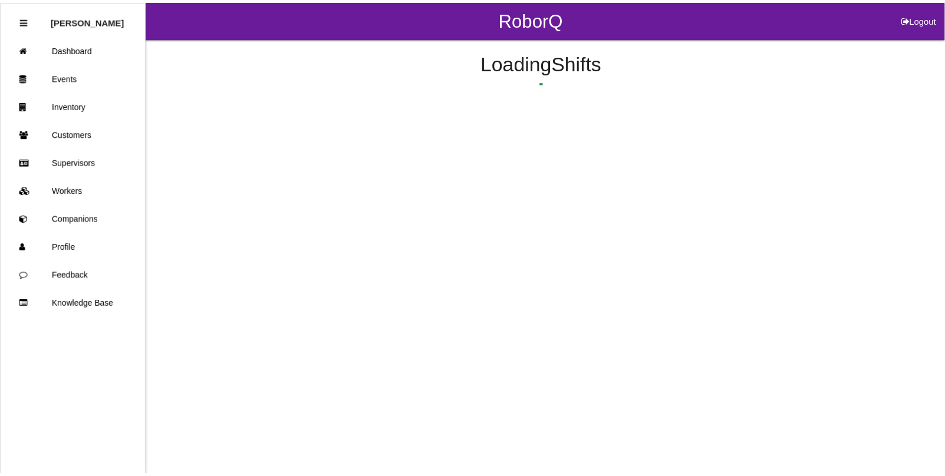
scroll to position [296, 0]
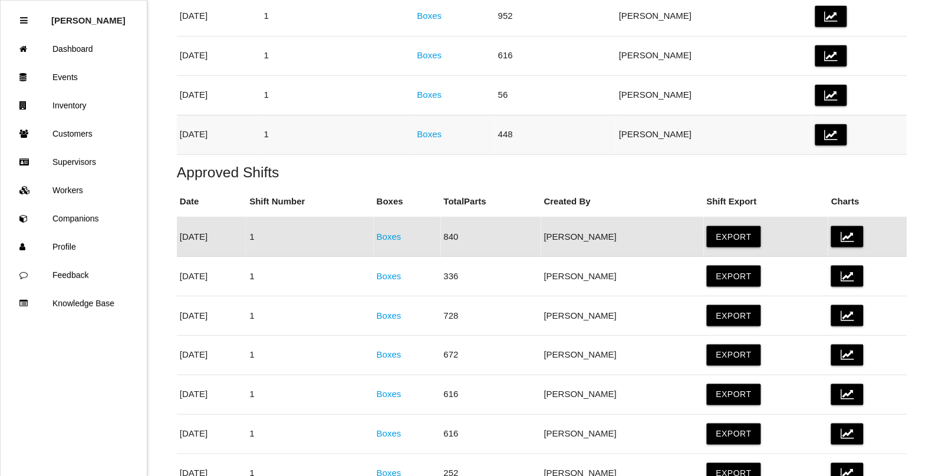
click at [442, 134] on link "Boxes" at bounding box center [429, 134] width 25 height 10
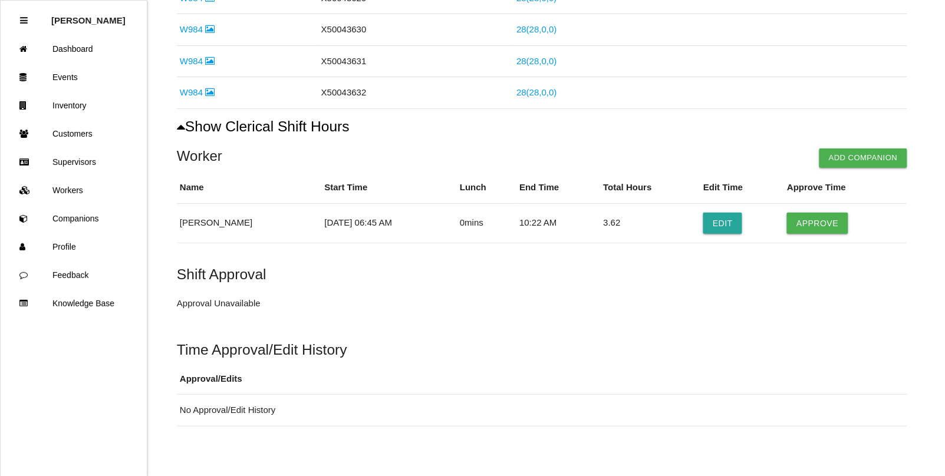
scroll to position [643, 0]
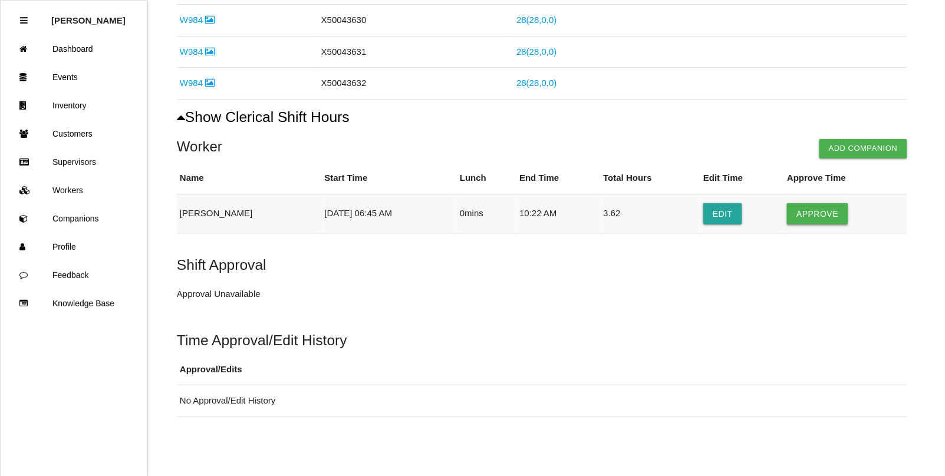
click at [800, 220] on button "Approve" at bounding box center [817, 213] width 61 height 21
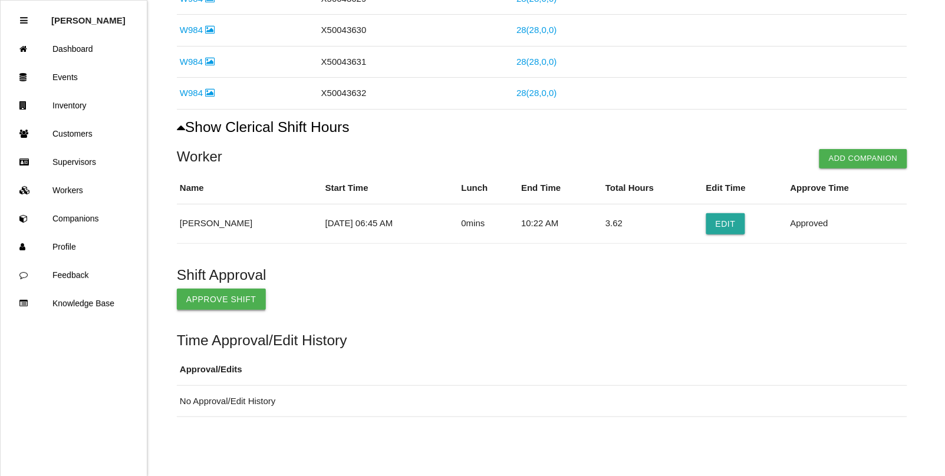
click at [222, 302] on button "Approve Shift" at bounding box center [221, 299] width 89 height 21
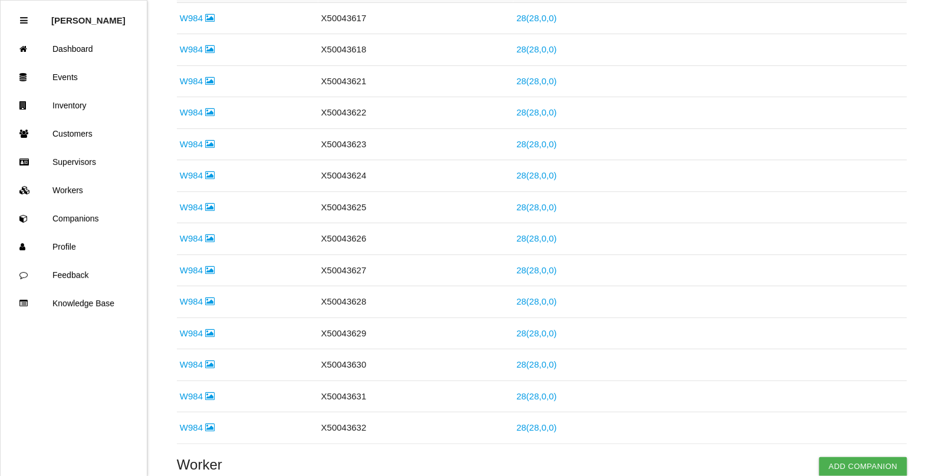
scroll to position [0, 0]
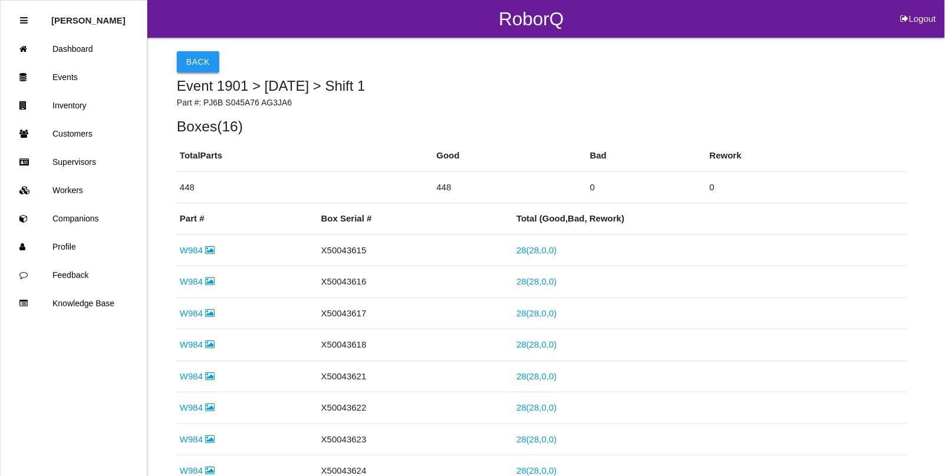
click at [189, 57] on button "Back" at bounding box center [198, 61] width 42 height 21
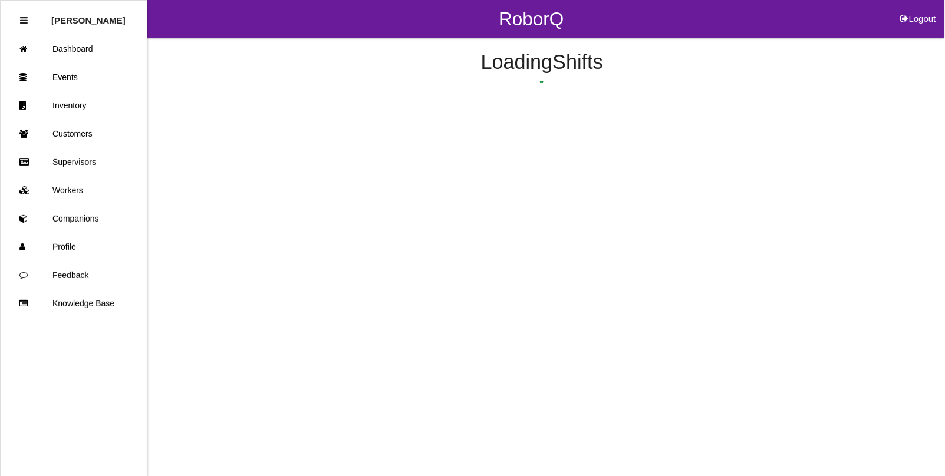
scroll to position [256, 0]
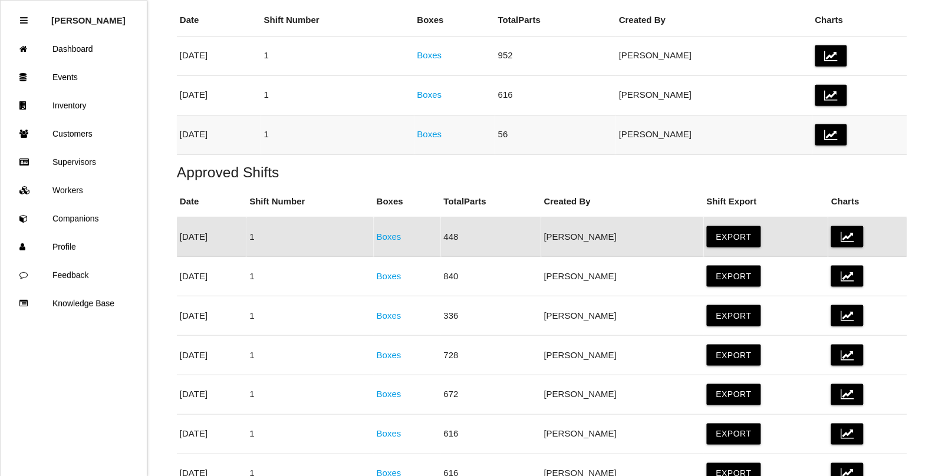
click at [442, 136] on link "Boxes" at bounding box center [429, 134] width 25 height 10
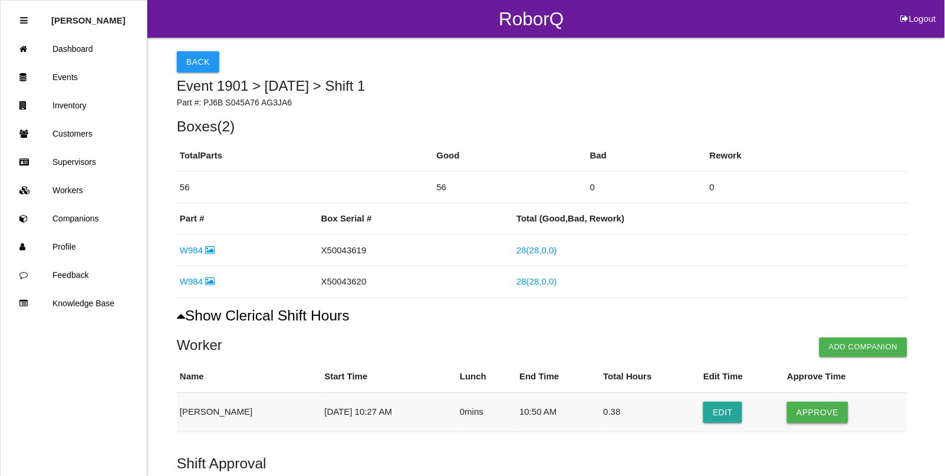
click at [802, 413] on button "Approve" at bounding box center [817, 412] width 61 height 21
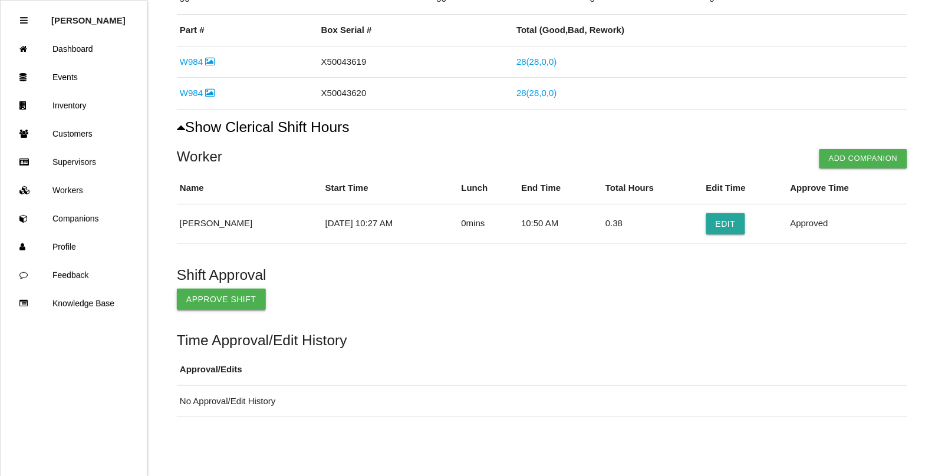
click at [206, 296] on button "Approve Shift" at bounding box center [221, 299] width 89 height 21
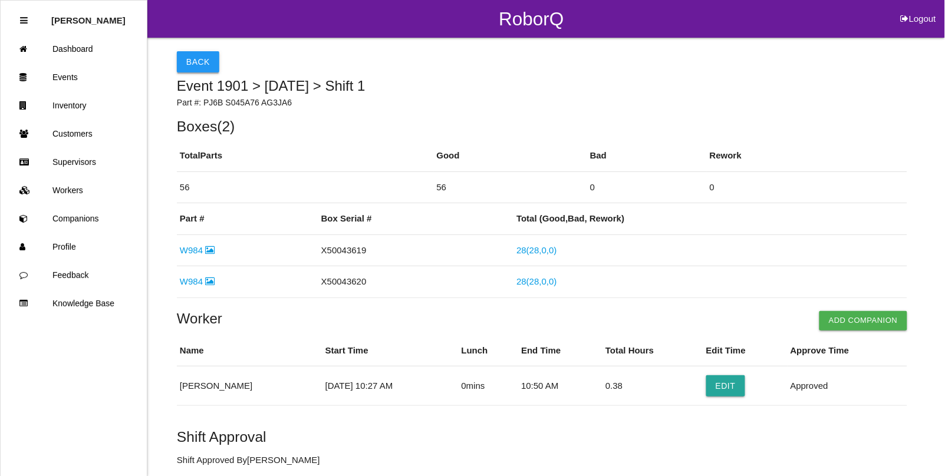
click at [184, 66] on button "Back" at bounding box center [198, 61] width 42 height 21
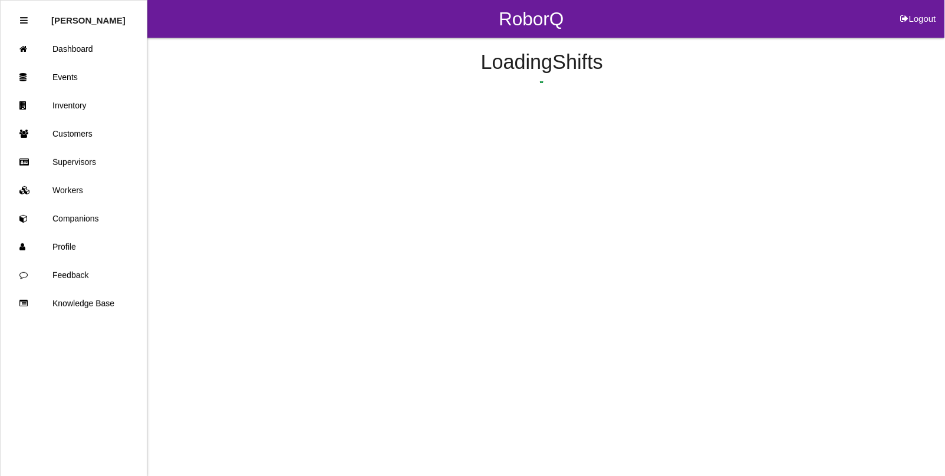
scroll to position [216, 0]
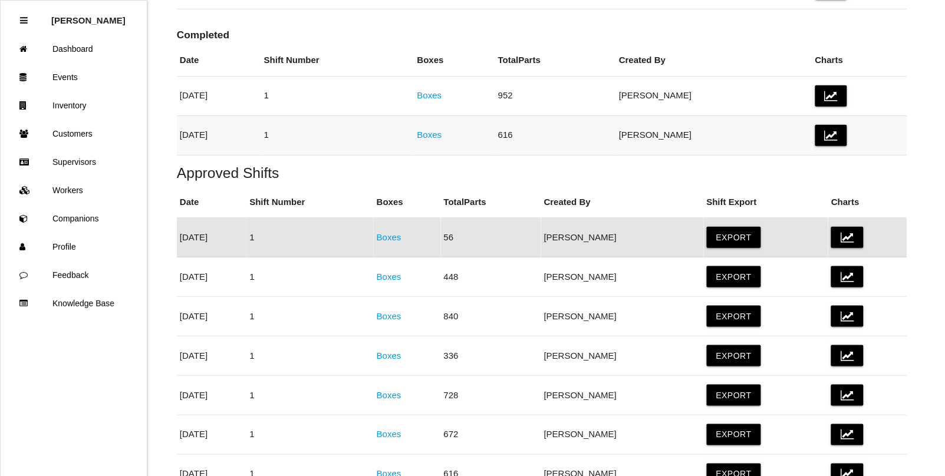
click at [442, 136] on link "Boxes" at bounding box center [429, 135] width 25 height 10
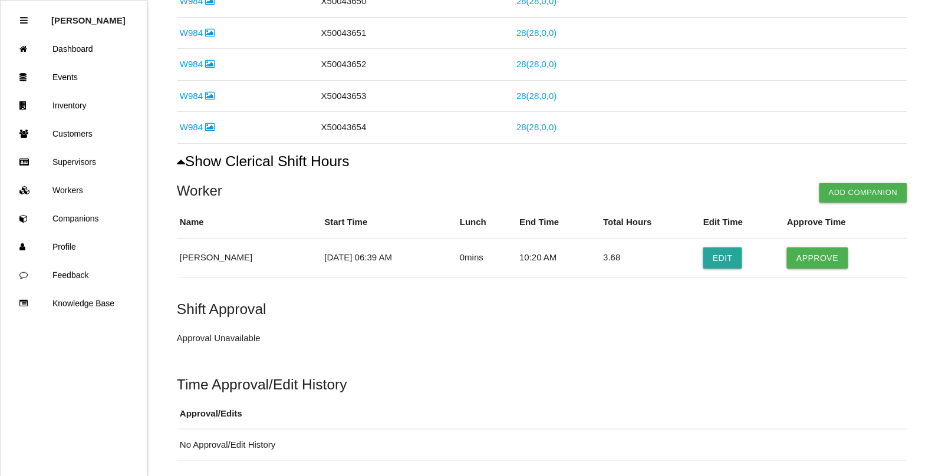
scroll to position [759, 0]
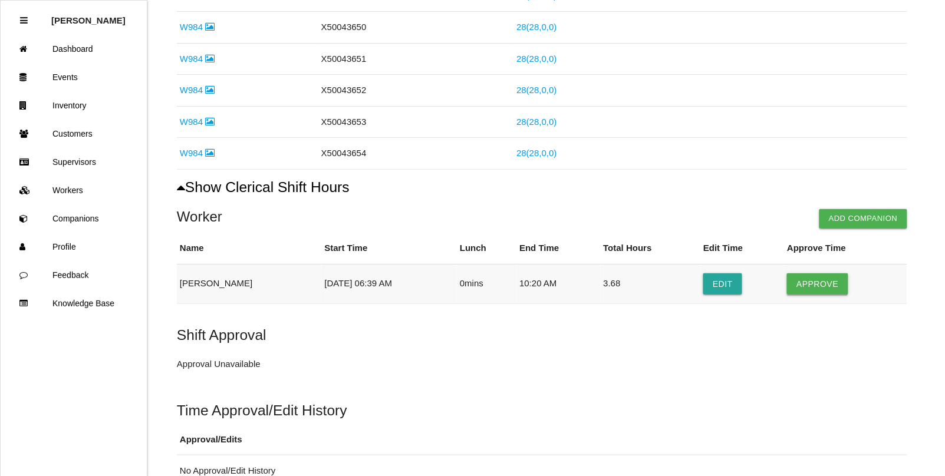
click at [811, 291] on button "Approve" at bounding box center [817, 283] width 61 height 21
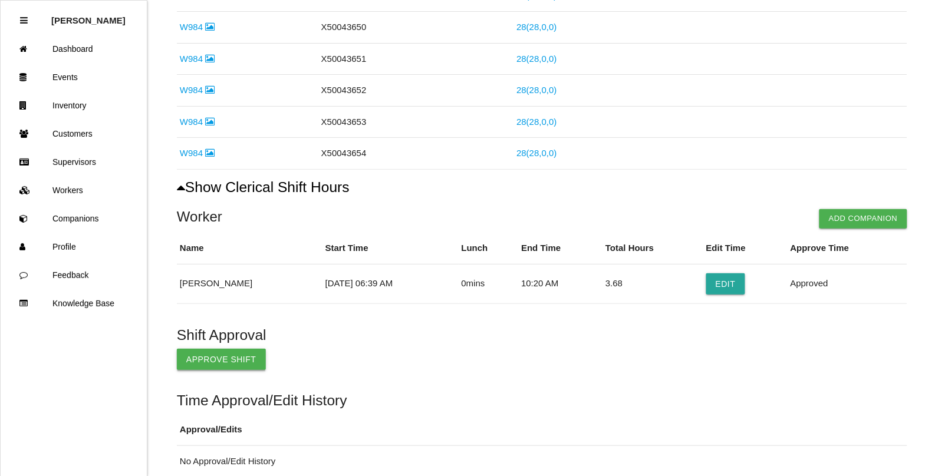
click at [236, 368] on button "Approve Shift" at bounding box center [221, 359] width 89 height 21
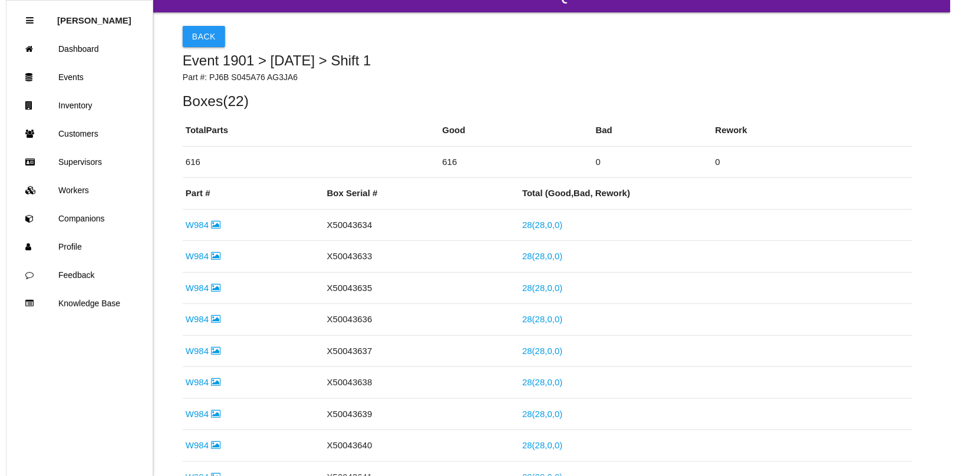
scroll to position [0, 0]
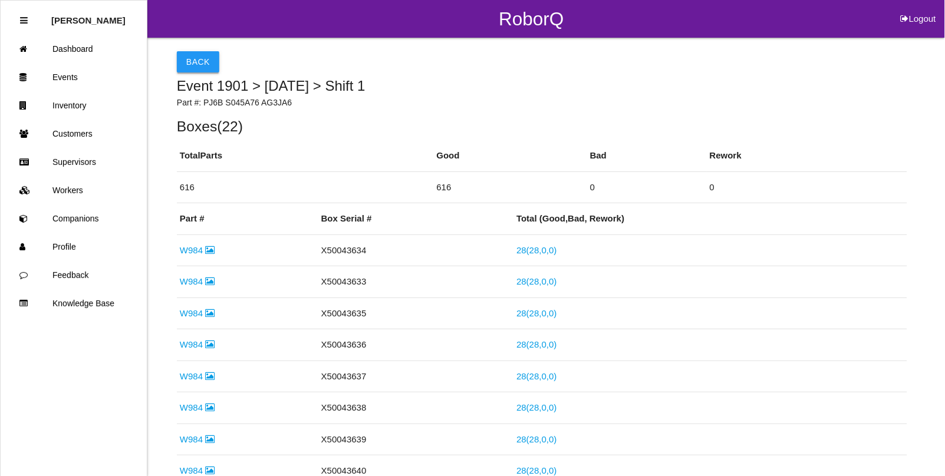
click at [196, 65] on button "Back" at bounding box center [198, 61] width 42 height 21
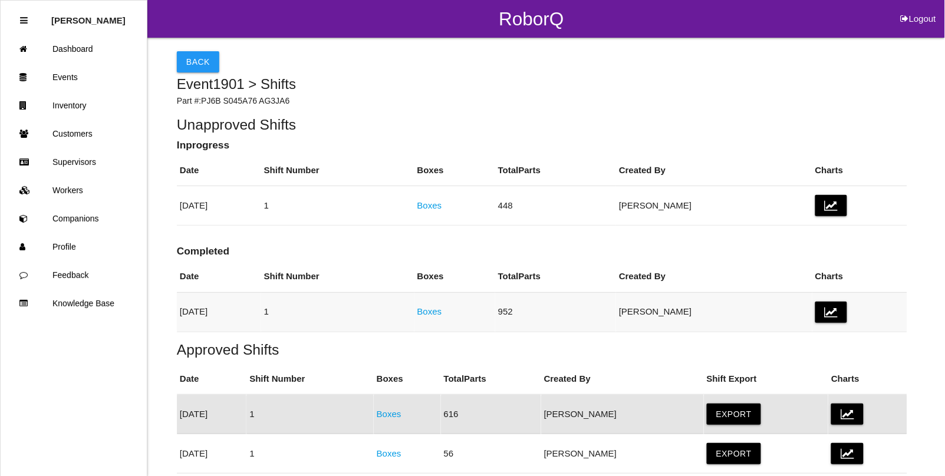
click at [442, 311] on link "Boxes" at bounding box center [429, 311] width 25 height 10
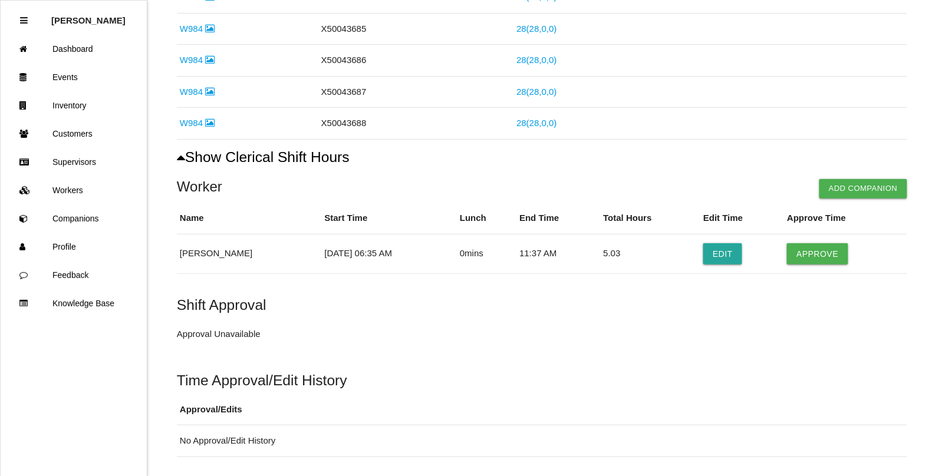
scroll to position [1213, 0]
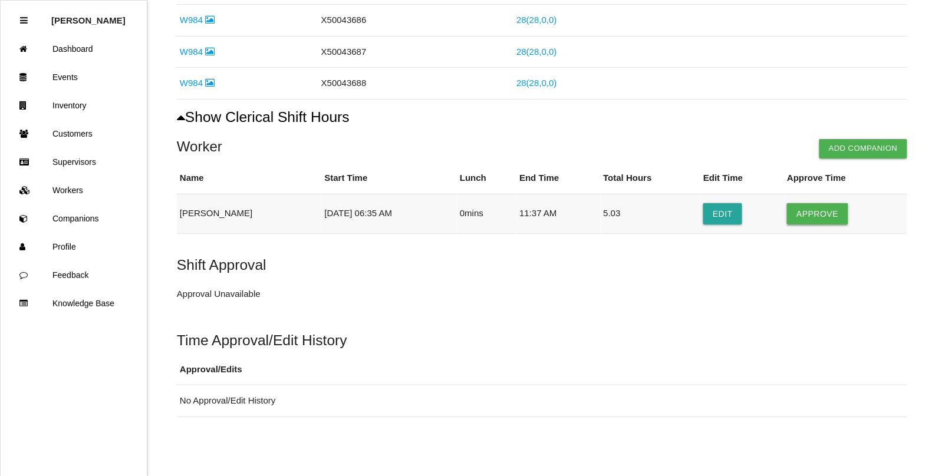
click at [794, 215] on button "Approve" at bounding box center [817, 213] width 61 height 21
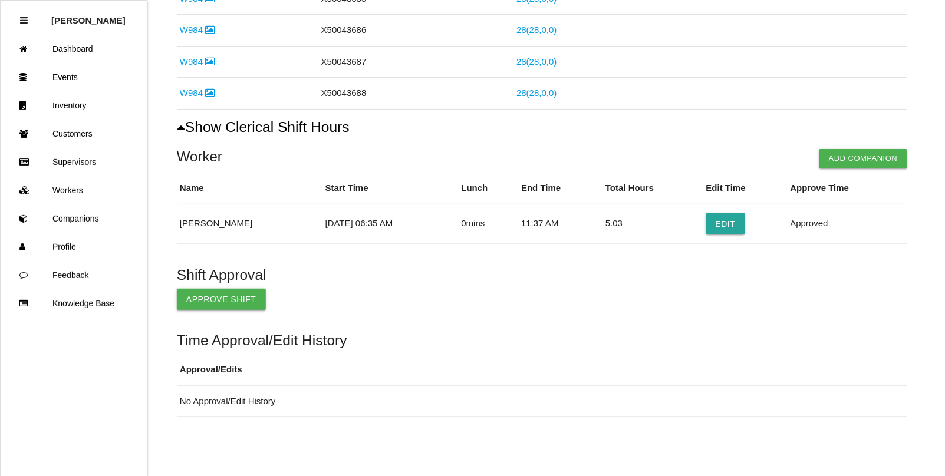
click at [227, 293] on button "Approve Shift" at bounding box center [221, 299] width 89 height 21
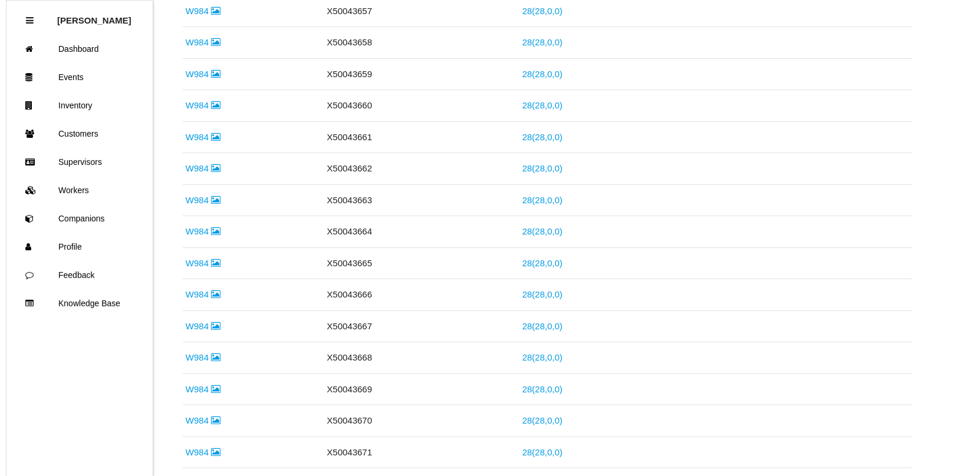
scroll to position [0, 0]
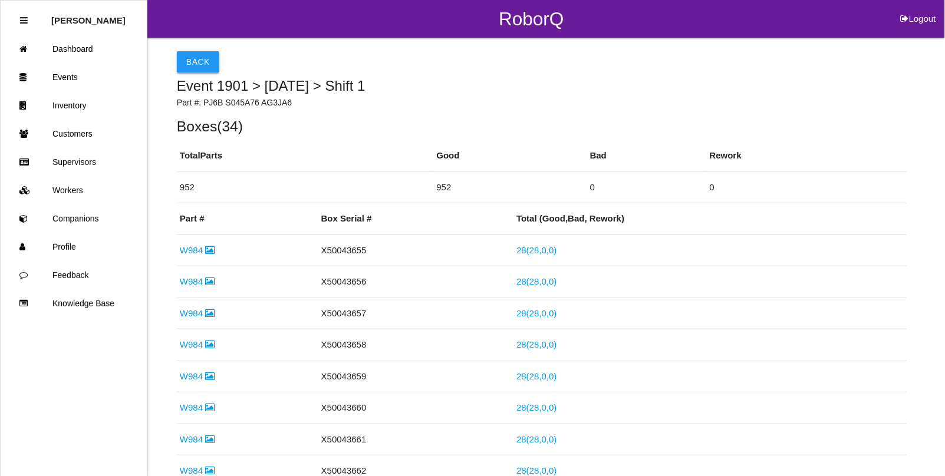
click at [189, 58] on button "Back" at bounding box center [198, 61] width 42 height 21
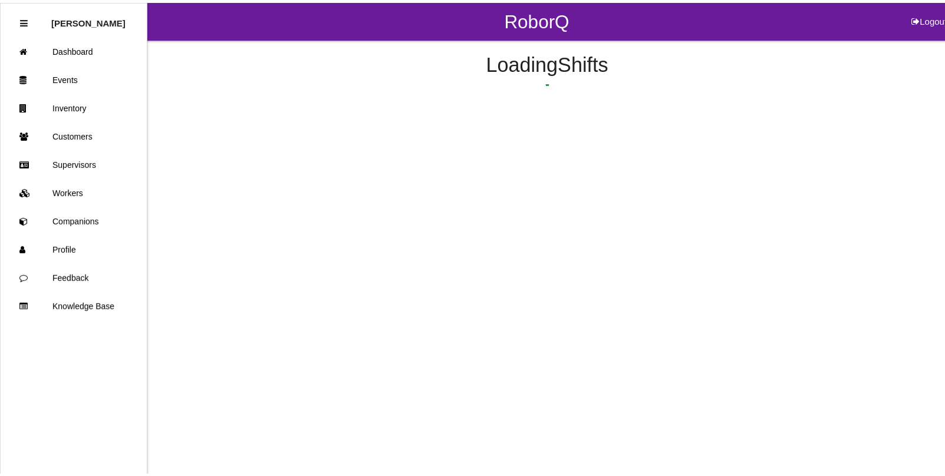
scroll to position [169, 0]
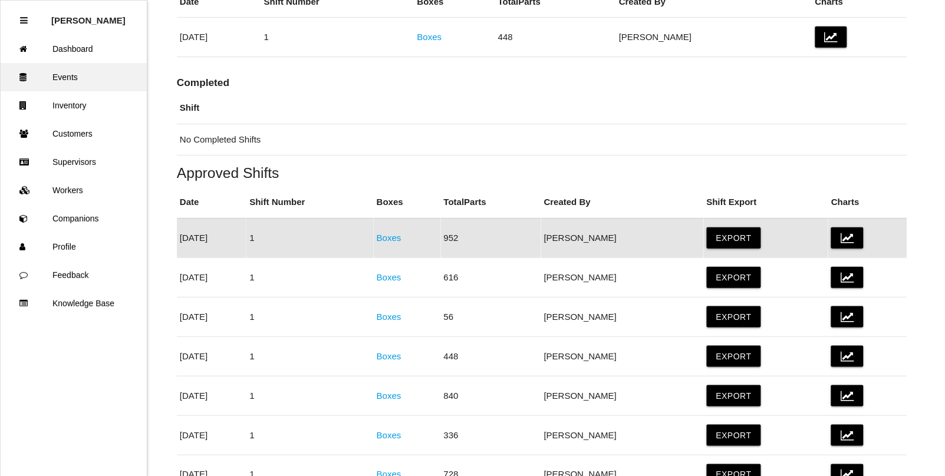
click at [69, 69] on link "Events" at bounding box center [74, 77] width 146 height 28
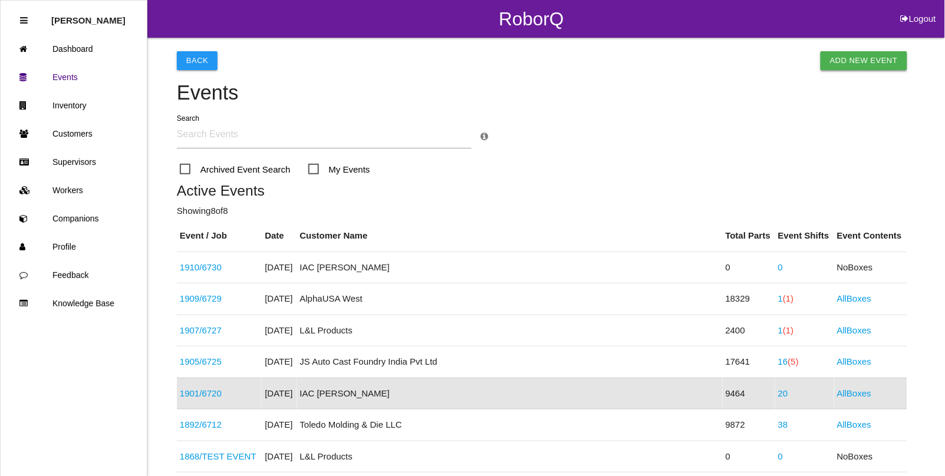
click at [864, 62] on link "Add New Event" at bounding box center [863, 60] width 87 height 19
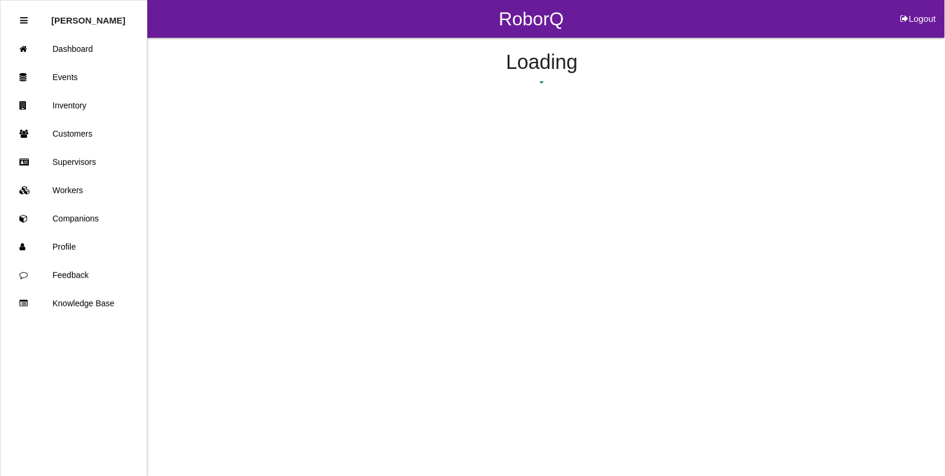
select select "notRequired"
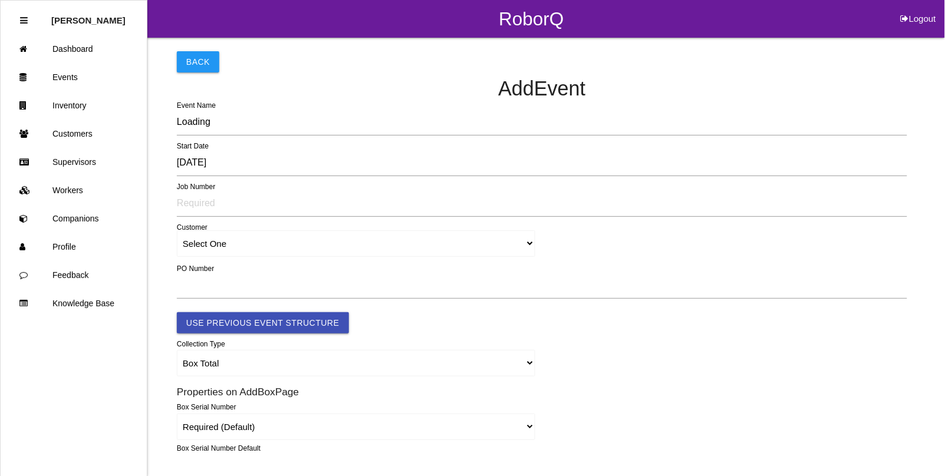
type input "1911"
type input "4.0"
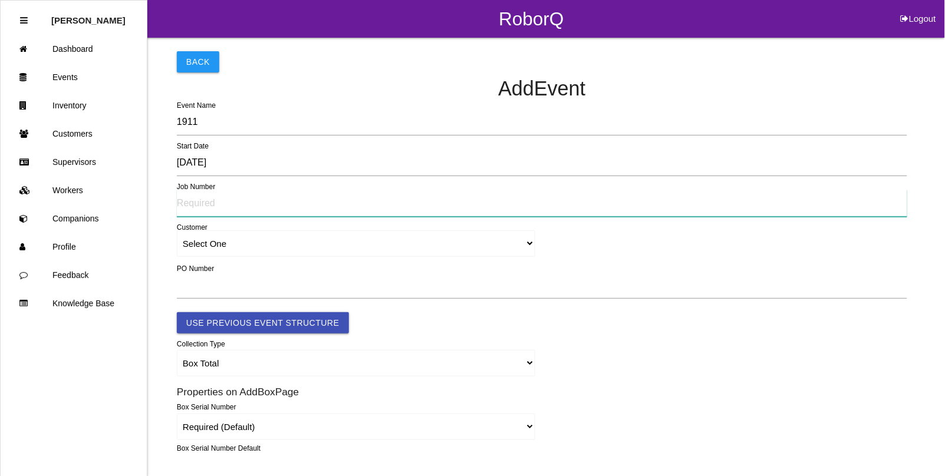
click at [207, 203] on input "text" at bounding box center [542, 203] width 730 height 27
type input "6731"
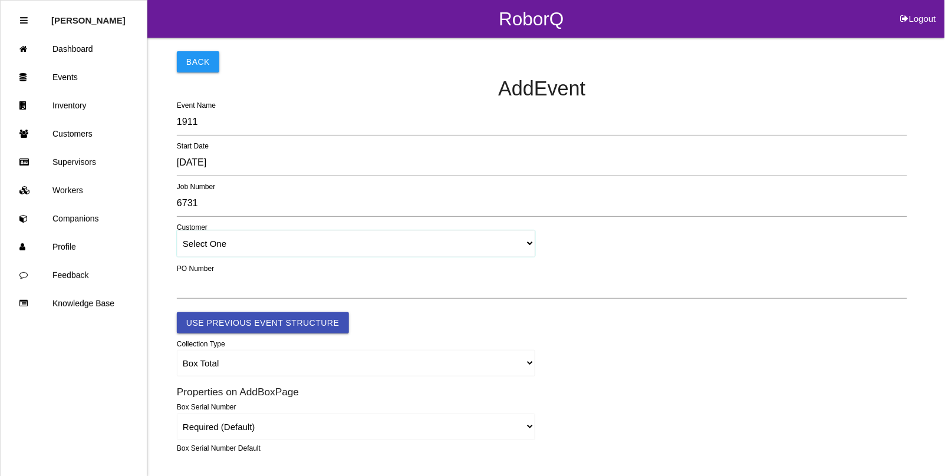
click at [201, 243] on select "Select One [PERSON_NAME] & Co., Inc. [PERSON_NAME] Canada (ARaymond Manufacturi…" at bounding box center [356, 243] width 358 height 27
select select "64934c9633c02e000edff475"
click at [177, 231] on select "Select One [PERSON_NAME] & Co., Inc. [PERSON_NAME] Canada (ARaymond Manufacturi…" at bounding box center [356, 243] width 358 height 27
select select "64934c9633c02e000edff475"
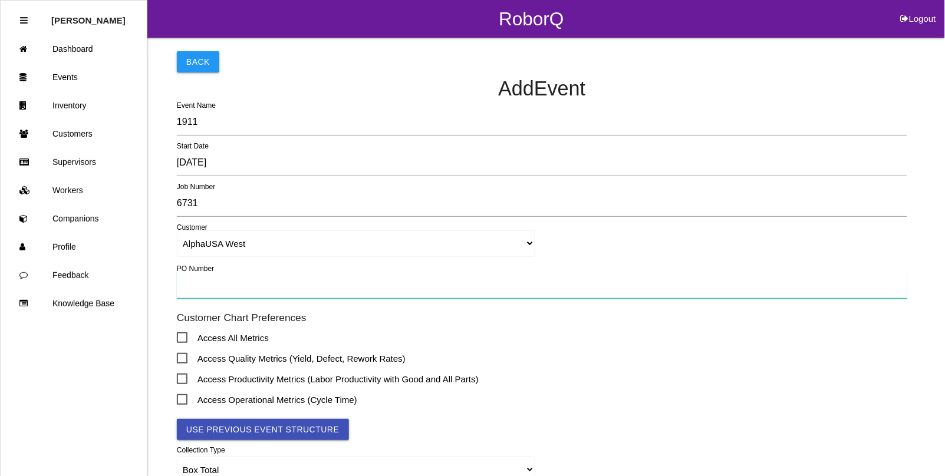
click at [196, 287] on input "text" at bounding box center [542, 285] width 730 height 27
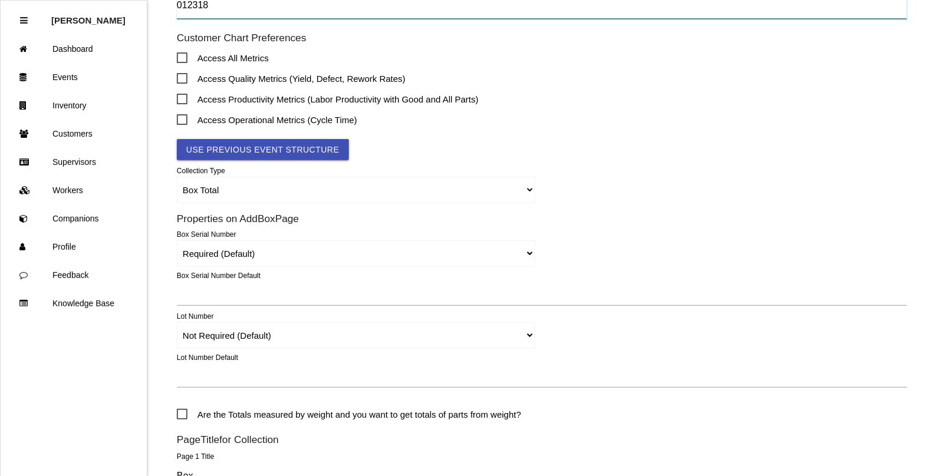
scroll to position [295, 0]
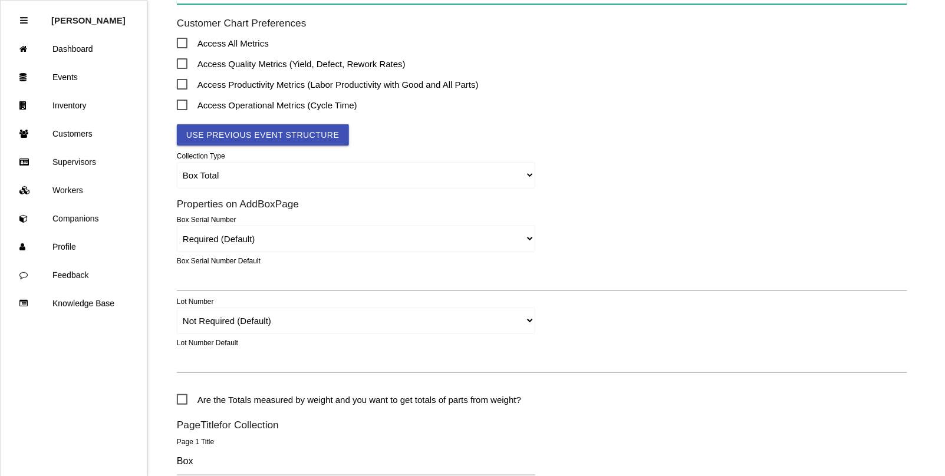
type input "012318"
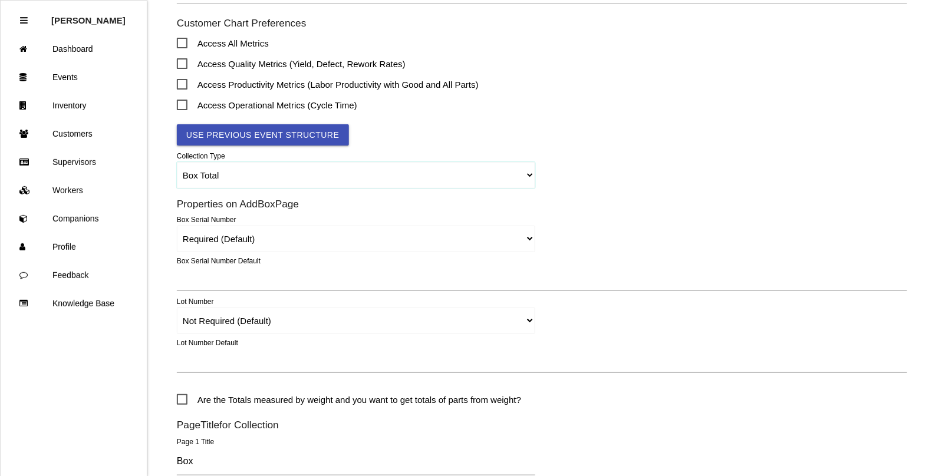
click at [199, 177] on select "Box Total Individual Parts Yard Purge Full Custom Form Full Custom Form w/ Seri…" at bounding box center [356, 175] width 358 height 27
click at [177, 163] on select "Box Total Individual Parts Yard Purge Full Custom Form Full Custom Form w/ Seri…" at bounding box center [356, 175] width 358 height 27
click at [531, 323] on select "Required Not Required (Default) Remove" at bounding box center [356, 321] width 358 height 27
select select "remove"
click at [177, 308] on select "Required Not Required (Default) Remove" at bounding box center [356, 321] width 358 height 27
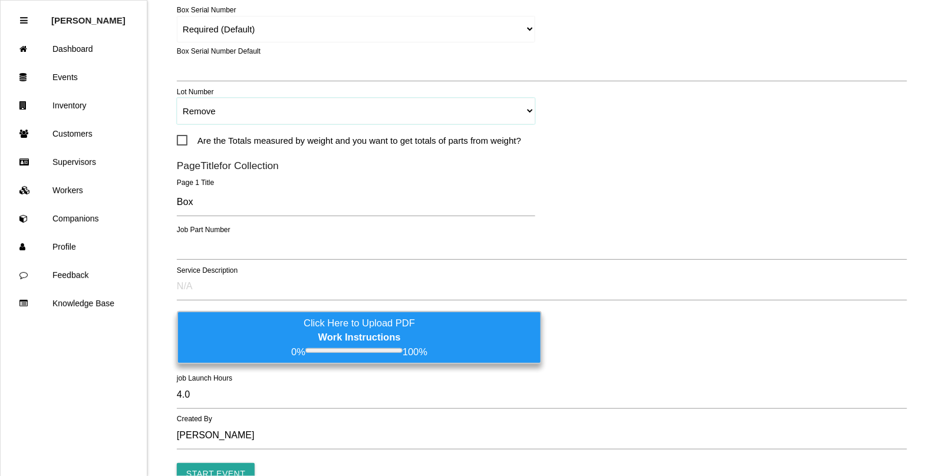
scroll to position [516, 0]
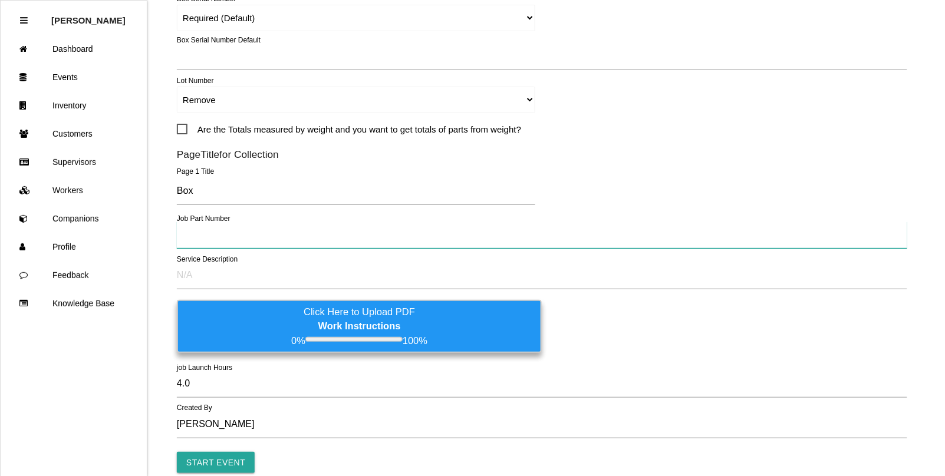
click at [192, 237] on input "text" at bounding box center [542, 235] width 730 height 27
type input "F17630B"
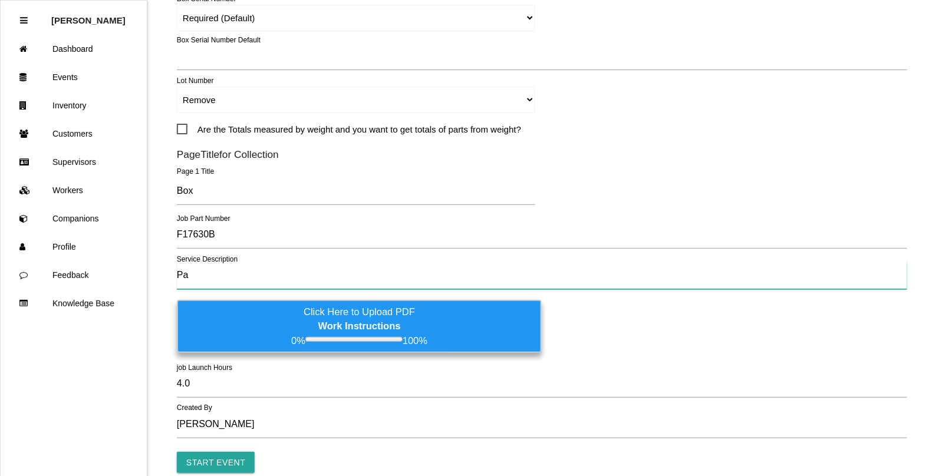
type input "P"
paste input "Parts stuck together; Slug in hole"
type input "Parts stuck together; Slug in hole"
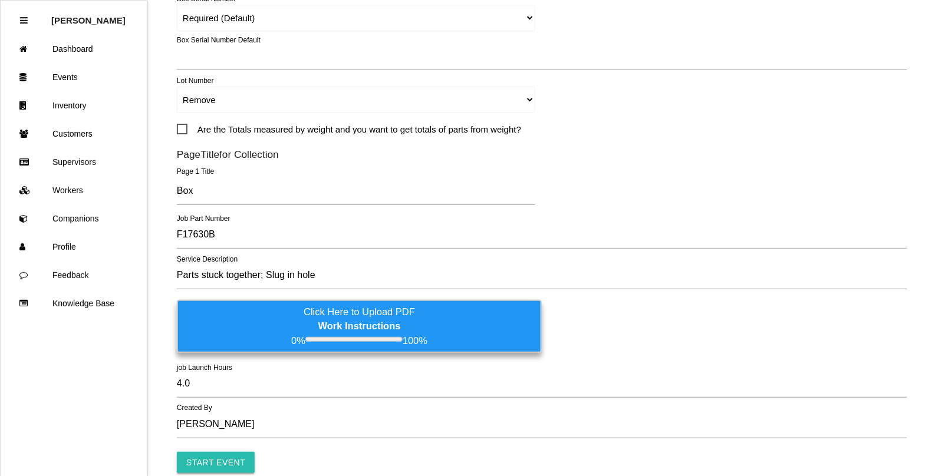
click at [199, 466] on input "Start Event" at bounding box center [216, 462] width 78 height 21
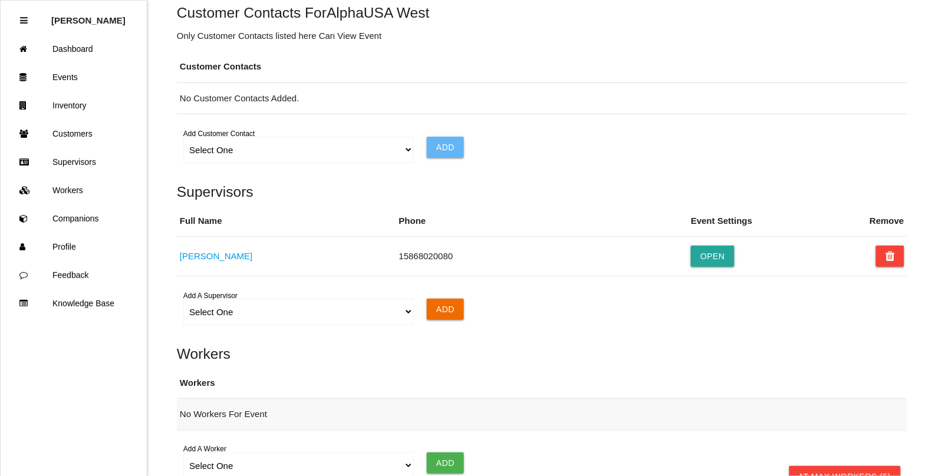
scroll to position [737, 0]
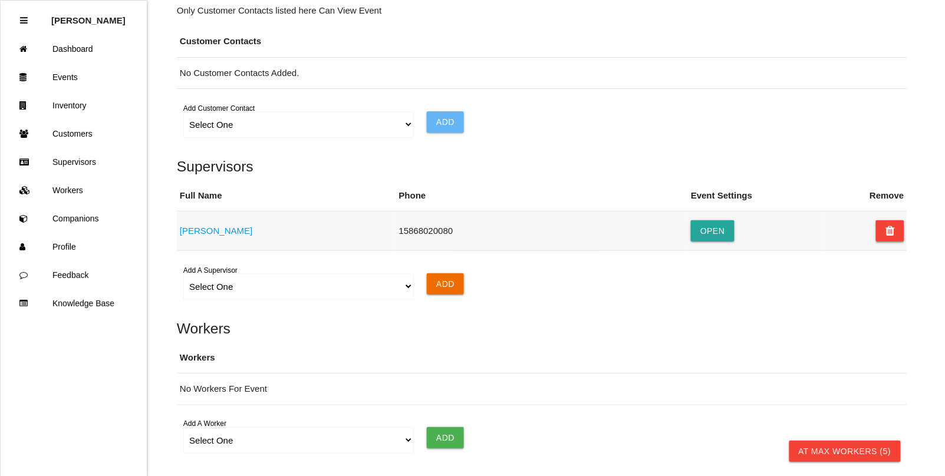
click at [884, 232] on button at bounding box center [890, 230] width 28 height 21
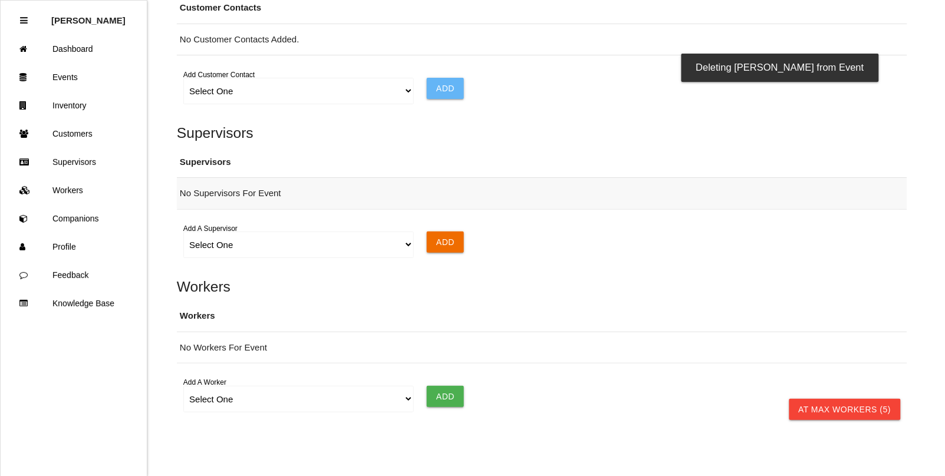
scroll to position [816, 0]
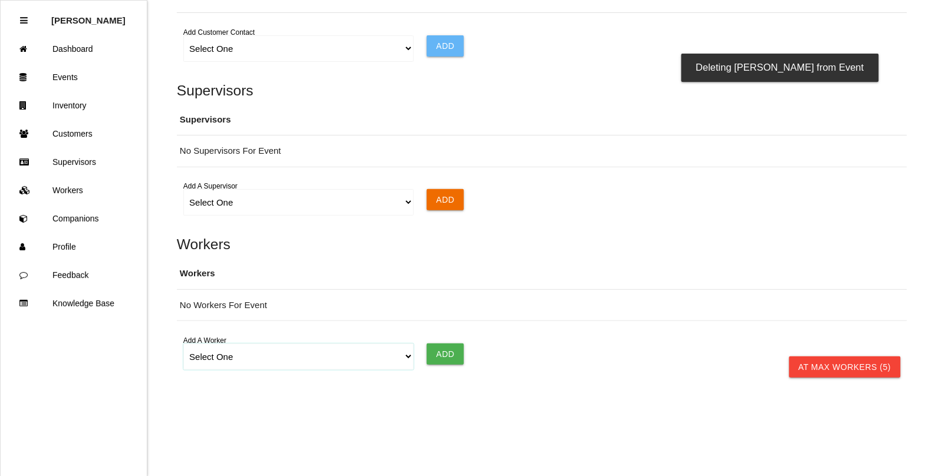
click at [404, 363] on select "Select One [PERSON_NAME] [PERSON_NAME] [PERSON_NAME] [PERSON_NAME] [PERSON_NAME…" at bounding box center [298, 357] width 230 height 27
select select "5f77858b1afedb0012ee5ca3"
click at [183, 344] on select "Select One [PERSON_NAME] [PERSON_NAME] [PERSON_NAME] [PERSON_NAME] [PERSON_NAME…" at bounding box center [298, 357] width 230 height 27
click at [445, 349] on input "Add" at bounding box center [445, 354] width 37 height 21
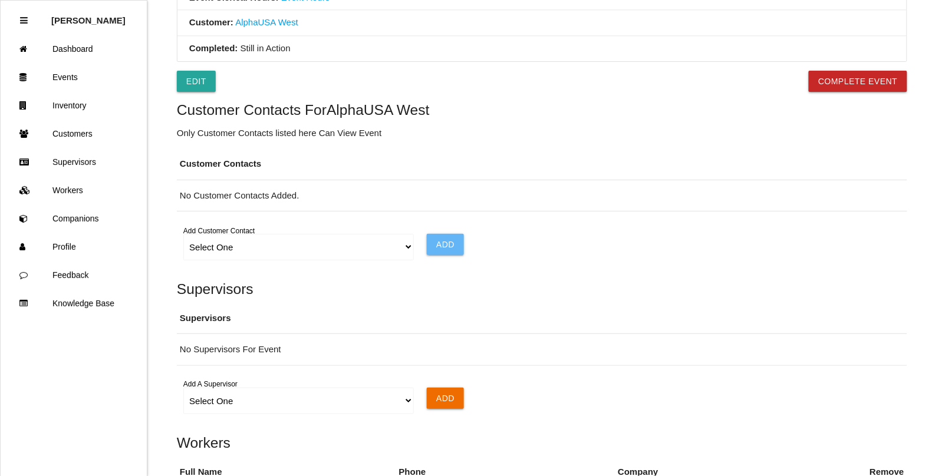
scroll to position [595, 0]
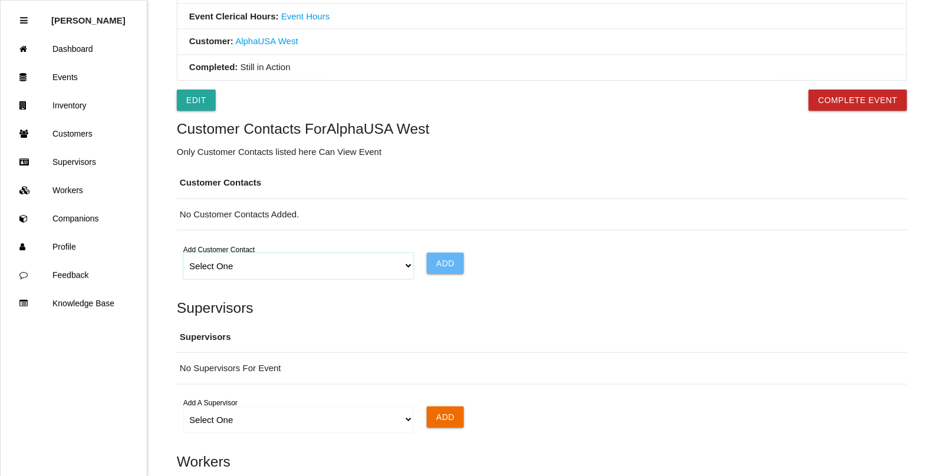
click at [407, 269] on select "Select One Choose All [PERSON_NAME] [PERSON_NAME] [PERSON_NAME]" at bounding box center [298, 266] width 230 height 27
select select "all"
click at [183, 256] on select "Select One Choose All [PERSON_NAME] [PERSON_NAME] [PERSON_NAME]" at bounding box center [298, 266] width 230 height 27
click at [442, 261] on input "Add" at bounding box center [445, 263] width 37 height 21
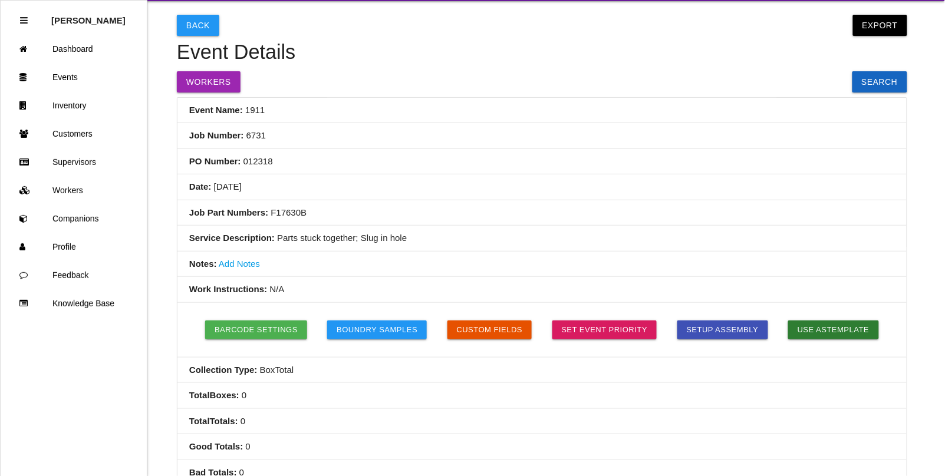
scroll to position [0, 0]
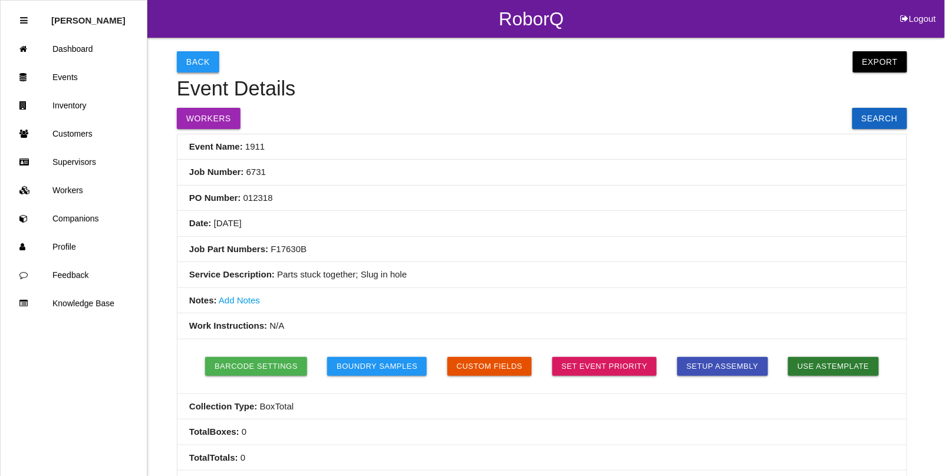
click at [199, 60] on button "Back" at bounding box center [198, 61] width 42 height 21
select select "notRequired"
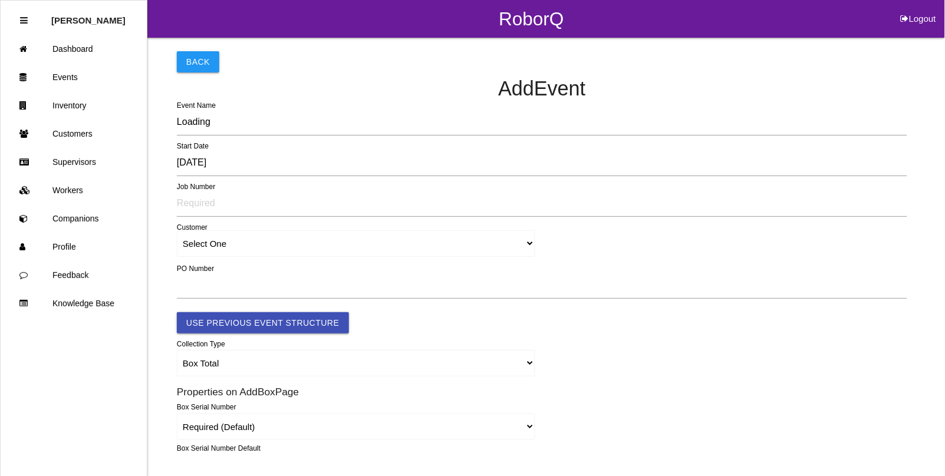
scroll to position [514, 0]
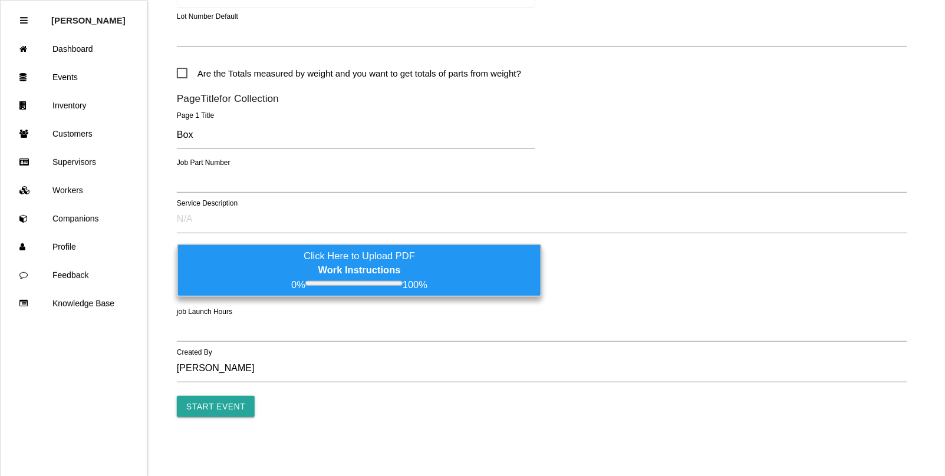
type input "1912"
type input "4.0"
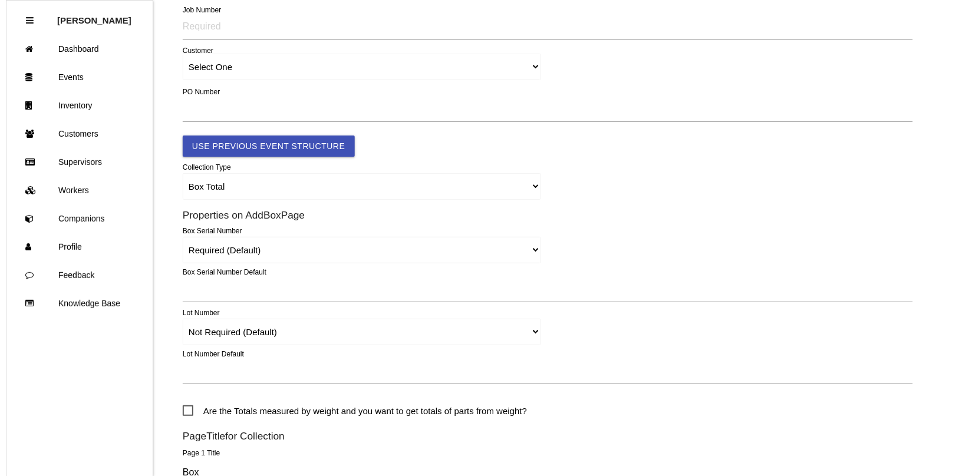
scroll to position [0, 0]
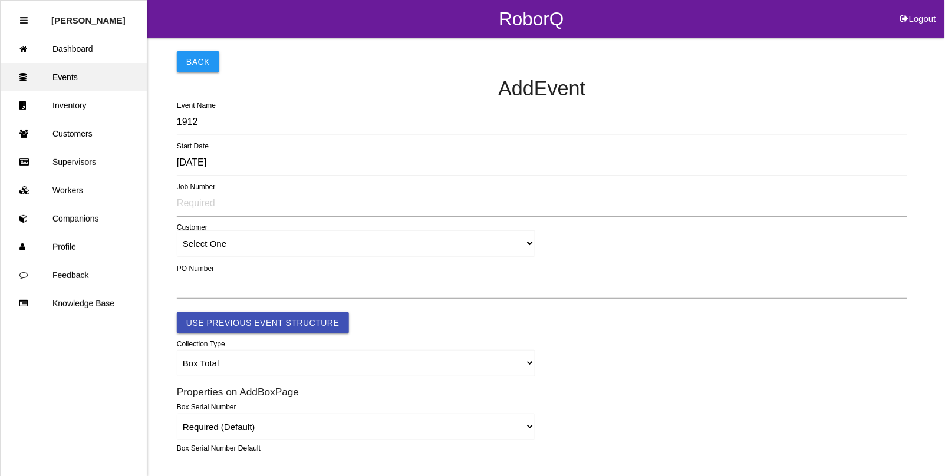
click at [67, 71] on link "Events" at bounding box center [74, 77] width 146 height 28
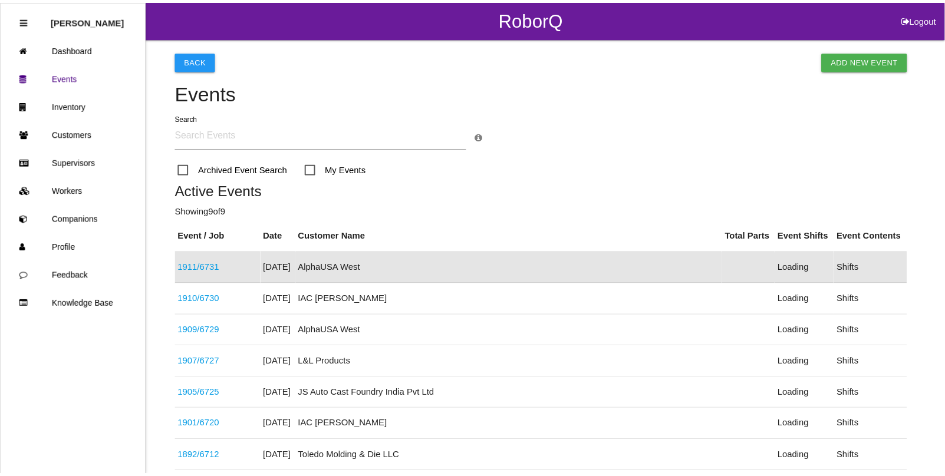
scroll to position [29, 0]
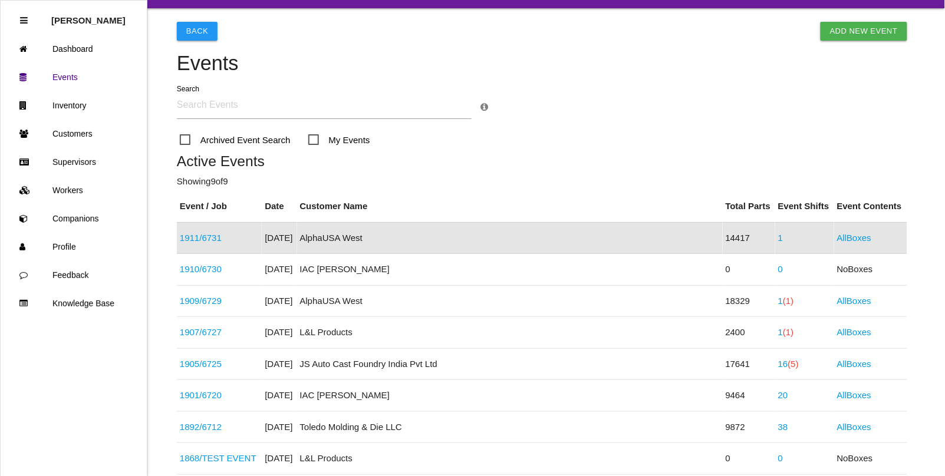
click at [213, 237] on link "1911 / 6731" at bounding box center [201, 238] width 42 height 10
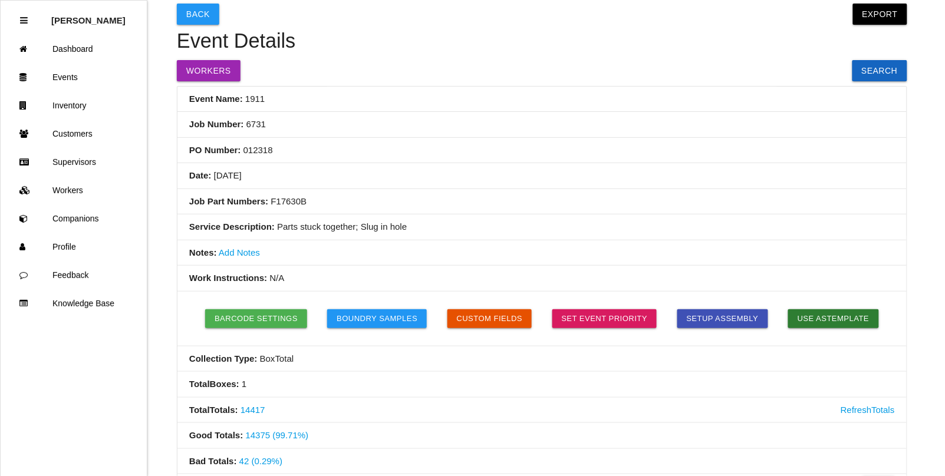
scroll to position [74, 0]
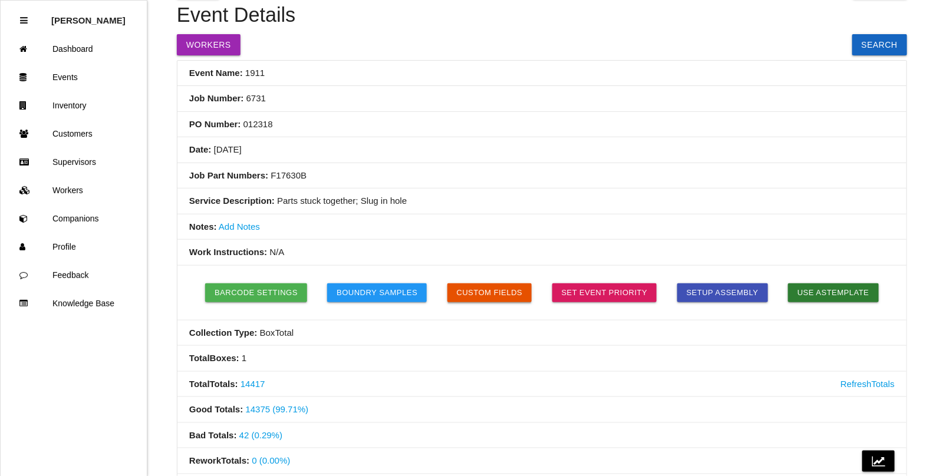
click at [485, 293] on button "Custom Fields" at bounding box center [489, 292] width 85 height 19
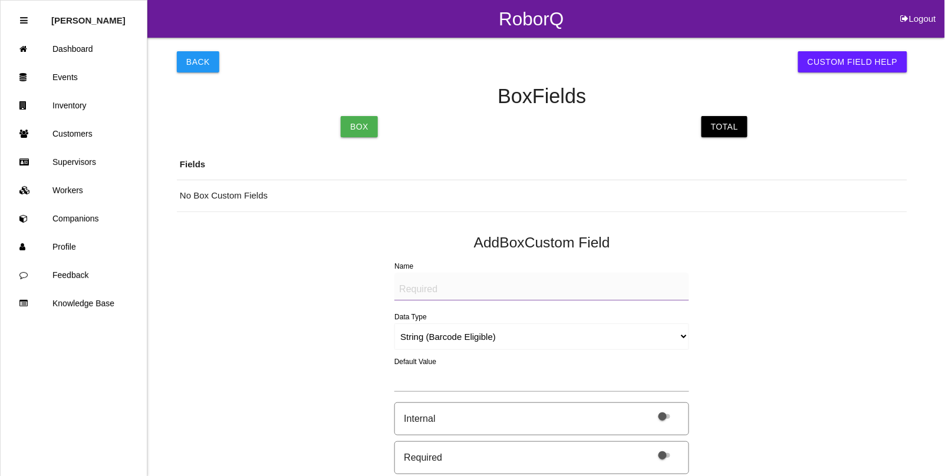
click at [417, 288] on textarea "Name" at bounding box center [541, 287] width 295 height 28
type textarea "Orange Sheet (IMAGE)"
click at [421, 332] on select "String (Barcode Eligible) Number Instructions True/False Select One of Many Sel…" at bounding box center [541, 337] width 295 height 27
select select "imageCF"
click at [394, 324] on select "String (Barcode Eligible) Number Instructions True/False Select One of Many Sel…" at bounding box center [541, 337] width 295 height 27
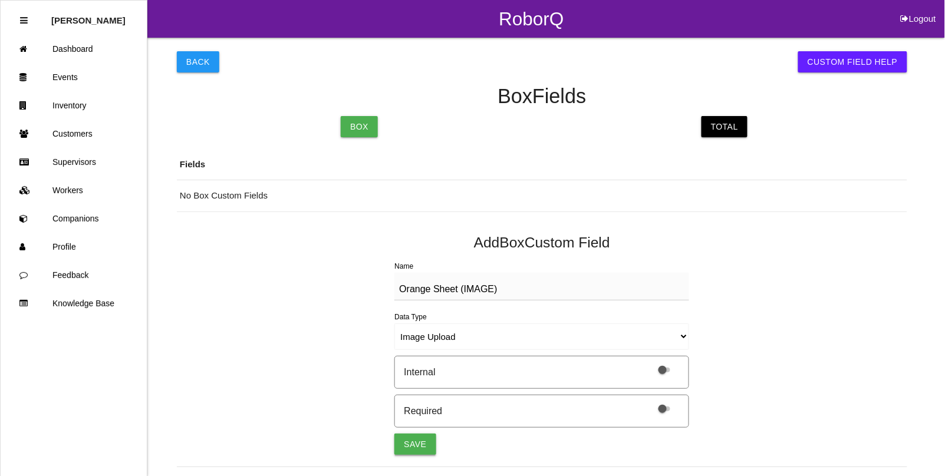
click at [414, 448] on button "Save" at bounding box center [414, 444] width 41 height 21
select select "string"
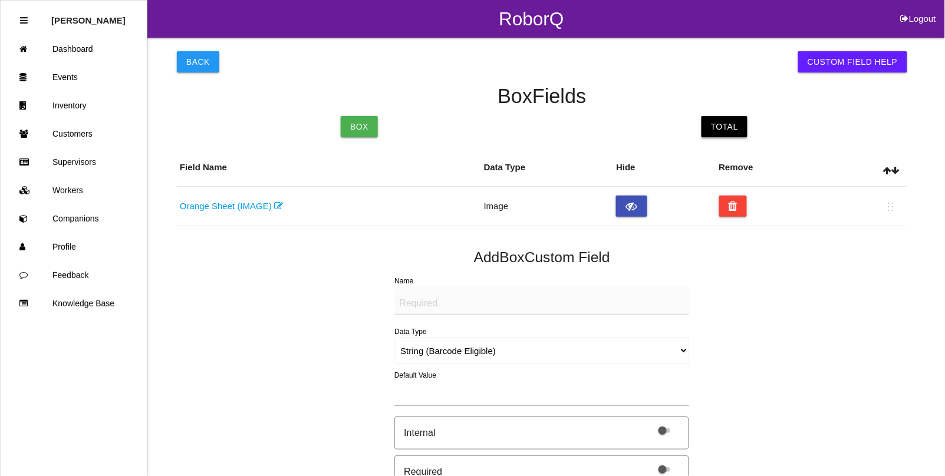
click at [725, 126] on link "Total" at bounding box center [724, 126] width 46 height 21
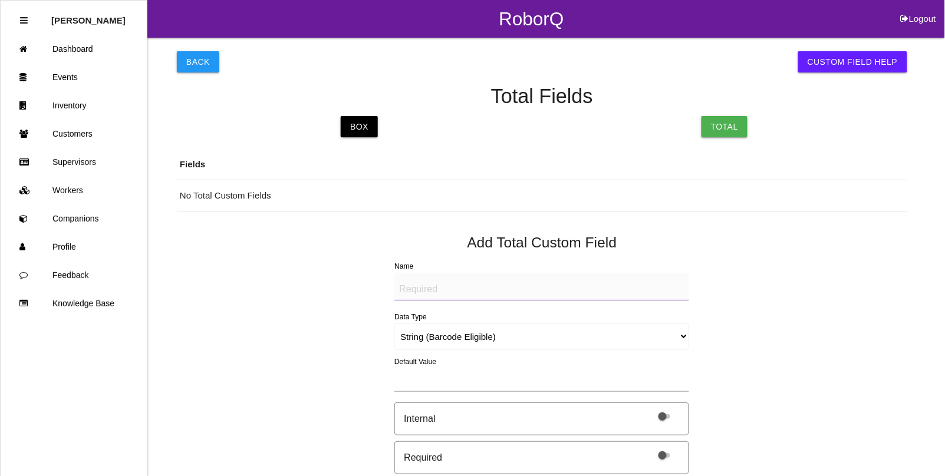
click at [437, 289] on textarea "Name" at bounding box center [541, 287] width 295 height 28
type textarea "b"
drag, startPoint x: 501, startPoint y: 285, endPoint x: 298, endPoint y: 280, distance: 203.9
click at [298, 280] on div "Back Custom Field Help Total Fields Box Total Fields No Total Custom Fields Add…" at bounding box center [542, 459] width 730 height 842
click at [415, 334] on select "String (Barcode Eligible) Number Instructions True/False Select One of Many Sel…" at bounding box center [541, 337] width 295 height 27
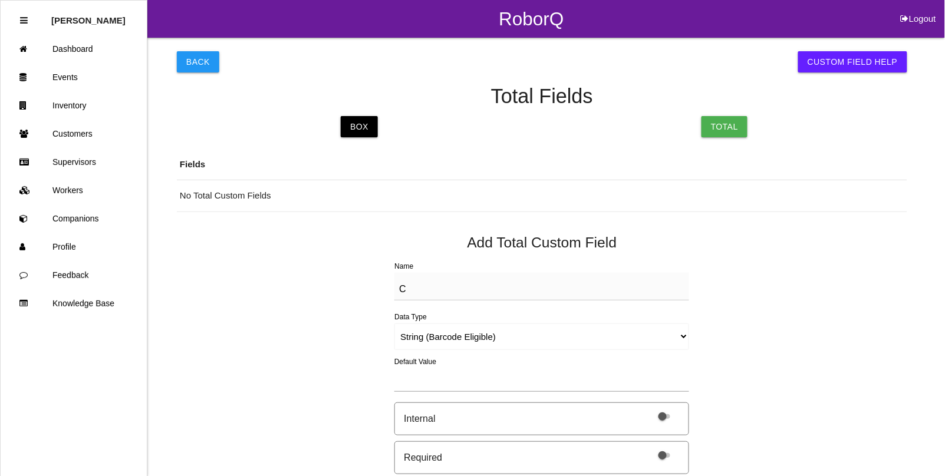
drag, startPoint x: 293, startPoint y: 278, endPoint x: 313, endPoint y: 282, distance: 20.5
click at [293, 278] on div "Back Custom Field Help Total Fields Box Total Fields No Total Custom Fields Add…" at bounding box center [542, 459] width 730 height 842
click at [437, 285] on textarea "C" at bounding box center [541, 287] width 295 height 28
drag, startPoint x: 436, startPoint y: 286, endPoint x: 323, endPoint y: 280, distance: 113.3
click at [323, 280] on div "Back Custom Field Help Total Fields Box Total Fields No Total Custom Fields Add…" at bounding box center [542, 459] width 730 height 842
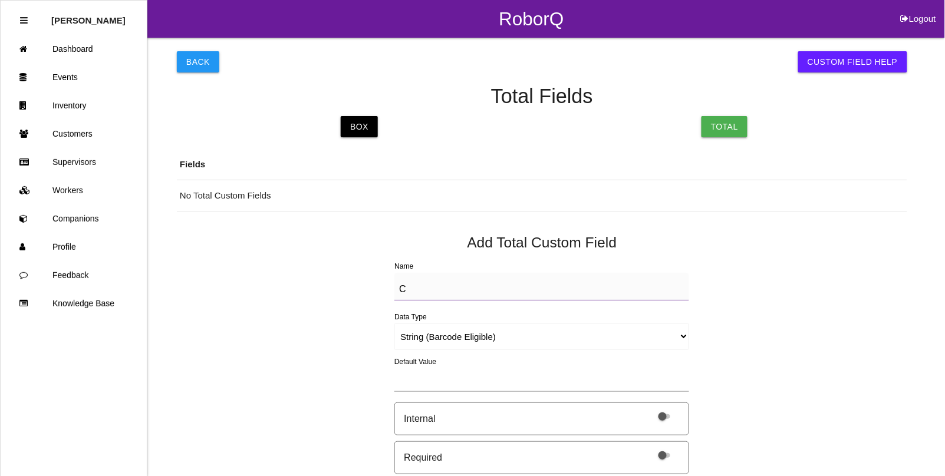
type textarea "b"
drag, startPoint x: 503, startPoint y: 288, endPoint x: 247, endPoint y: 278, distance: 255.3
click at [247, 278] on div "Back Custom Field Help Total Fields Box Total Fields No Total Custom Fields Add…" at bounding box center [542, 459] width 730 height 842
type textarea "BAD PART (IMAGE)"
click at [507, 334] on select "String (Barcode Eligible) Number Instructions True/False Select One of Many Sel…" at bounding box center [541, 337] width 295 height 27
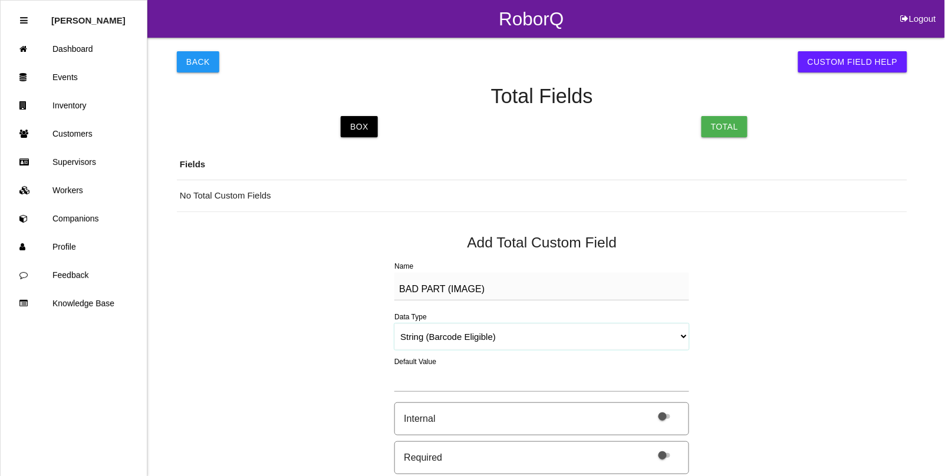
select select "imageCF"
click at [394, 324] on select "String (Barcode Eligible) Number Instructions True/False Select One of Many Sel…" at bounding box center [541, 337] width 295 height 27
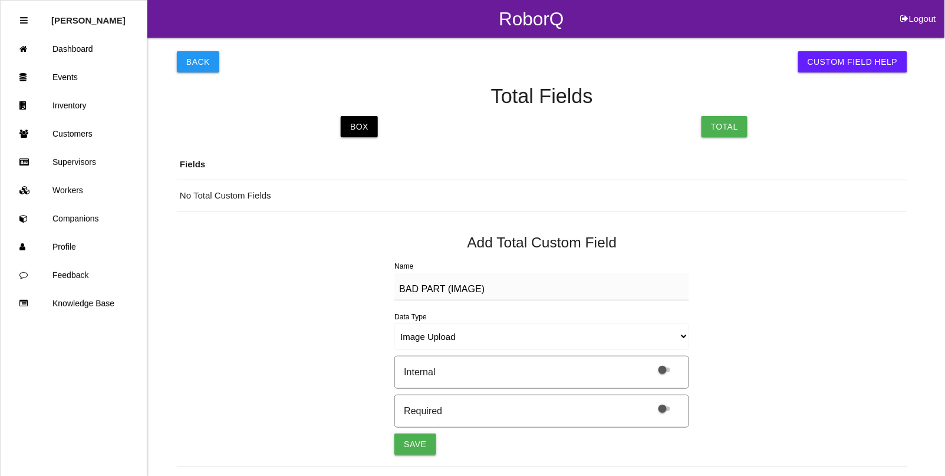
click at [407, 447] on button "Save" at bounding box center [414, 444] width 41 height 21
select select "string"
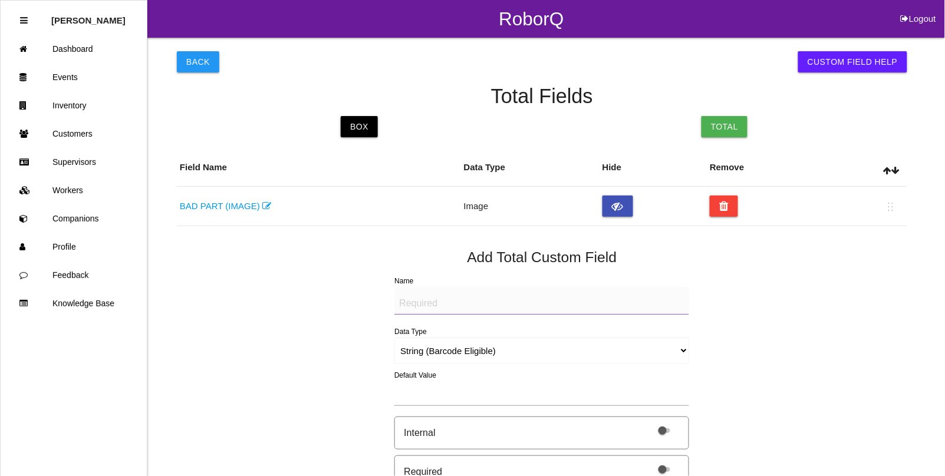
click at [411, 298] on textarea "Name" at bounding box center [541, 301] width 295 height 28
paste textarea "BAD PART (IMAGE)"
type textarea "BAD PART (IMAGE)"
click at [418, 355] on select "String (Barcode Eligible) Number Instructions True/False Select One of Many Sel…" at bounding box center [541, 351] width 295 height 27
select select "imageCF"
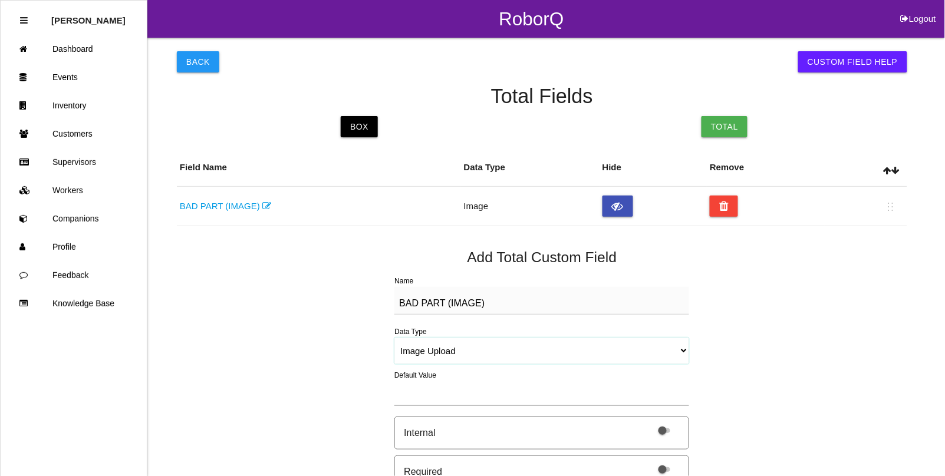
click at [394, 338] on select "String (Barcode Eligible) Number Instructions True/False Select One of Many Sel…" at bounding box center [541, 351] width 295 height 27
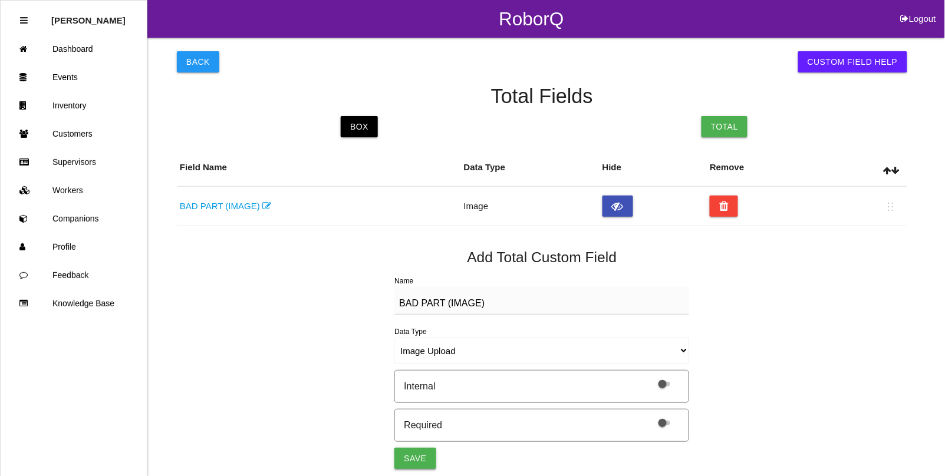
click at [413, 460] on button "Save" at bounding box center [414, 458] width 41 height 21
select select "string"
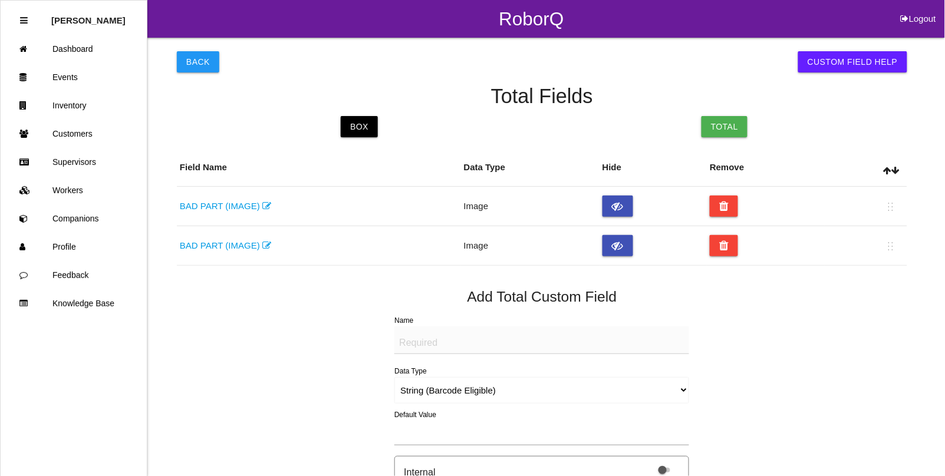
click at [425, 345] on textarea "Name" at bounding box center [541, 340] width 295 height 28
paste textarea "BAD PART (IMAGE)"
type textarea "BAD PART (IMAGE)"
click at [432, 388] on select "String (Barcode Eligible) Number Instructions True/False Select One of Many Sel…" at bounding box center [541, 390] width 295 height 27
select select "imageCF"
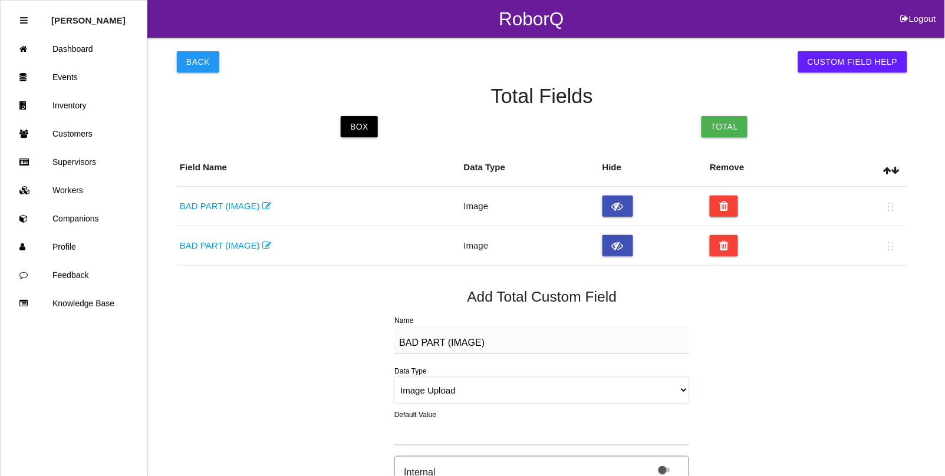
click at [394, 377] on select "String (Barcode Eligible) Number Instructions True/False Select One of Many Sel…" at bounding box center [541, 390] width 295 height 27
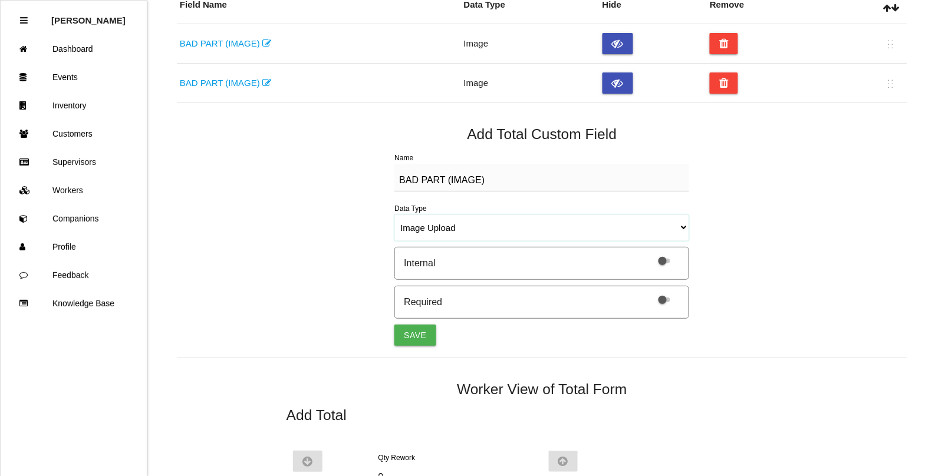
scroll to position [221, 0]
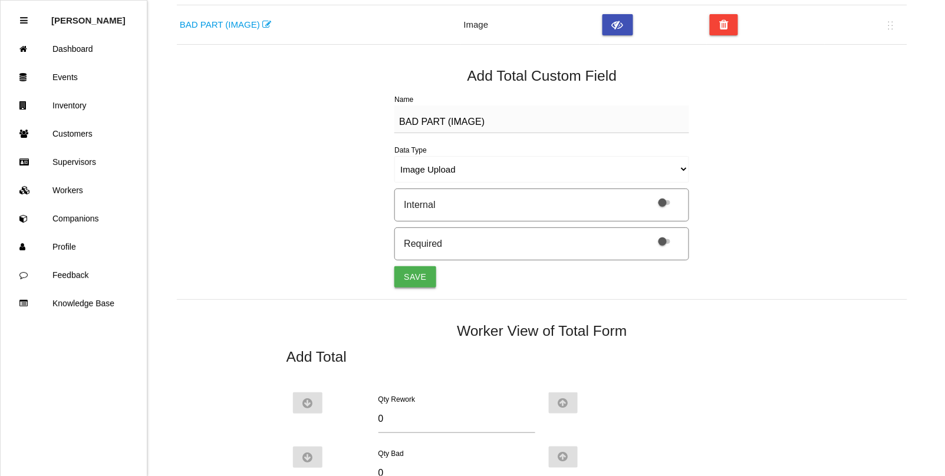
click at [420, 278] on button "Save" at bounding box center [414, 276] width 41 height 21
select select "string"
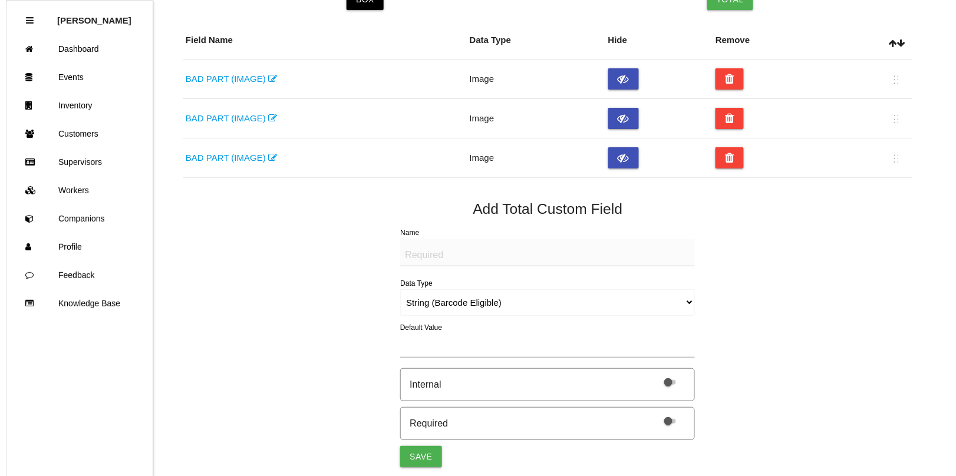
scroll to position [0, 0]
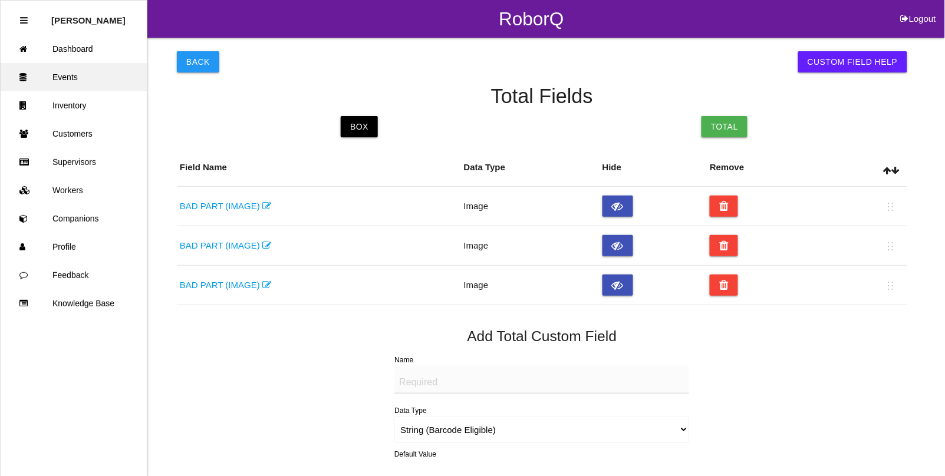
click at [84, 72] on link "Events" at bounding box center [74, 77] width 146 height 28
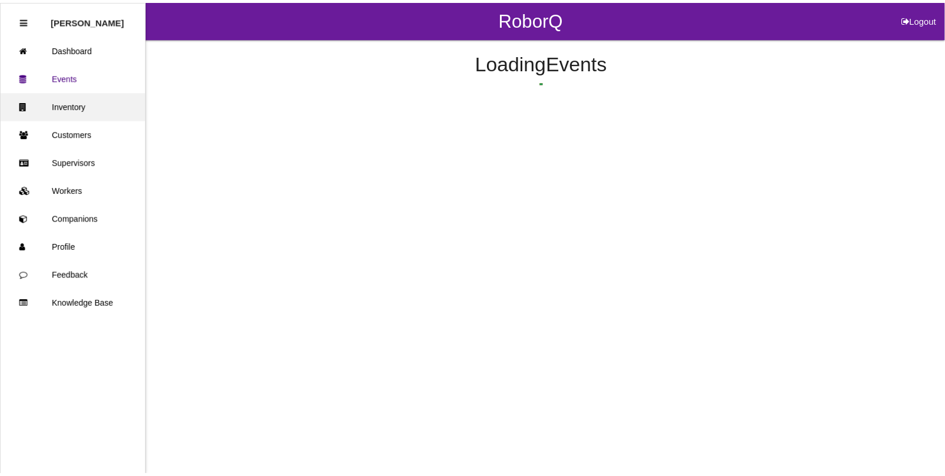
scroll to position [29, 0]
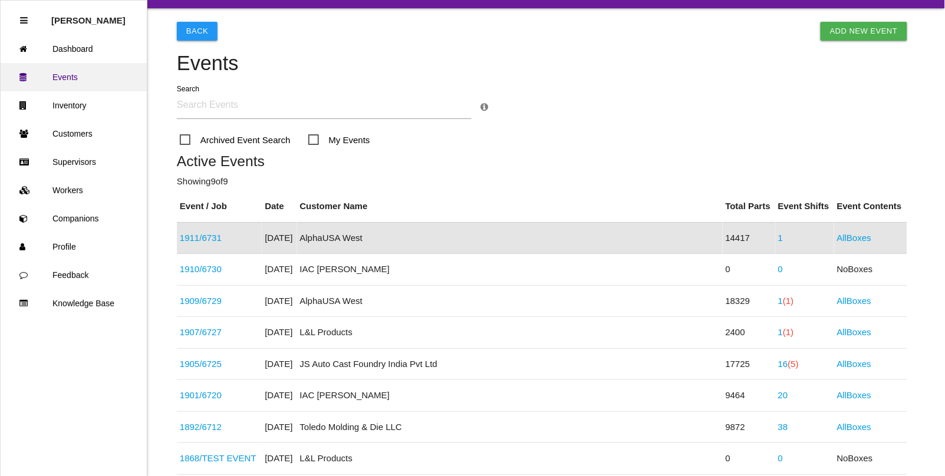
click at [74, 81] on link "Events" at bounding box center [74, 77] width 146 height 28
click at [60, 71] on link "Events" at bounding box center [74, 77] width 146 height 28
click at [778, 237] on link "1" at bounding box center [780, 238] width 5 height 10
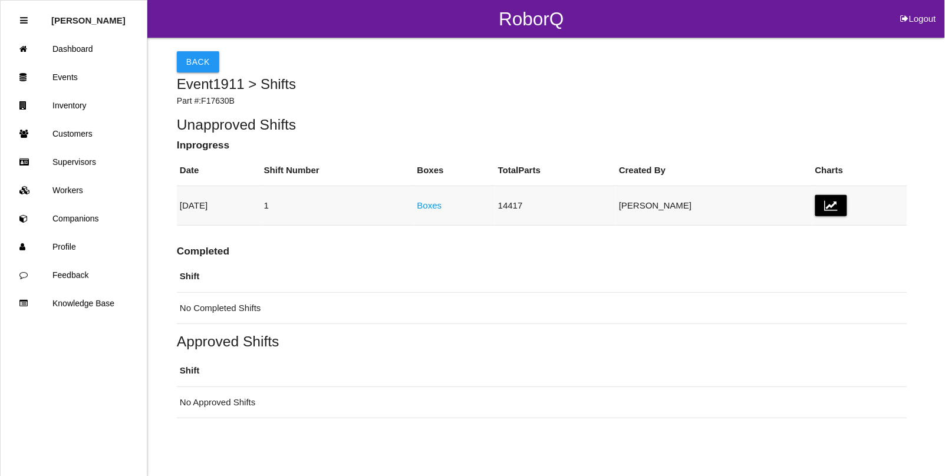
click at [442, 204] on link "Boxes" at bounding box center [429, 205] width 25 height 10
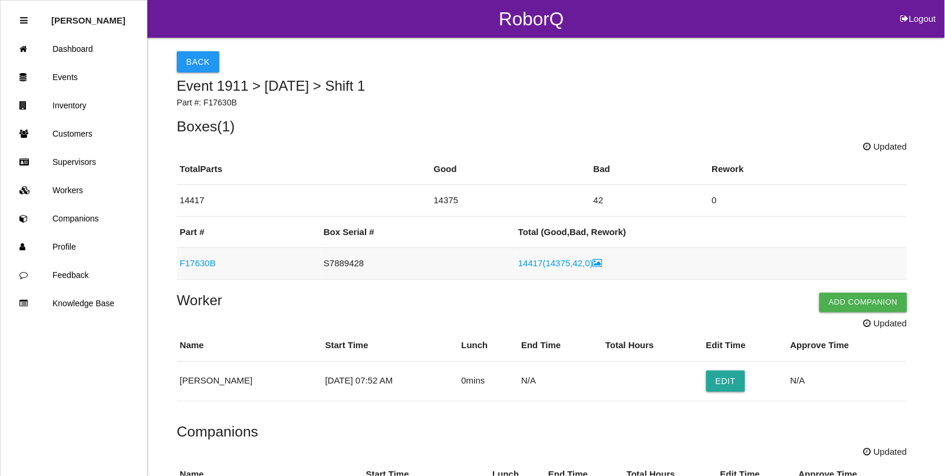
click at [190, 263] on link "F17630B" at bounding box center [198, 263] width 36 height 10
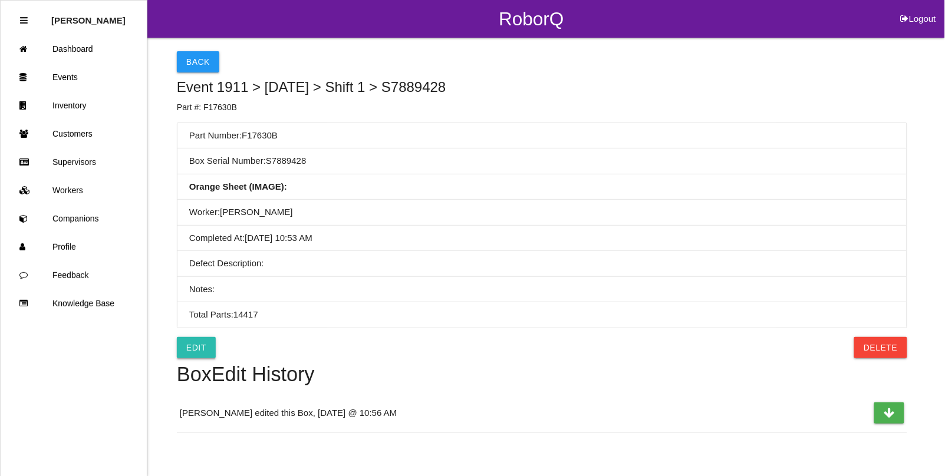
click at [199, 352] on link "Edit" at bounding box center [196, 347] width 39 height 21
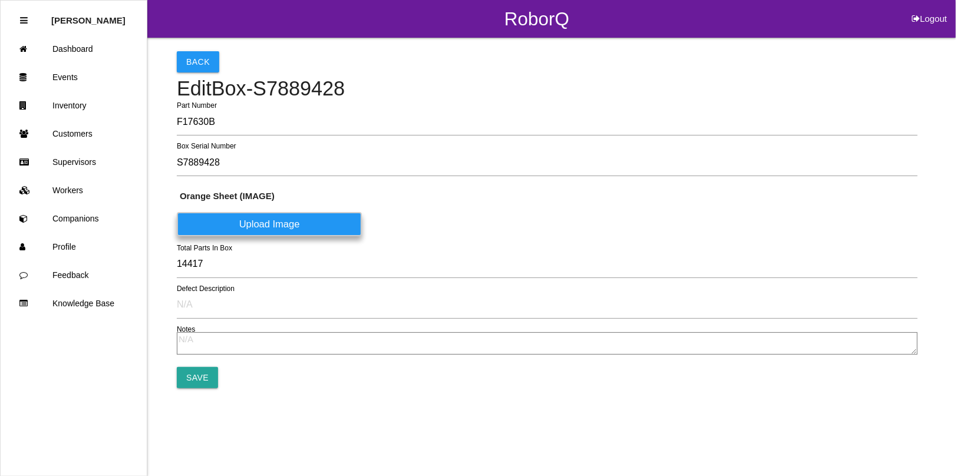
click at [250, 216] on label "Upload Image" at bounding box center [269, 224] width 185 height 24
click at [0, 0] on \(IMAGE\) "Upload Image" at bounding box center [0, 0] width 0 height 0
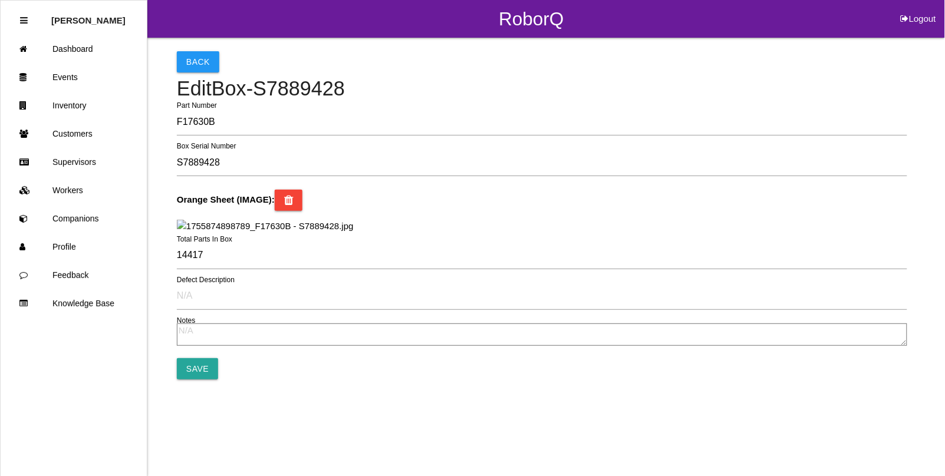
scroll to position [187, 0]
click at [193, 379] on input "Save" at bounding box center [197, 368] width 41 height 21
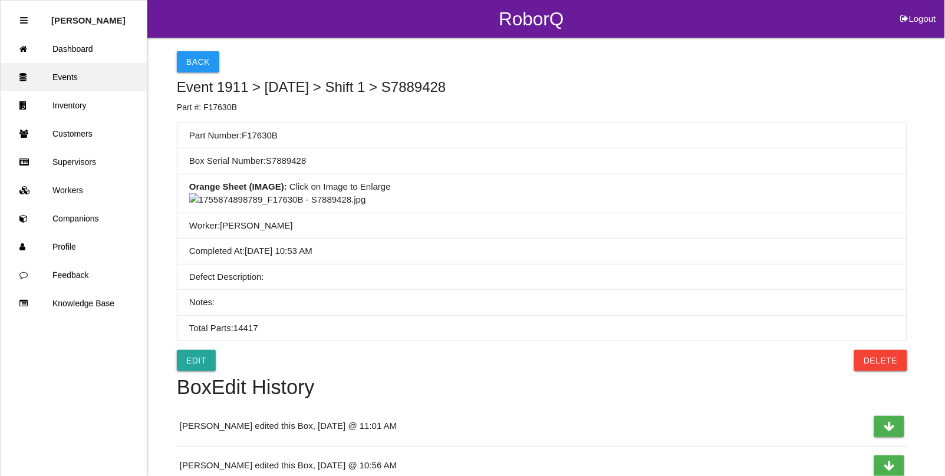
click at [72, 74] on link "Events" at bounding box center [74, 77] width 146 height 28
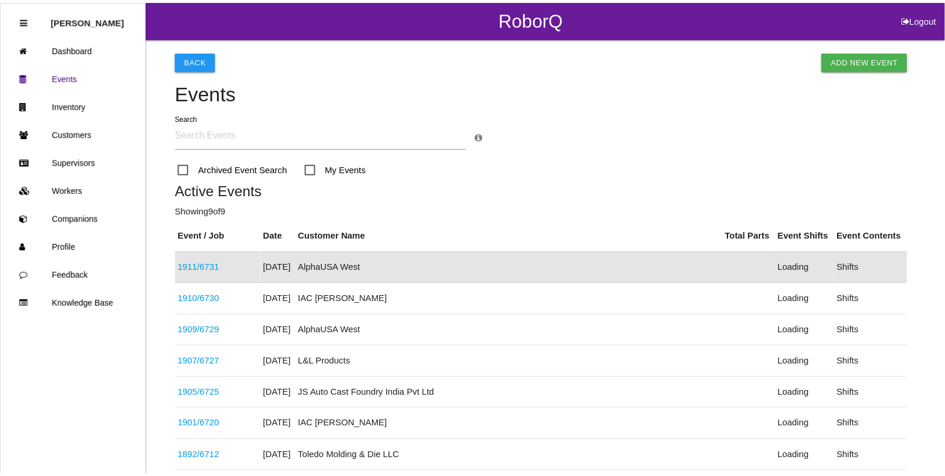
scroll to position [29, 0]
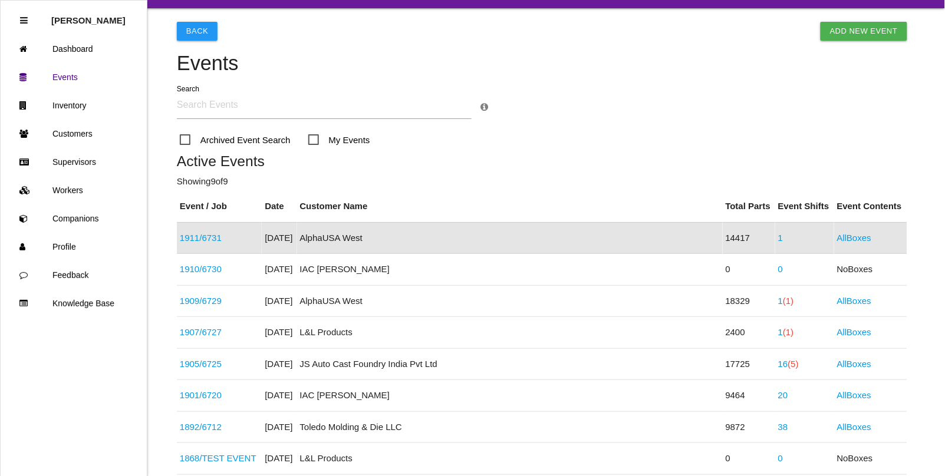
click at [778, 237] on link "1" at bounding box center [780, 238] width 5 height 10
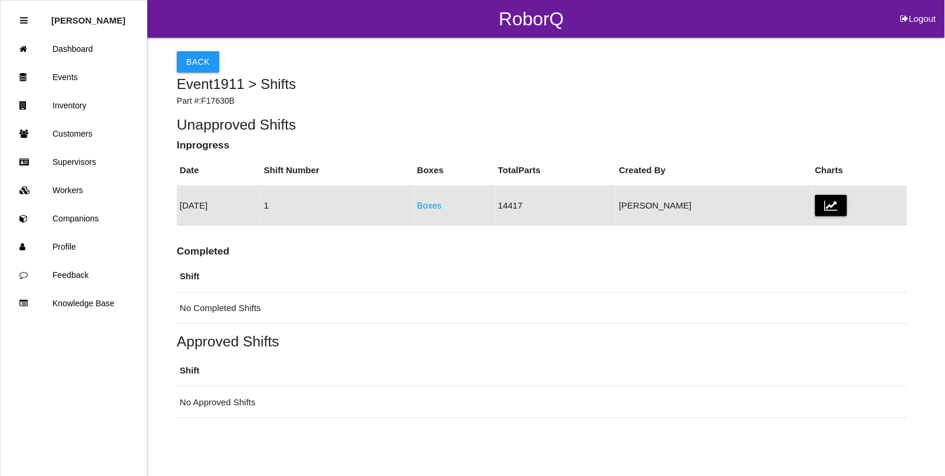
click at [442, 203] on link "Boxes" at bounding box center [429, 205] width 25 height 10
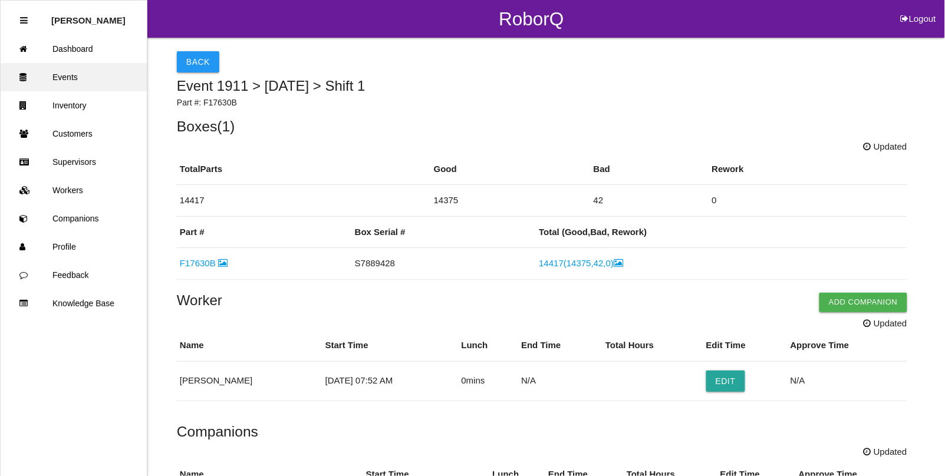
click at [65, 64] on link "Events" at bounding box center [74, 77] width 146 height 28
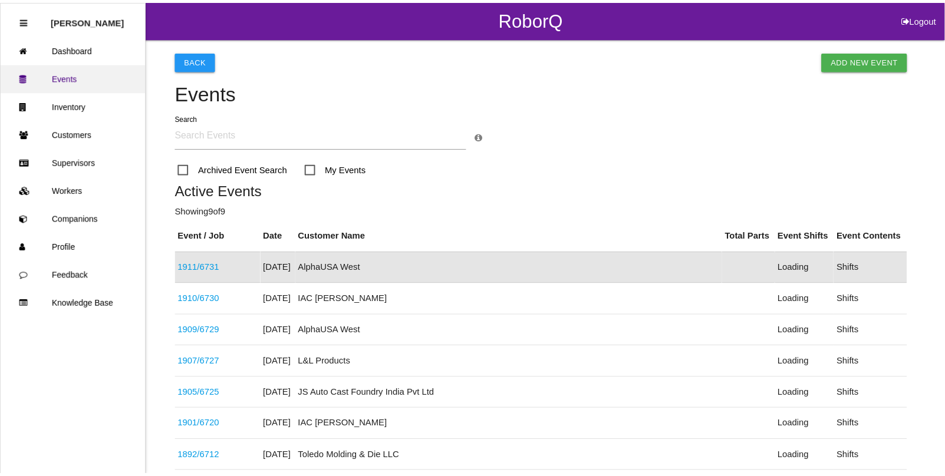
scroll to position [29, 0]
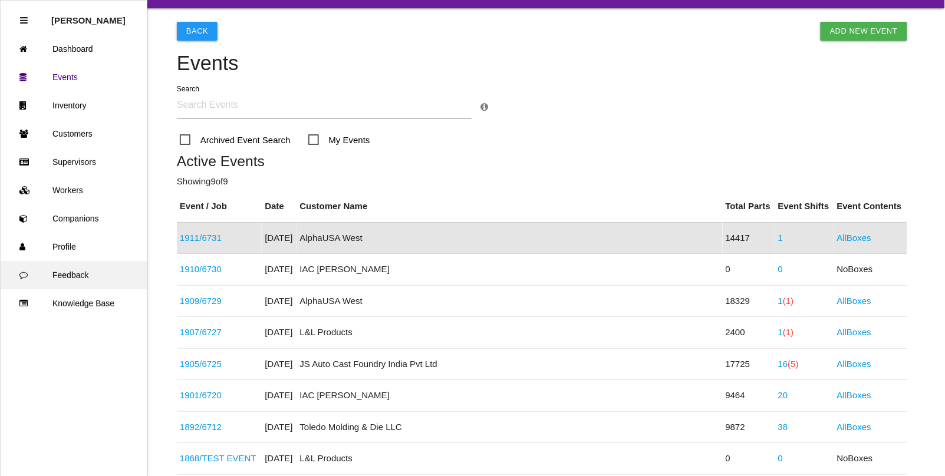
click at [71, 275] on link "Feedback" at bounding box center [74, 275] width 146 height 28
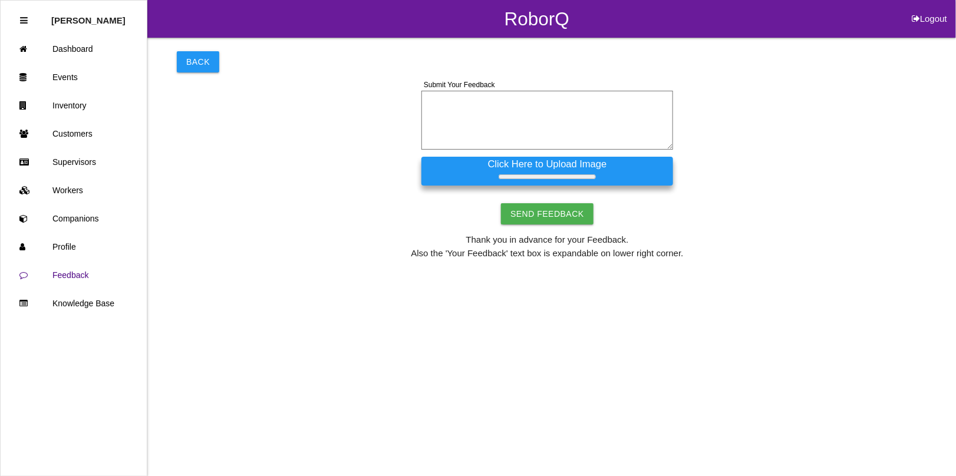
click at [468, 107] on textarea at bounding box center [547, 120] width 252 height 59
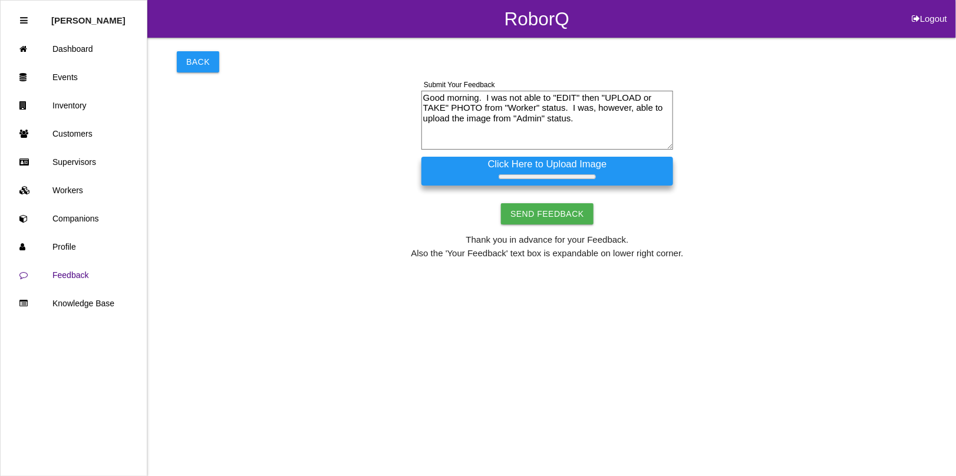
type textarea "Good morning. I was not able to "EDIT" then "UPLOAD or TAKE" PHOTO from "Worker…"
click at [523, 160] on label "Click Here to Upload Image" at bounding box center [547, 171] width 252 height 29
click at [0, 0] on input "Click Here to Upload Image" at bounding box center [0, 0] width 0 height 0
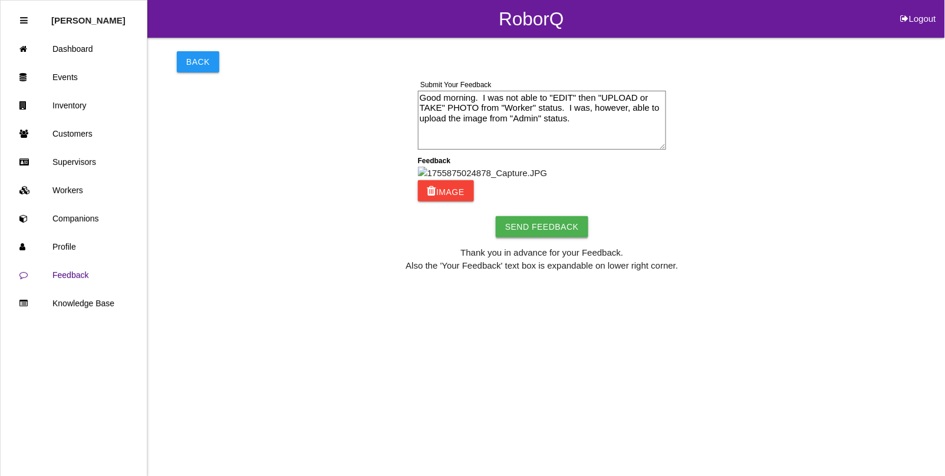
click at [546, 237] on input "Send Feedback" at bounding box center [542, 226] width 93 height 21
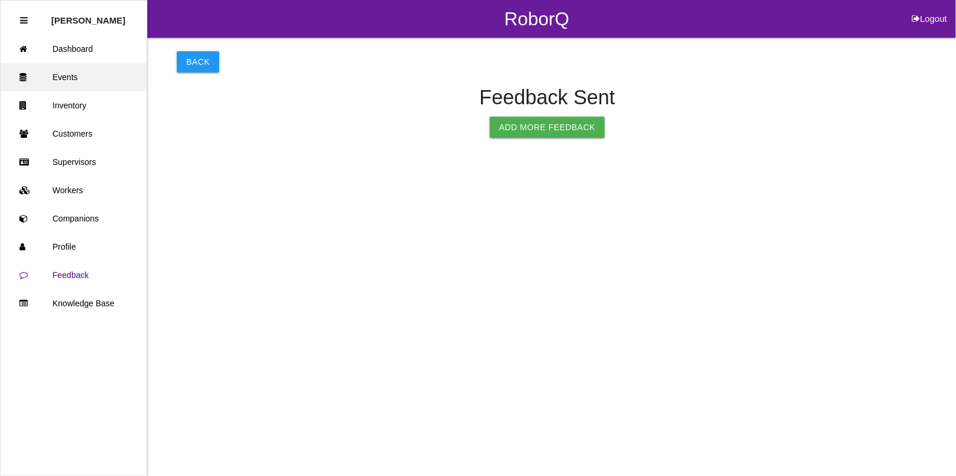
click at [69, 70] on link "Events" at bounding box center [74, 77] width 146 height 28
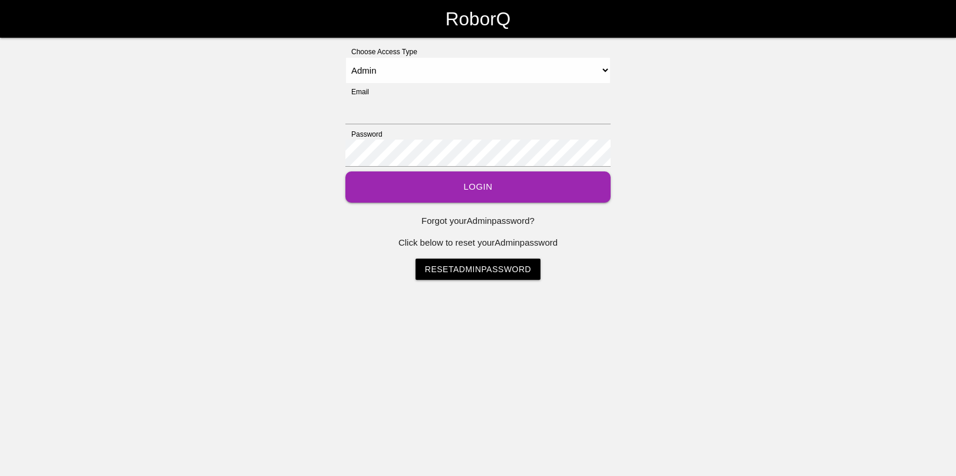
select select "Admin"
type input "[EMAIL_ADDRESS][DOMAIN_NAME]"
click at [454, 71] on select "Select Access Type Admin Customer Supervisor Worker" at bounding box center [477, 70] width 265 height 27
select select "Customer"
click at [345, 57] on select "Select Access Type Admin Customer Supervisor Worker" at bounding box center [477, 70] width 265 height 27
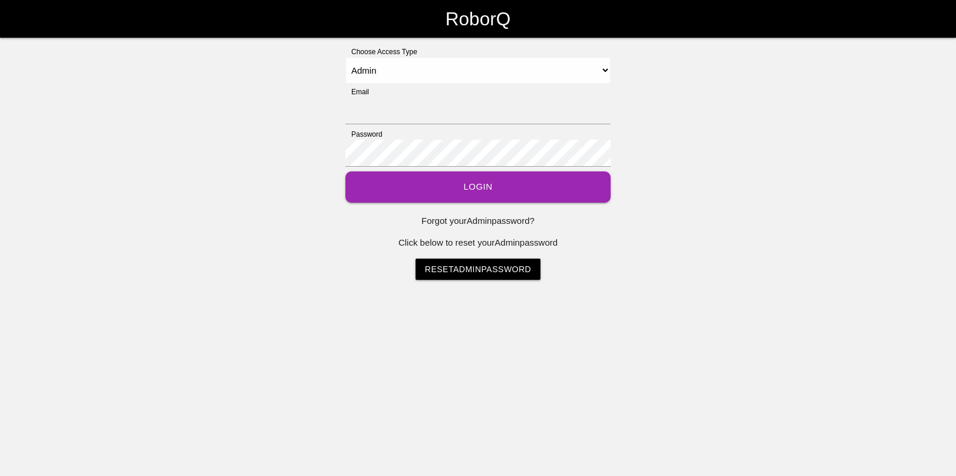
select select "Admin"
type input "[EMAIL_ADDRESS][DOMAIN_NAME]"
click at [440, 83] on select "Select Access Type Admin Customer Supervisor Worker" at bounding box center [477, 70] width 265 height 27
select select "Worker"
click at [345, 57] on select "Select Access Type Admin Customer Supervisor Worker" at bounding box center [477, 70] width 265 height 27
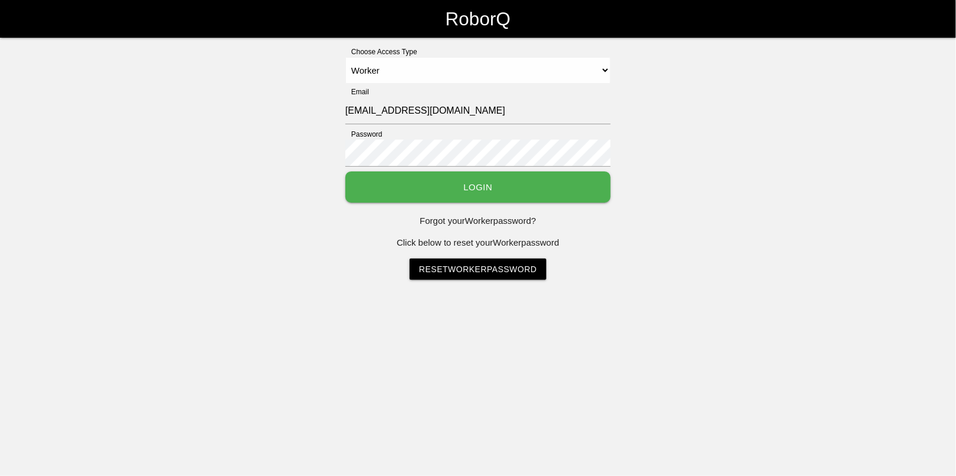
click at [486, 194] on button "Login" at bounding box center [477, 186] width 265 height 31
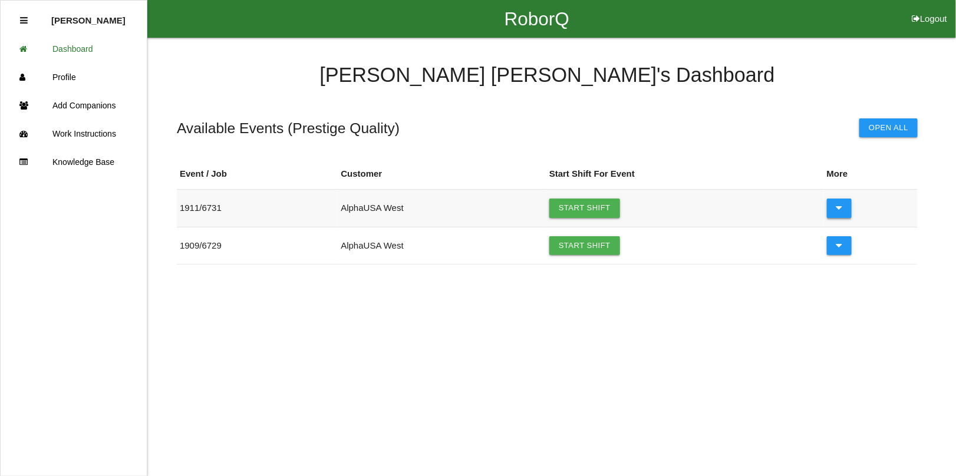
click at [839, 214] on icon at bounding box center [839, 208] width 6 height 19
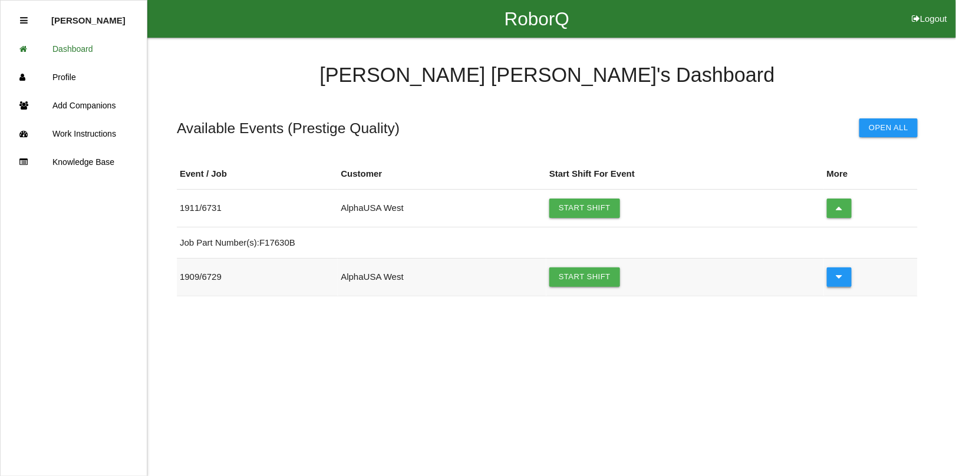
click at [838, 278] on icon at bounding box center [839, 277] width 6 height 19
click at [576, 208] on link "Start Shift" at bounding box center [584, 208] width 71 height 19
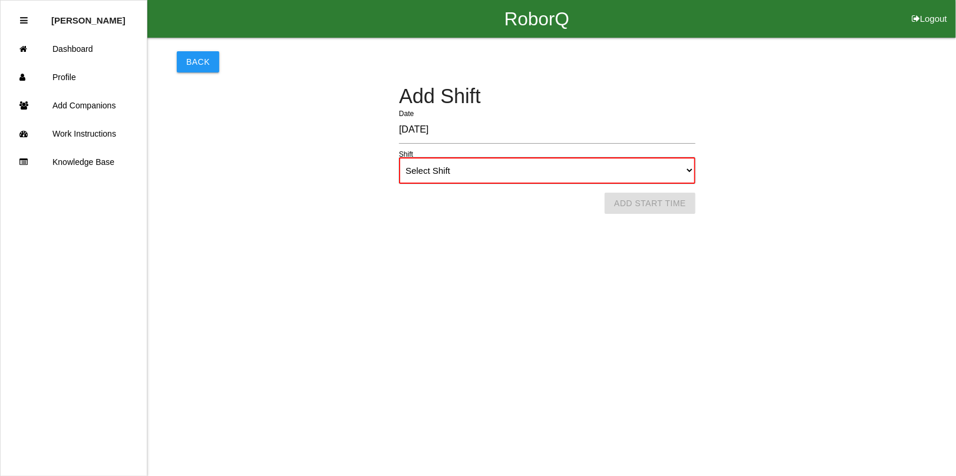
click at [691, 174] on select "Select Shift 1st Shift 2nd Shift 3rd Shift 4th Shift" at bounding box center [547, 170] width 296 height 27
select select "1"
click at [399, 157] on select "Select Shift 1st Shift 2nd Shift 3rd Shift 4th Shift" at bounding box center [547, 170] width 296 height 27
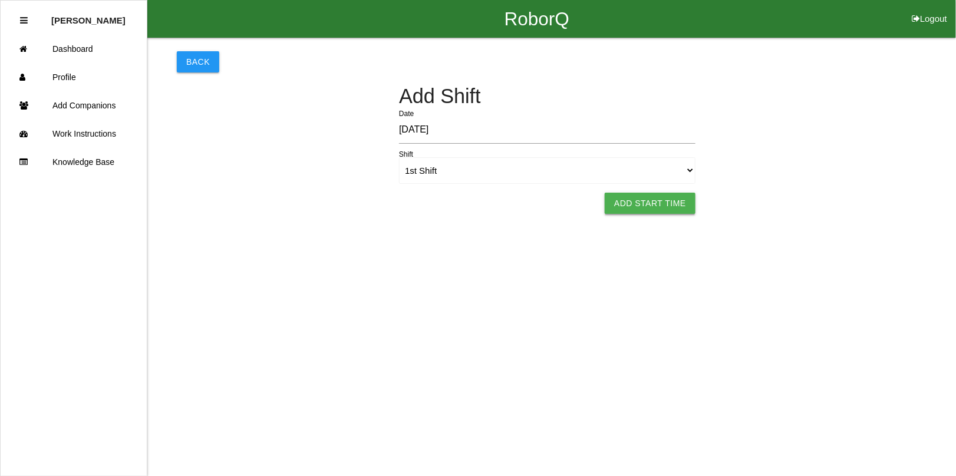
click at [655, 201] on button "Add Start Time" at bounding box center [650, 203] width 91 height 21
select select "10"
select select "52"
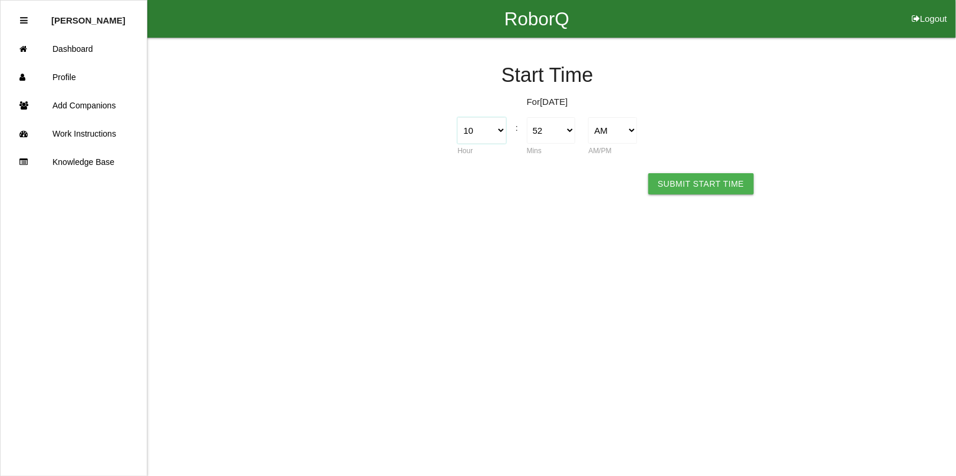
click at [497, 128] on select "1 2 3 4 5 6 7 8 9 10 11 12" at bounding box center [481, 130] width 48 height 27
select select "7"
click at [457, 117] on select "1 2 3 4 5 6 7 8 9 10 11 12" at bounding box center [481, 130] width 48 height 27
click at [685, 183] on button "Submit Start Time" at bounding box center [700, 183] width 105 height 21
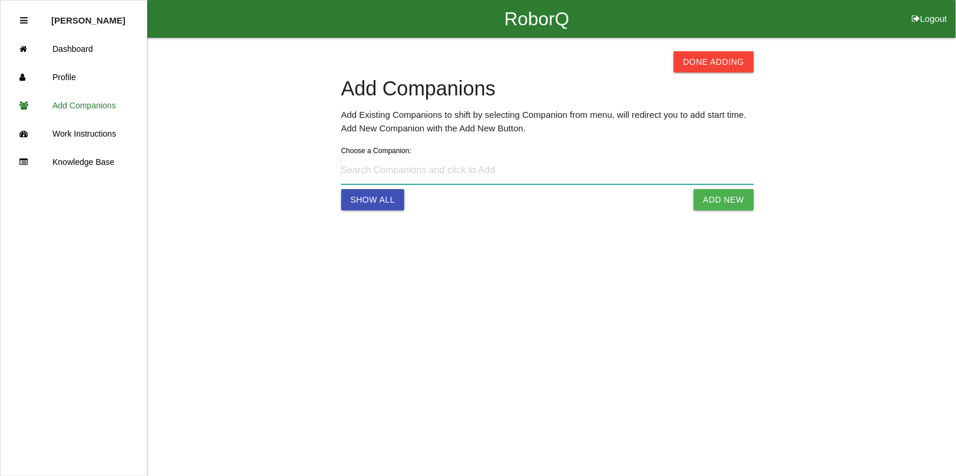
click at [431, 173] on input at bounding box center [547, 170] width 412 height 27
type input "Ryan Riches +1+1 (248) 499-4439"
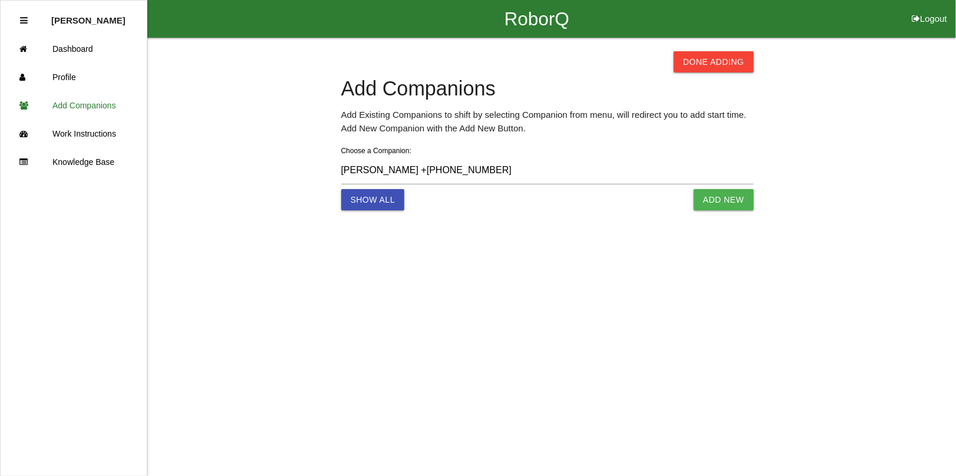
select select "10"
select select "53"
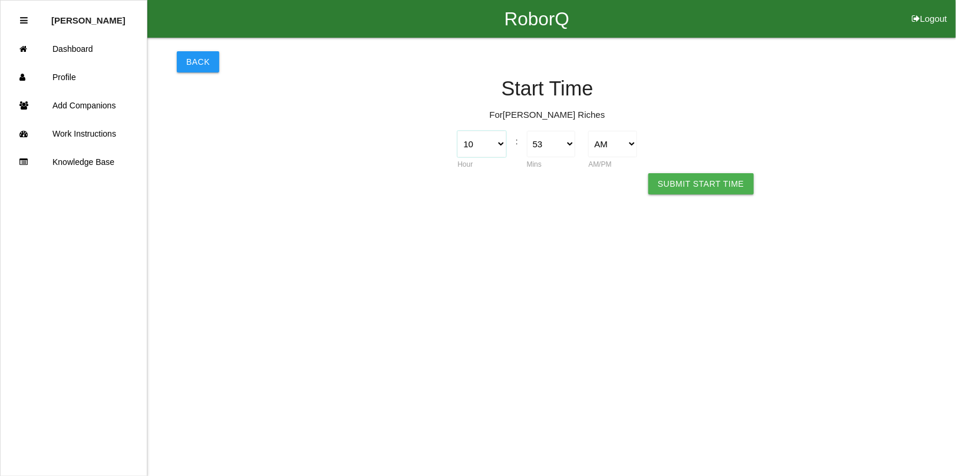
click at [501, 141] on select "1 2 3 4 5 6 7 8 9 10 11 12" at bounding box center [481, 144] width 48 height 27
select select "7"
click at [457, 131] on select "1 2 3 4 5 6 7 8 9 10 11 12" at bounding box center [481, 144] width 48 height 27
click at [567, 146] on select "00 01 02 03 04 05 06 07 08 09 10 11 12 13 14 15 16 17 18 19 20 21 22 23 24 25 2…" at bounding box center [551, 144] width 48 height 27
select select "52"
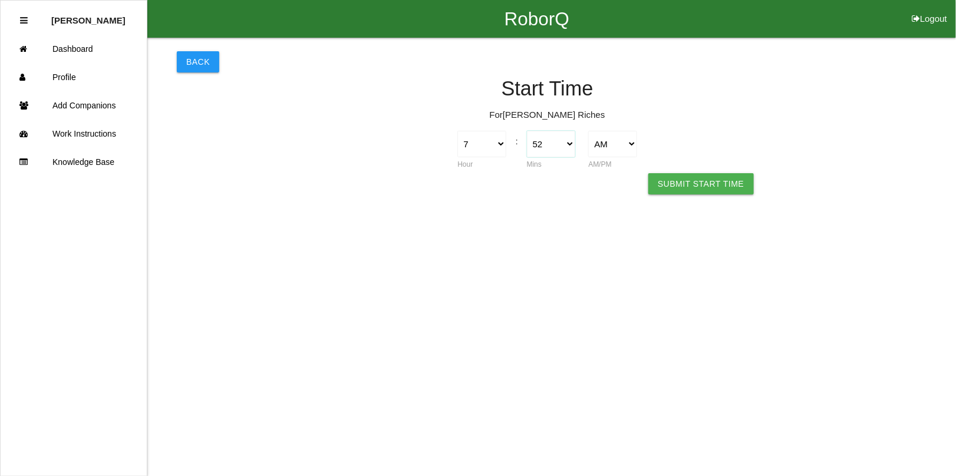
click at [527, 131] on select "00 01 02 03 04 05 06 07 08 09 10 11 12 13 14 15 16 17 18 19 20 21 22 23 24 25 2…" at bounding box center [551, 144] width 48 height 27
click at [715, 172] on html "RoborQ Logout Rosanna B. Dashboard Profile Add Companions Work Instructions Kno…" at bounding box center [478, 114] width 956 height 229
click at [715, 186] on button "Submit Start Time" at bounding box center [700, 183] width 105 height 21
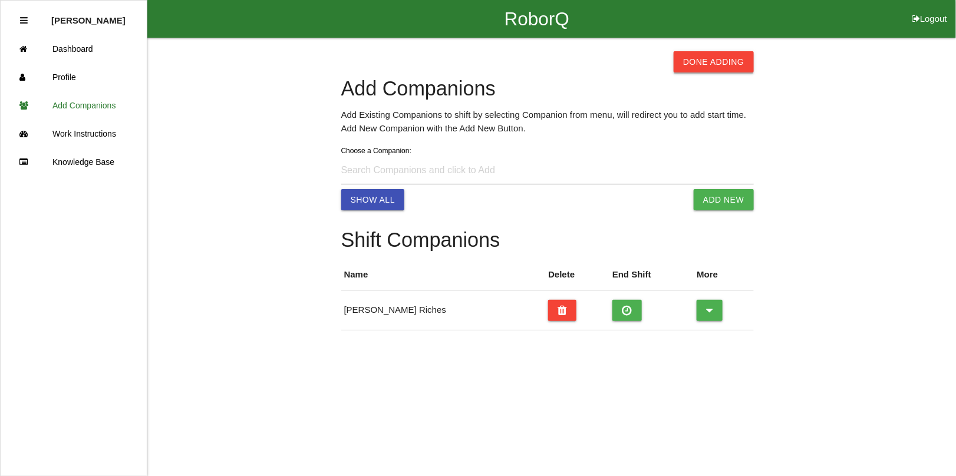
click at [722, 62] on button "Done Adding" at bounding box center [714, 61] width 80 height 21
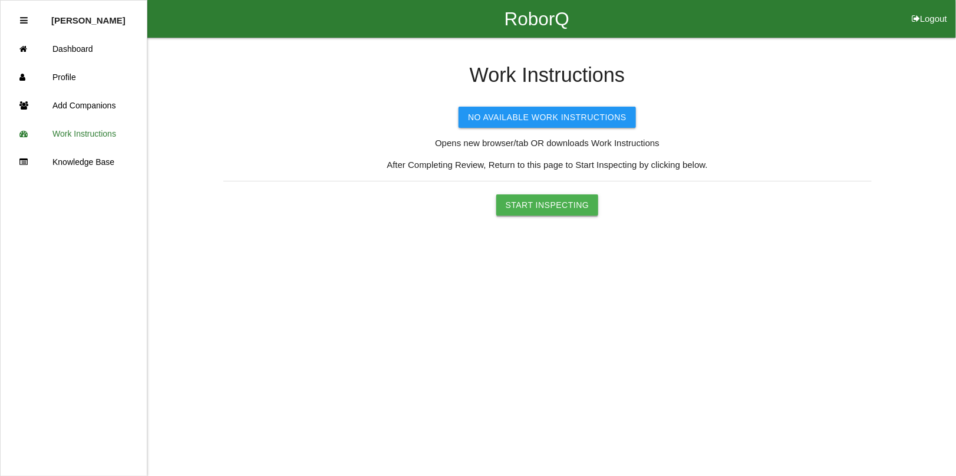
click at [536, 208] on button "Start Inspecting" at bounding box center [547, 204] width 103 height 21
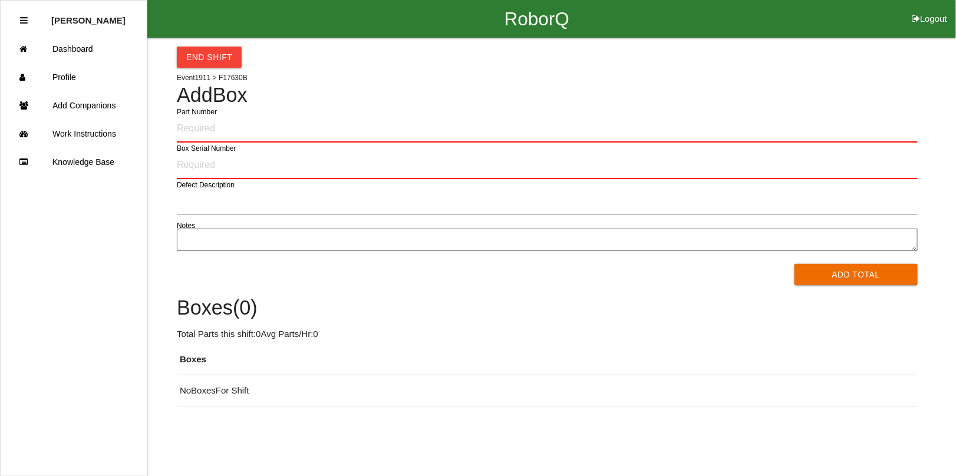
click at [207, 130] on input "Part Number" at bounding box center [547, 129] width 741 height 28
type input "F17630B"
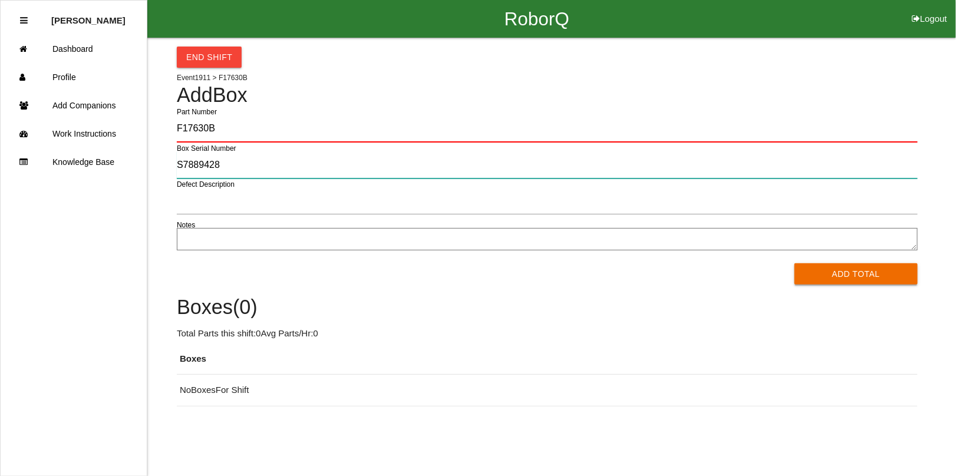
type input "S7889428"
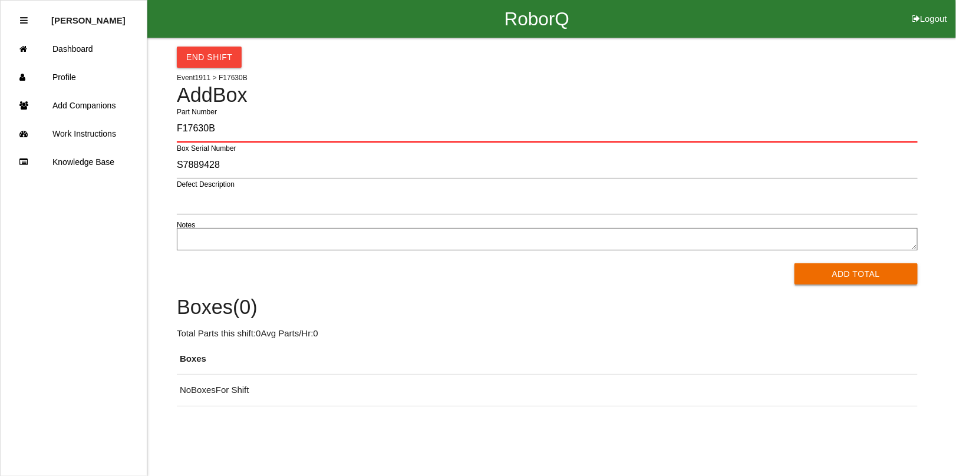
click at [864, 270] on button "Add Total" at bounding box center [856, 273] width 124 height 21
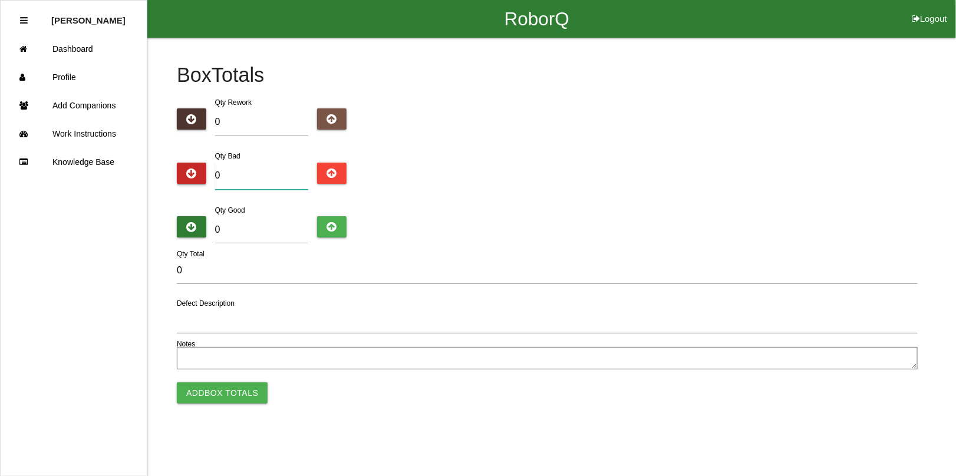
drag, startPoint x: 245, startPoint y: 174, endPoint x: 201, endPoint y: 177, distance: 44.3
click at [201, 177] on div "Qty Bad 0" at bounding box center [547, 171] width 741 height 45
type input "4"
type input "42"
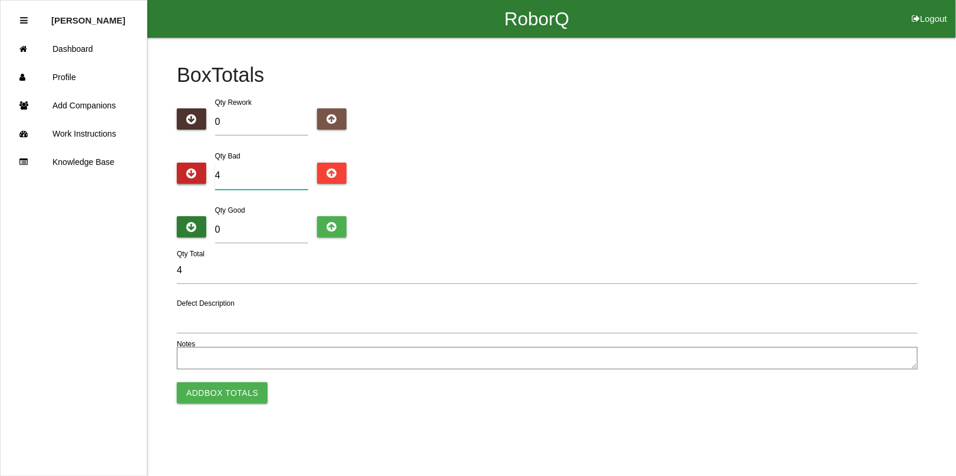
type input "42"
drag, startPoint x: 235, startPoint y: 240, endPoint x: 210, endPoint y: 232, distance: 26.1
click at [210, 232] on div "Qty Good 0" at bounding box center [261, 225] width 111 height 45
type input "1"
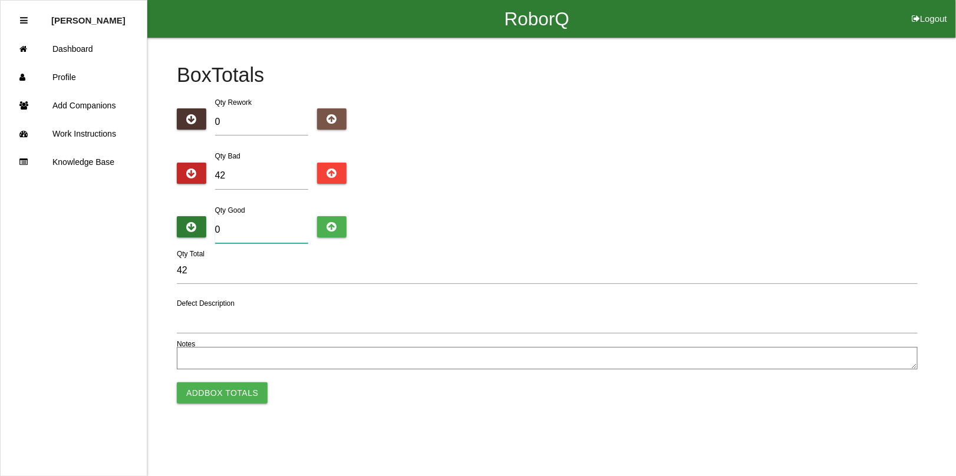
type input "43"
type input "14"
type input "56"
type input "143"
type input "185"
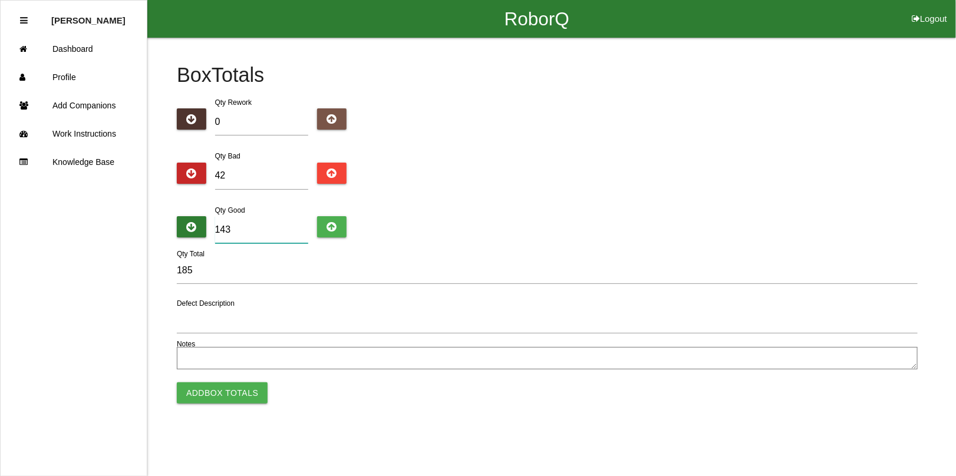
type input "1437"
type input "1479"
type input "14375"
type input "14417"
type input "14375"
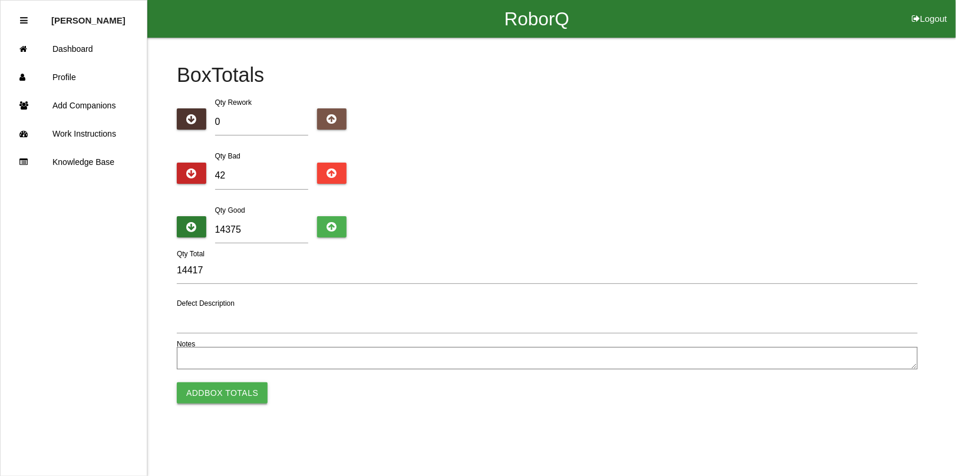
click at [231, 385] on button "Add Box Totals" at bounding box center [222, 392] width 91 height 21
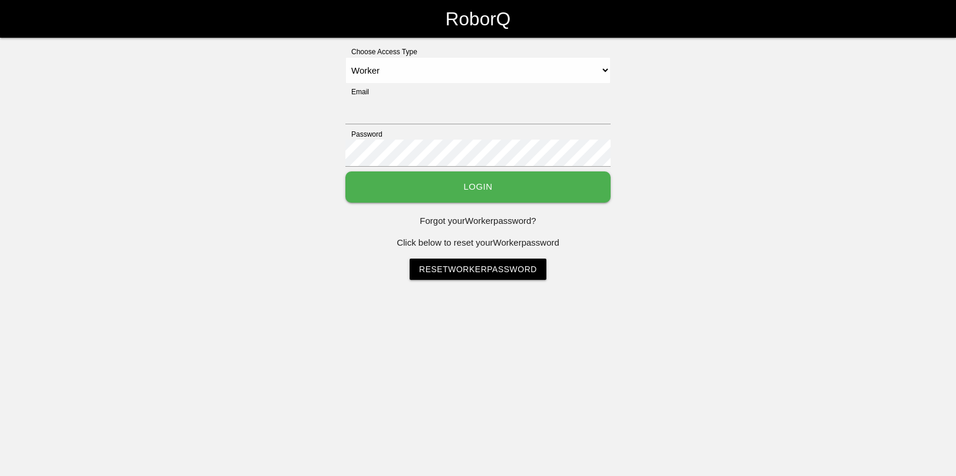
select select "Worker"
type input "[EMAIL_ADDRESS][DOMAIN_NAME]"
click at [472, 187] on button "Login" at bounding box center [477, 186] width 265 height 31
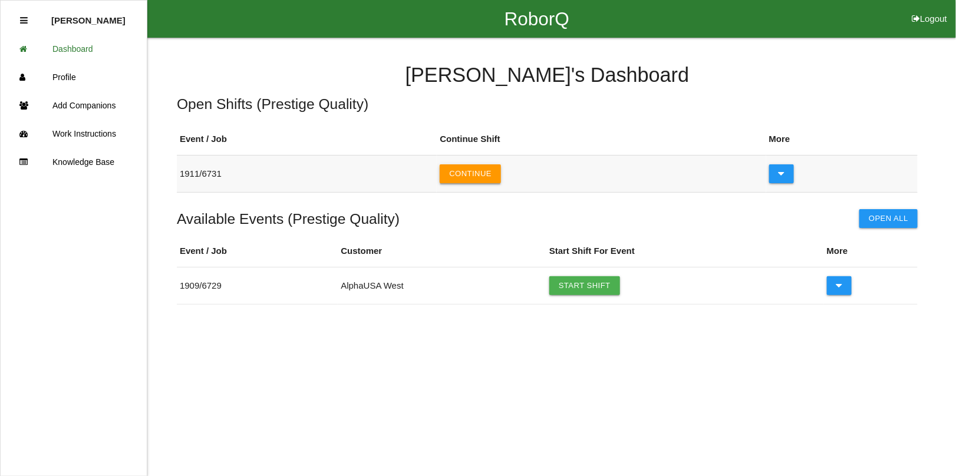
click at [463, 171] on button "Continue" at bounding box center [470, 173] width 61 height 19
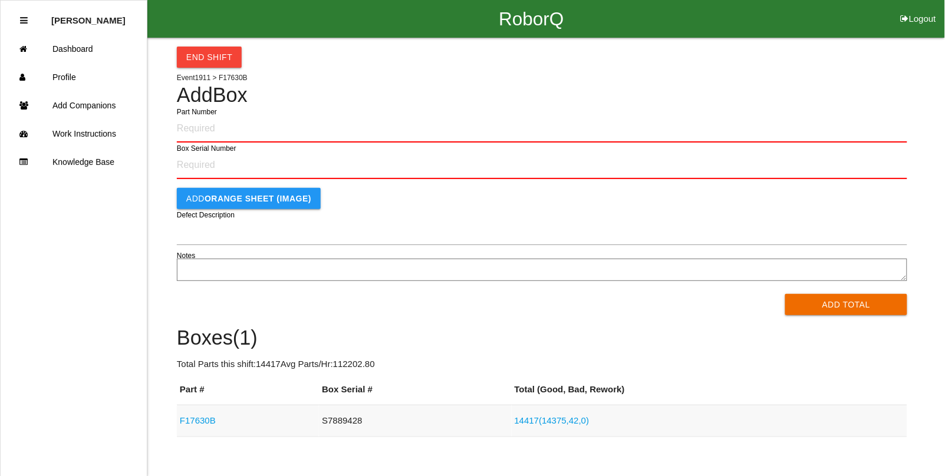
click at [199, 419] on link "F17630B" at bounding box center [198, 420] width 36 height 10
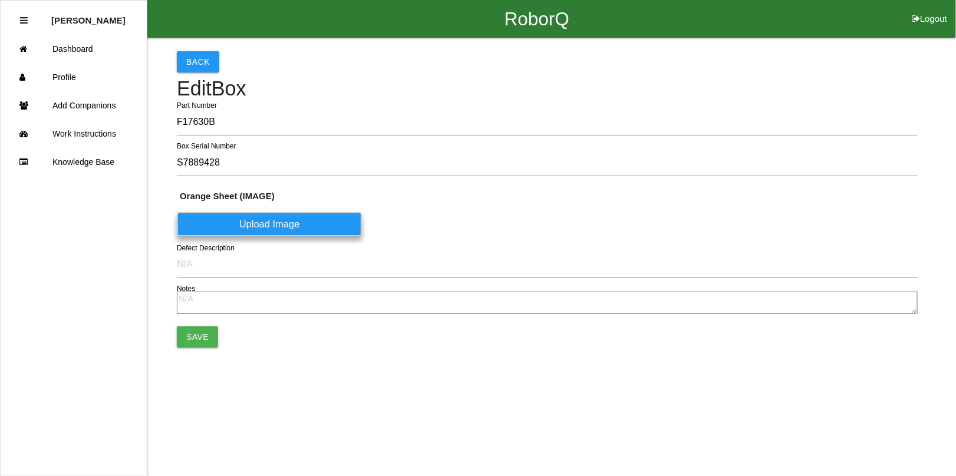
click at [281, 221] on label "Upload Image" at bounding box center [269, 224] width 185 height 24
click at [0, 0] on \(IMAGE\) "Upload Image" at bounding box center [0, 0] width 0 height 0
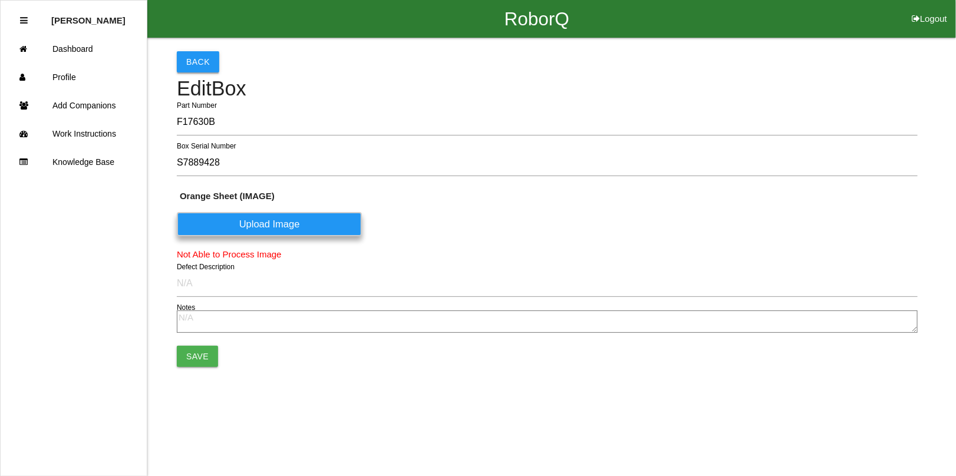
click at [196, 61] on button "Back" at bounding box center [198, 61] width 42 height 21
